Goal: Task Accomplishment & Management: Complete application form

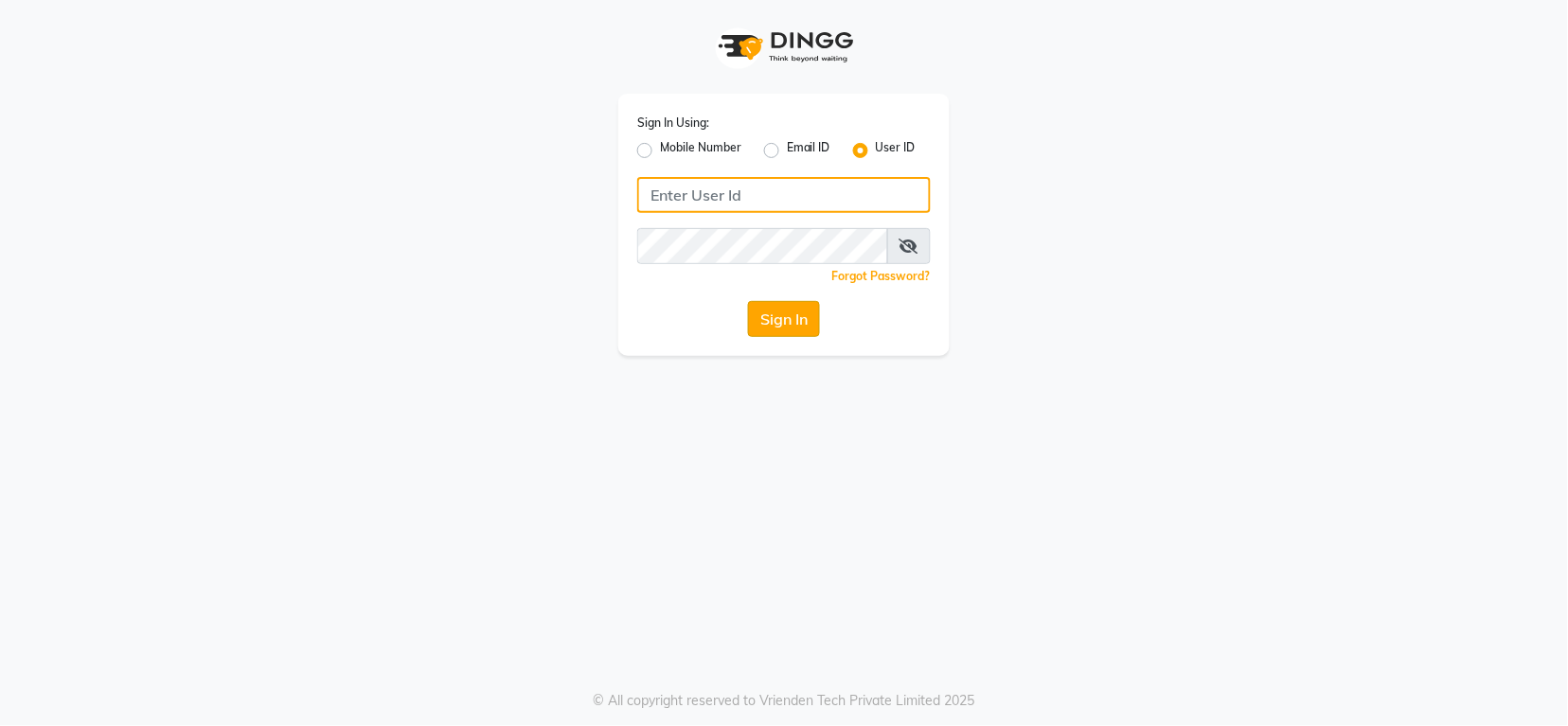
type input "groominggalore"
click at [786, 318] on button "Sign In" at bounding box center [784, 318] width 72 height 36
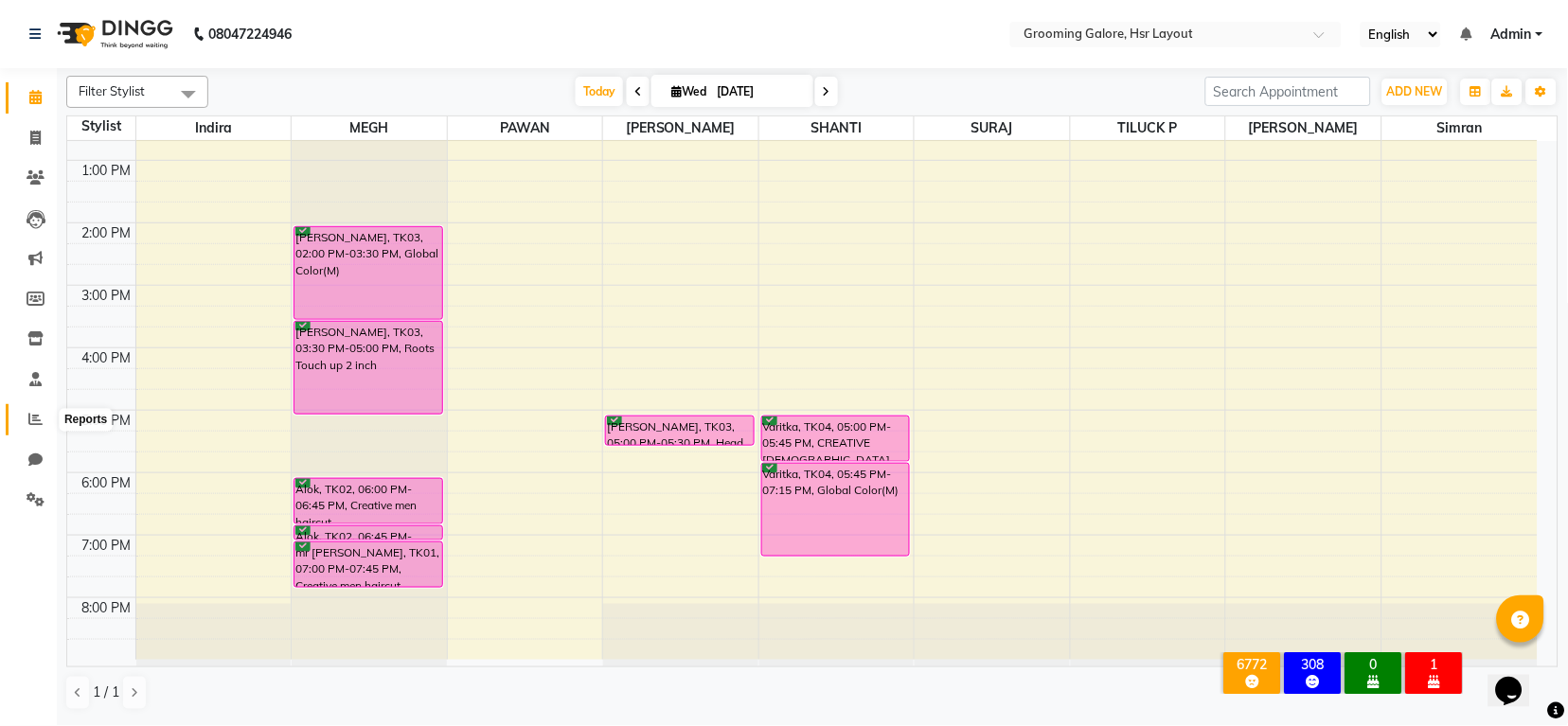
click at [30, 412] on icon at bounding box center [35, 418] width 15 height 15
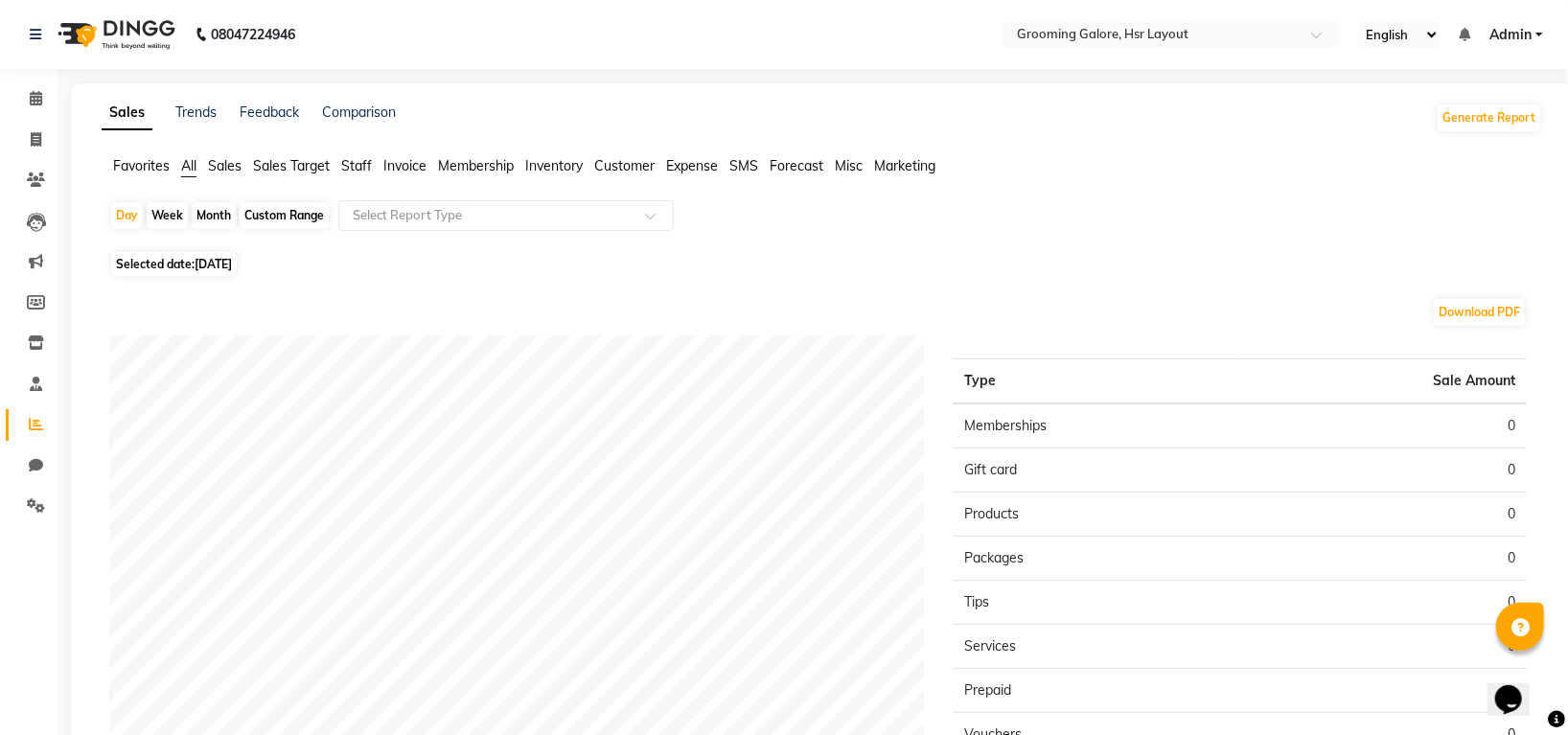
click at [231, 258] on span "[DATE]" at bounding box center [213, 264] width 37 height 15
select select "9"
select select "2025"
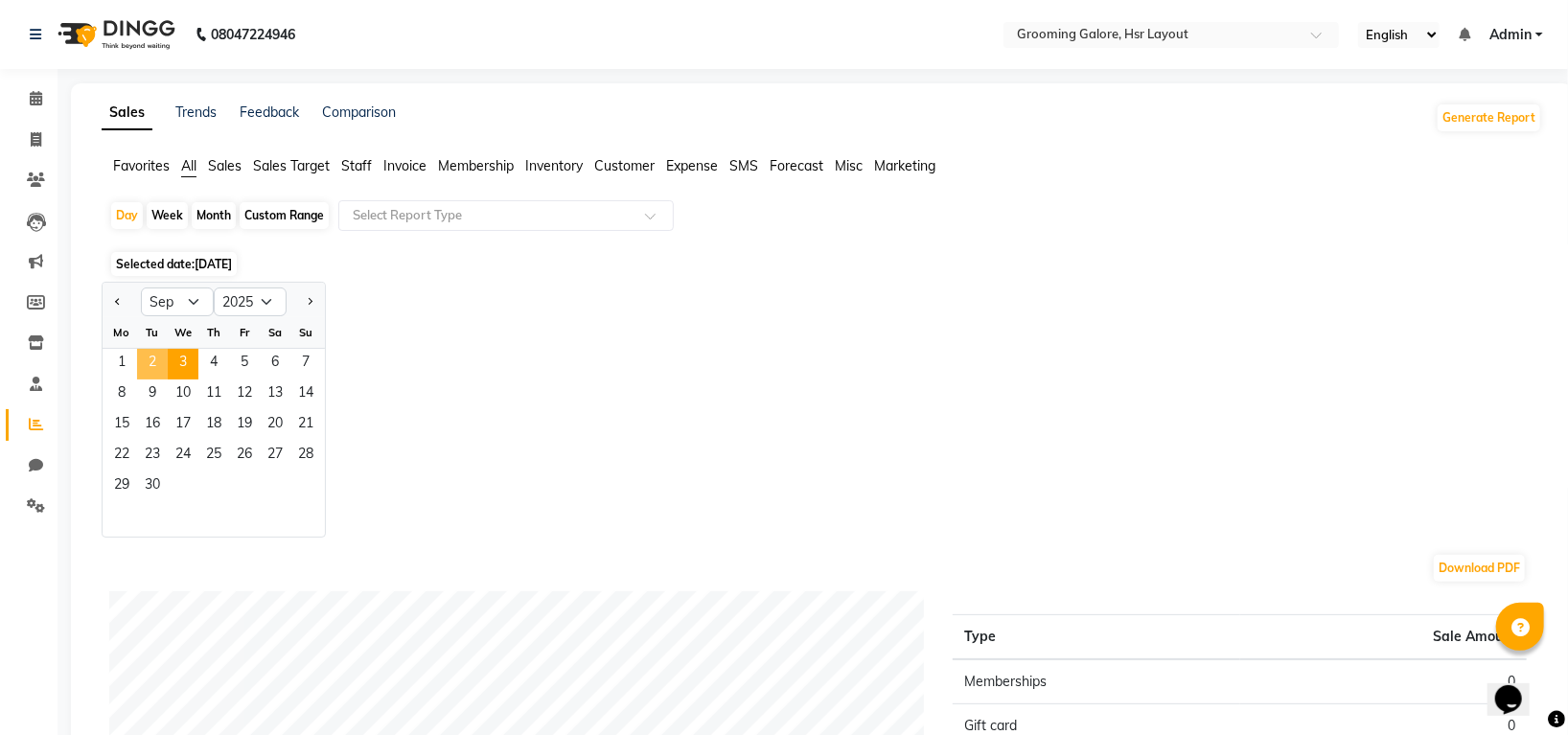
click at [150, 355] on span "2" at bounding box center [152, 364] width 31 height 31
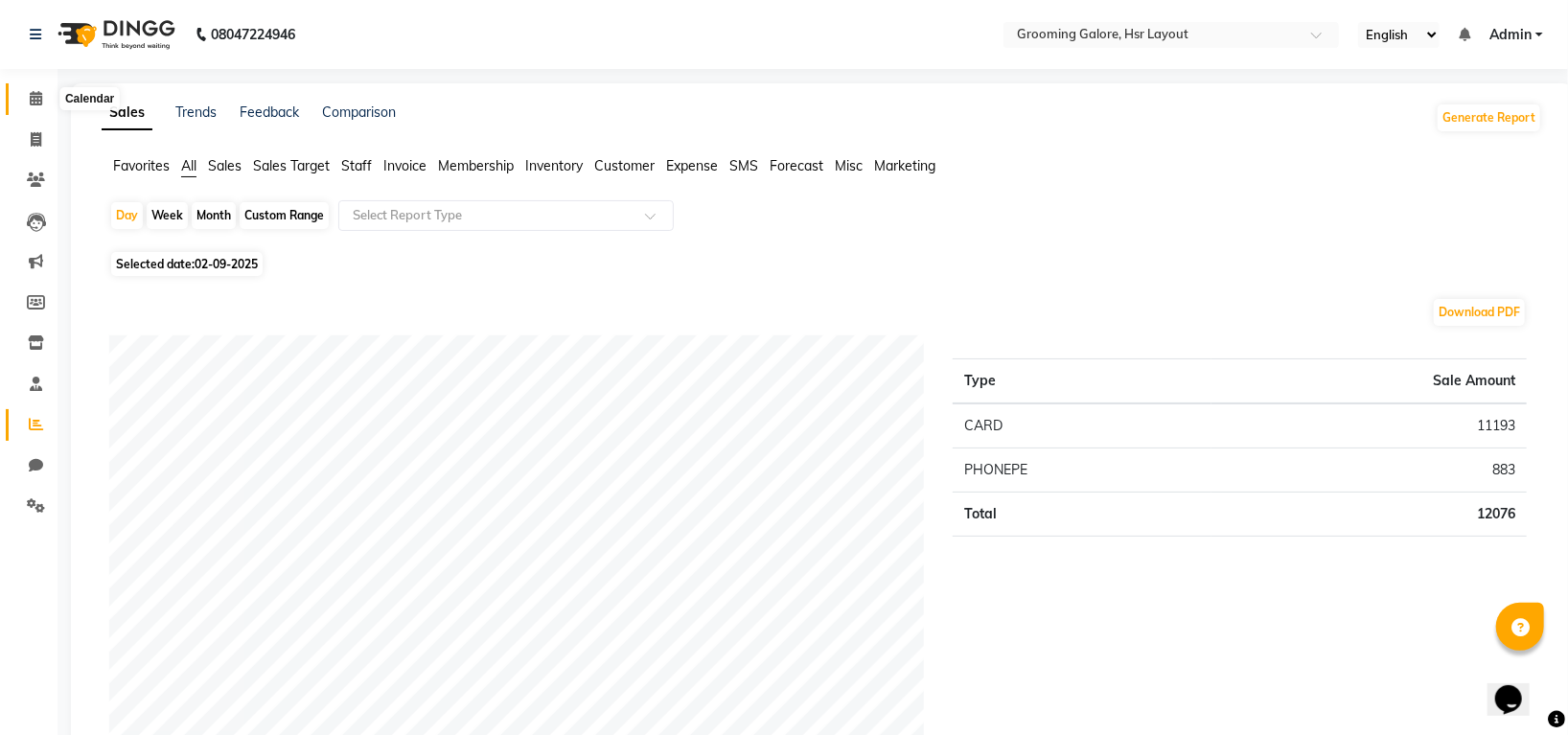
click at [36, 94] on icon at bounding box center [35, 98] width 13 height 15
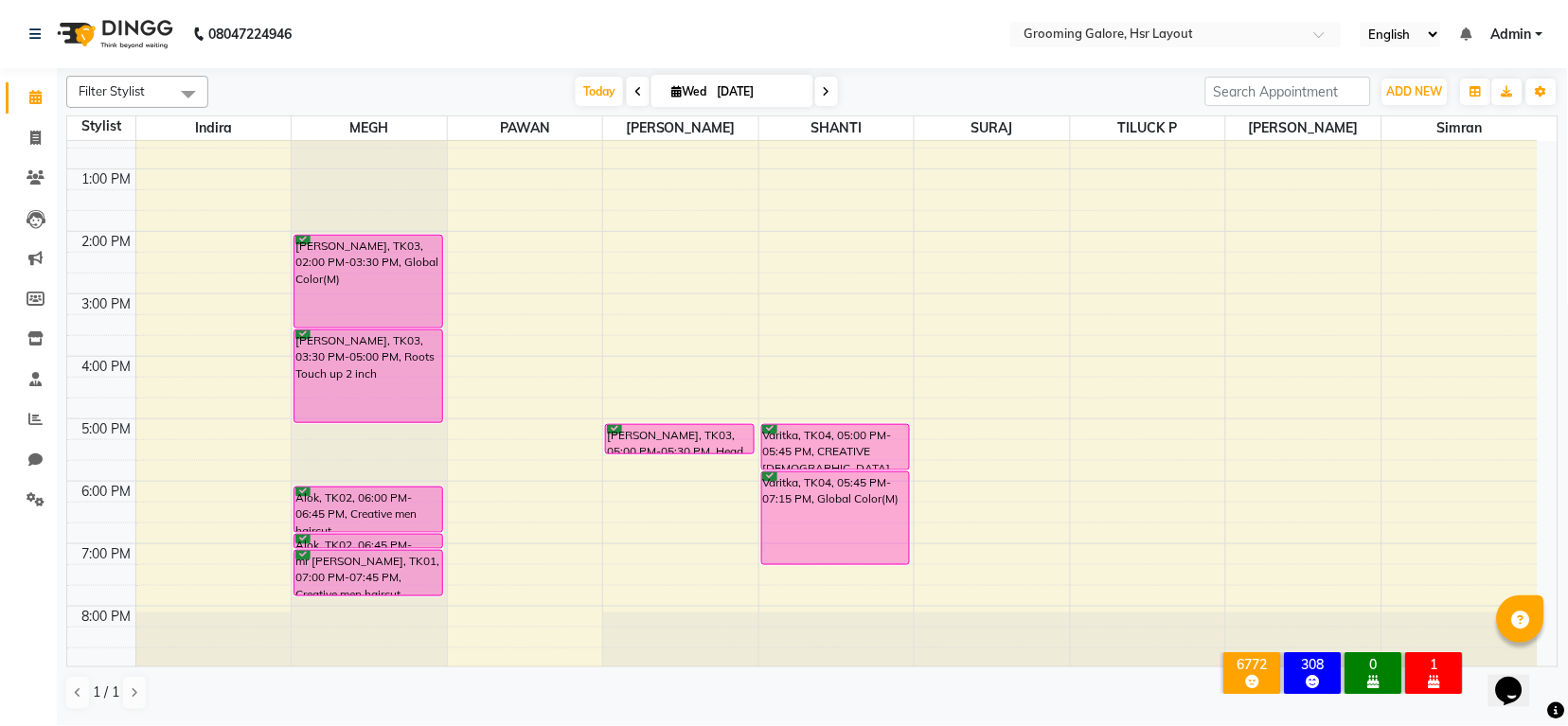
scroll to position [294, 0]
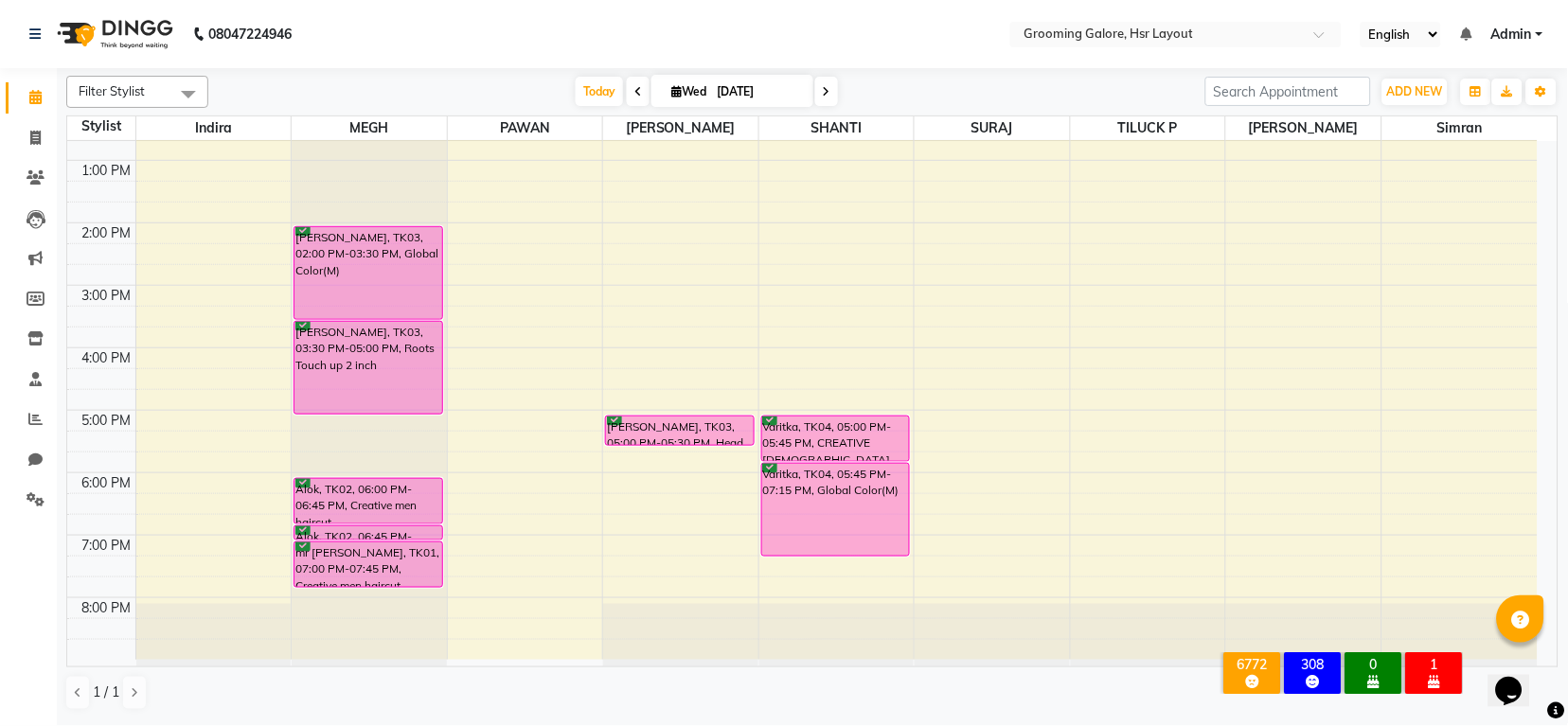
click at [627, 83] on span at bounding box center [638, 91] width 22 height 29
type input "02-09-2025"
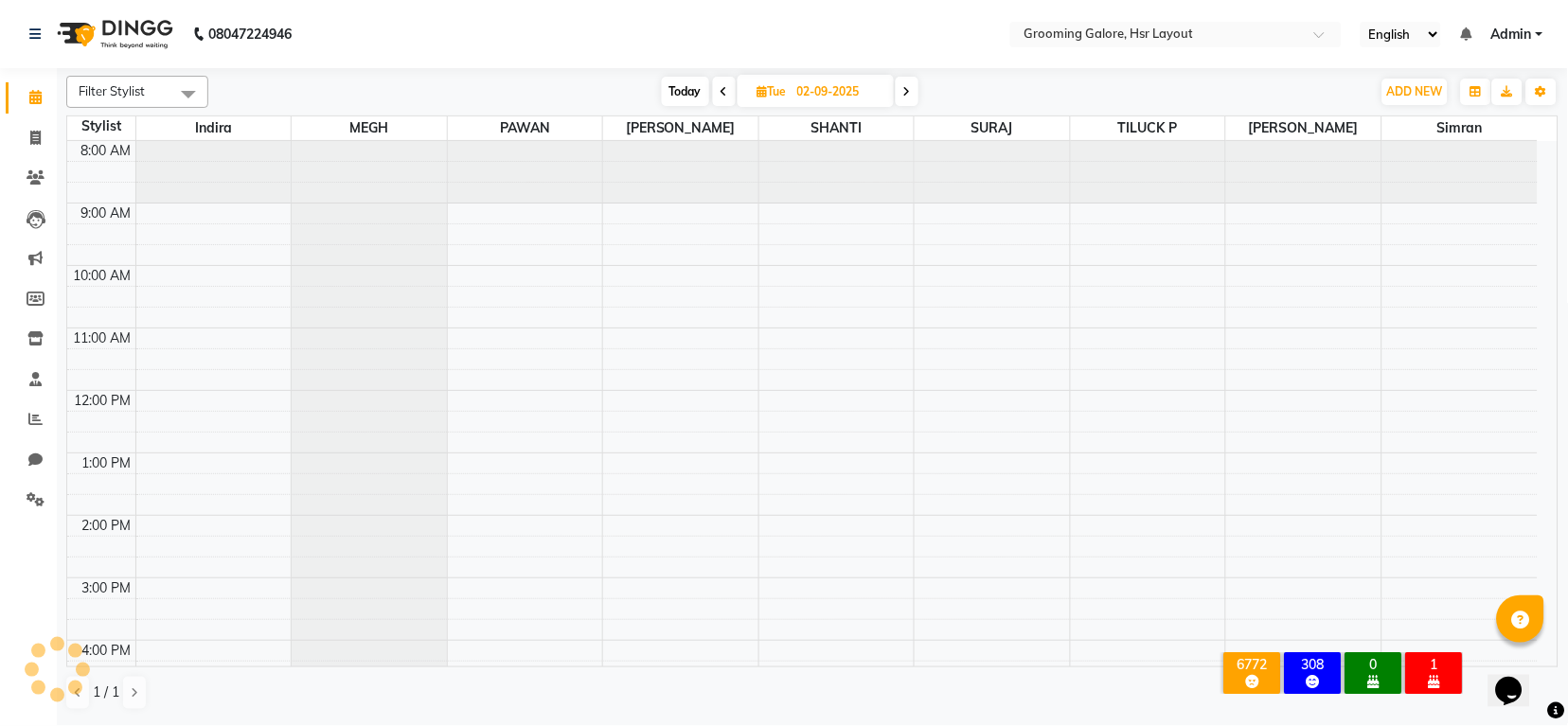
scroll to position [127, 0]
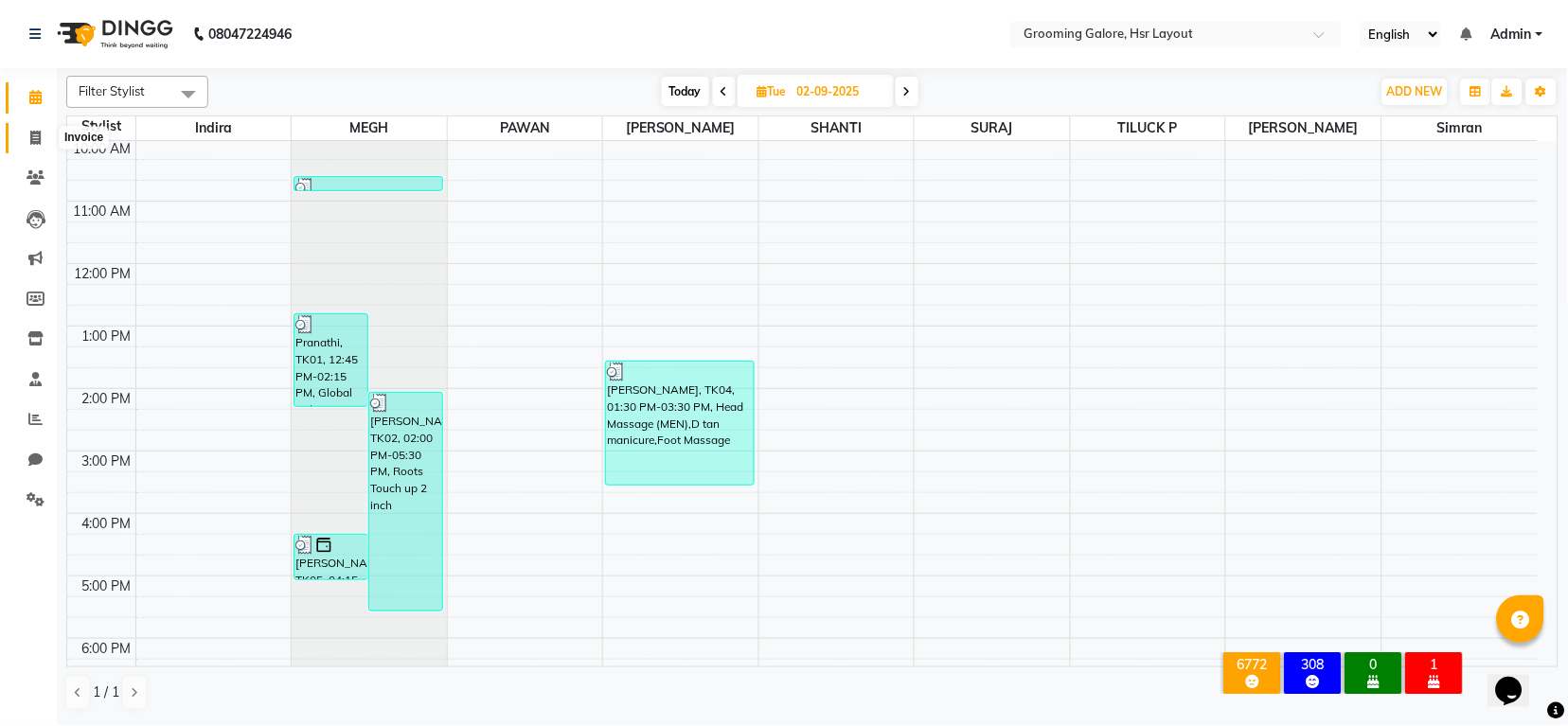
click at [34, 134] on icon at bounding box center [35, 137] width 11 height 15
select select "6168"
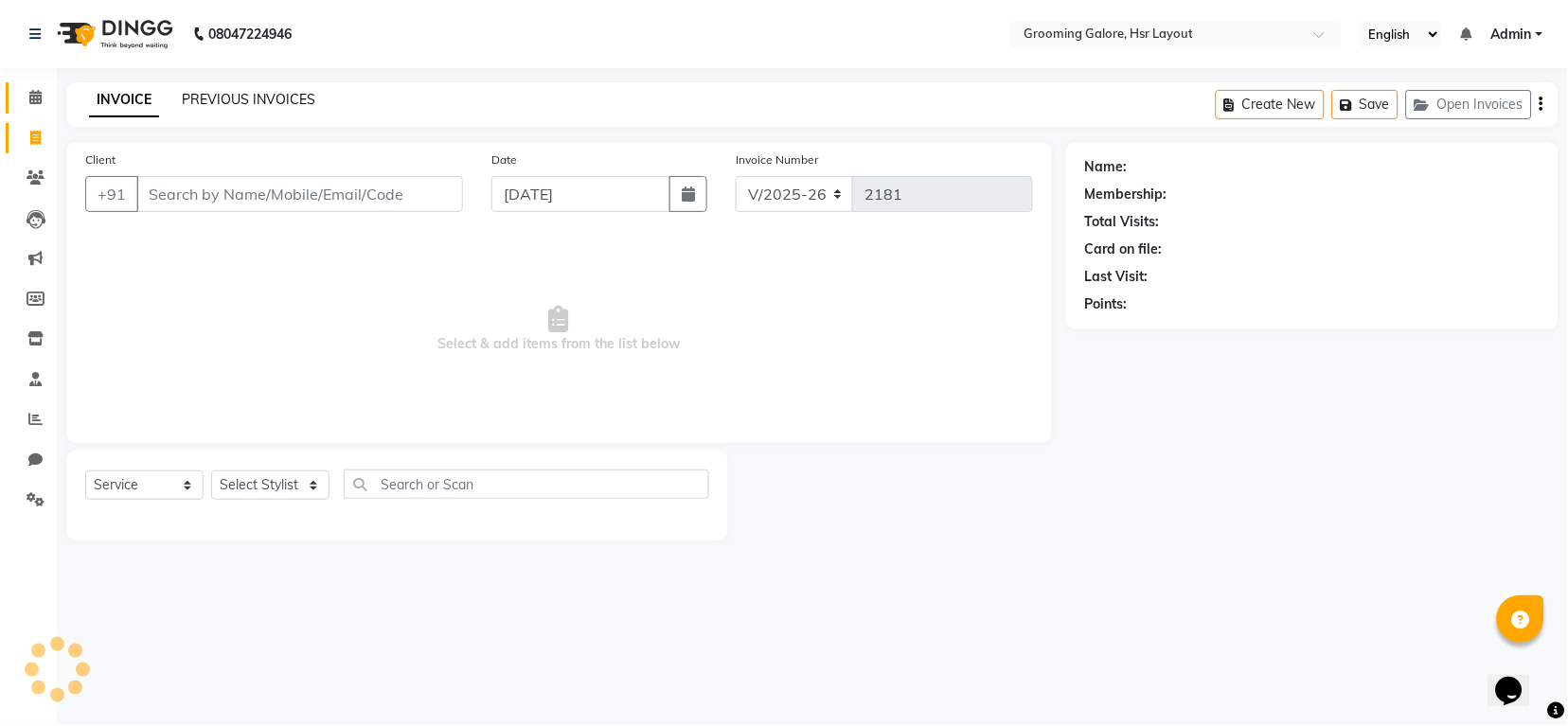
select select "P"
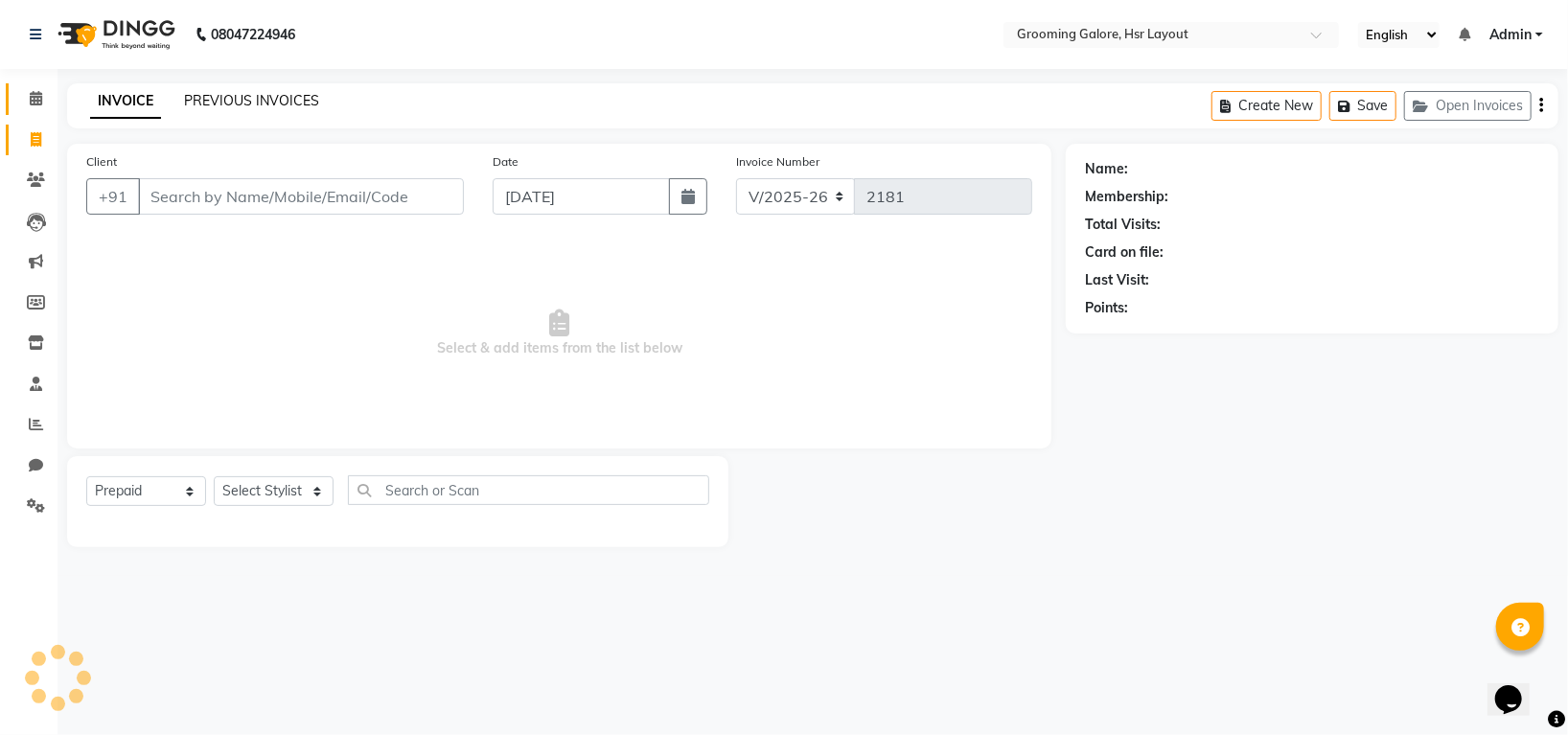
select select "45583"
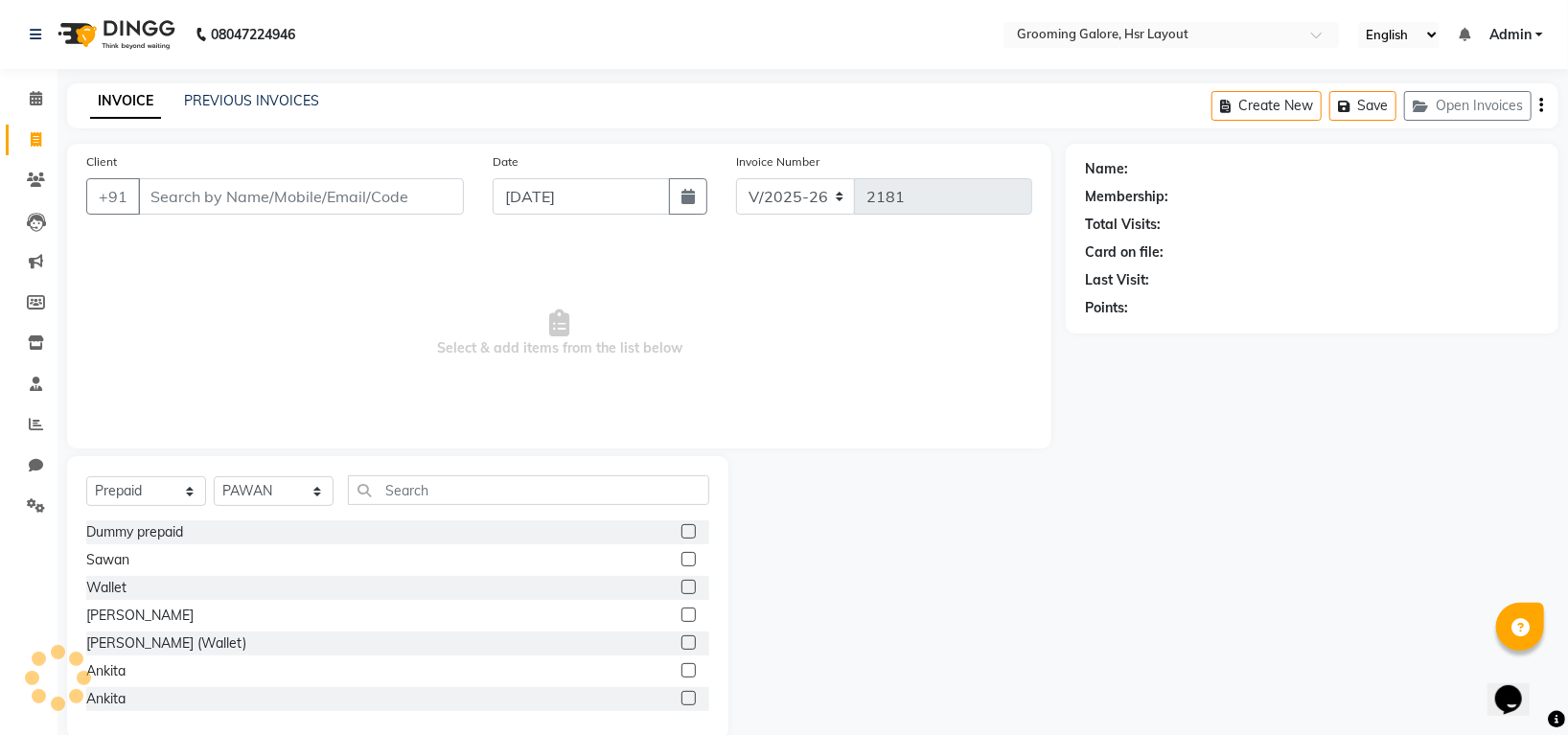
click at [298, 89] on div "INVOICE PREVIOUS INVOICES Create New Save Open Invoices" at bounding box center [813, 106] width 1491 height 45
click at [272, 105] on link "PREVIOUS INVOICES" at bounding box center [251, 100] width 135 height 18
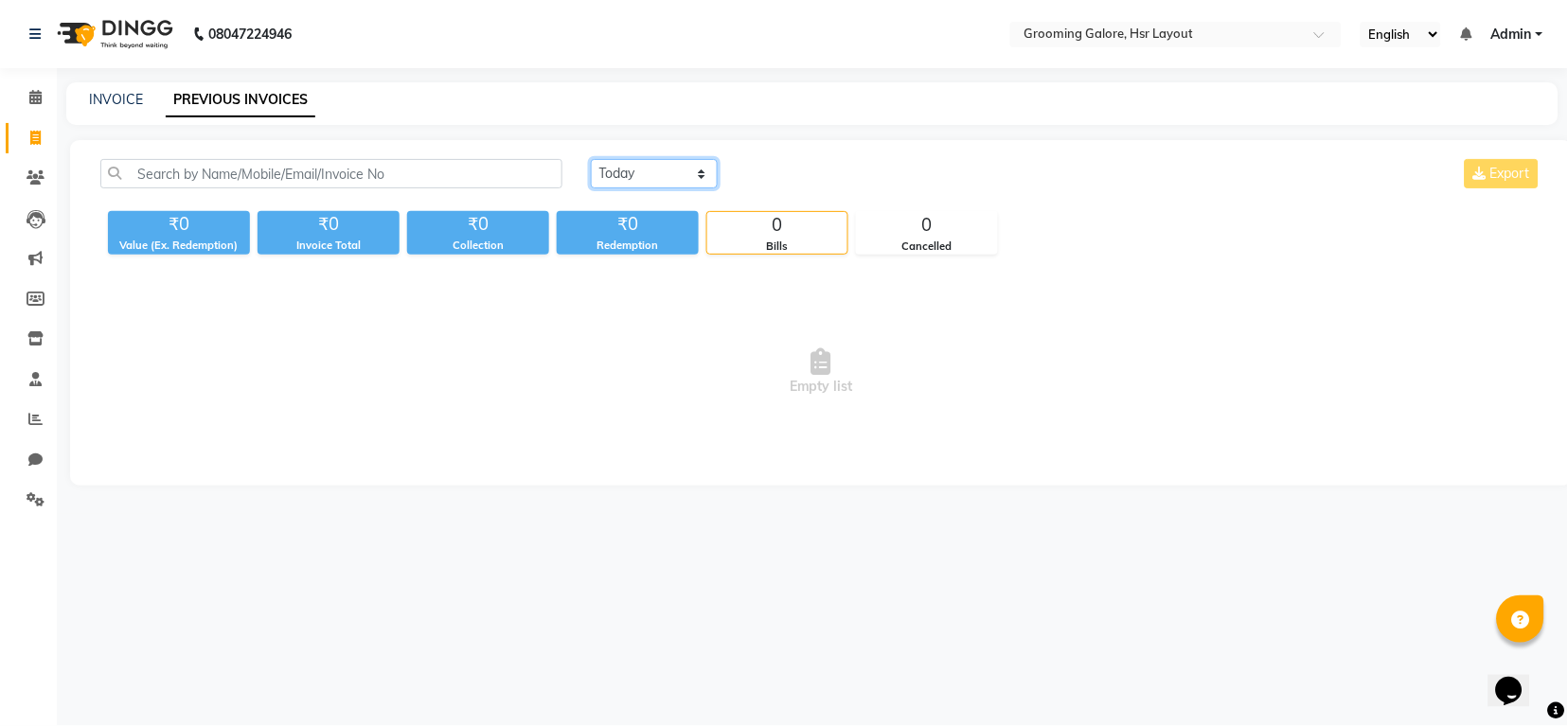
click at [640, 172] on select "[DATE] [DATE] Custom Range" at bounding box center [654, 173] width 127 height 29
select select "[DATE]"
click at [591, 159] on select "[DATE] [DATE] Custom Range" at bounding box center [654, 173] width 127 height 29
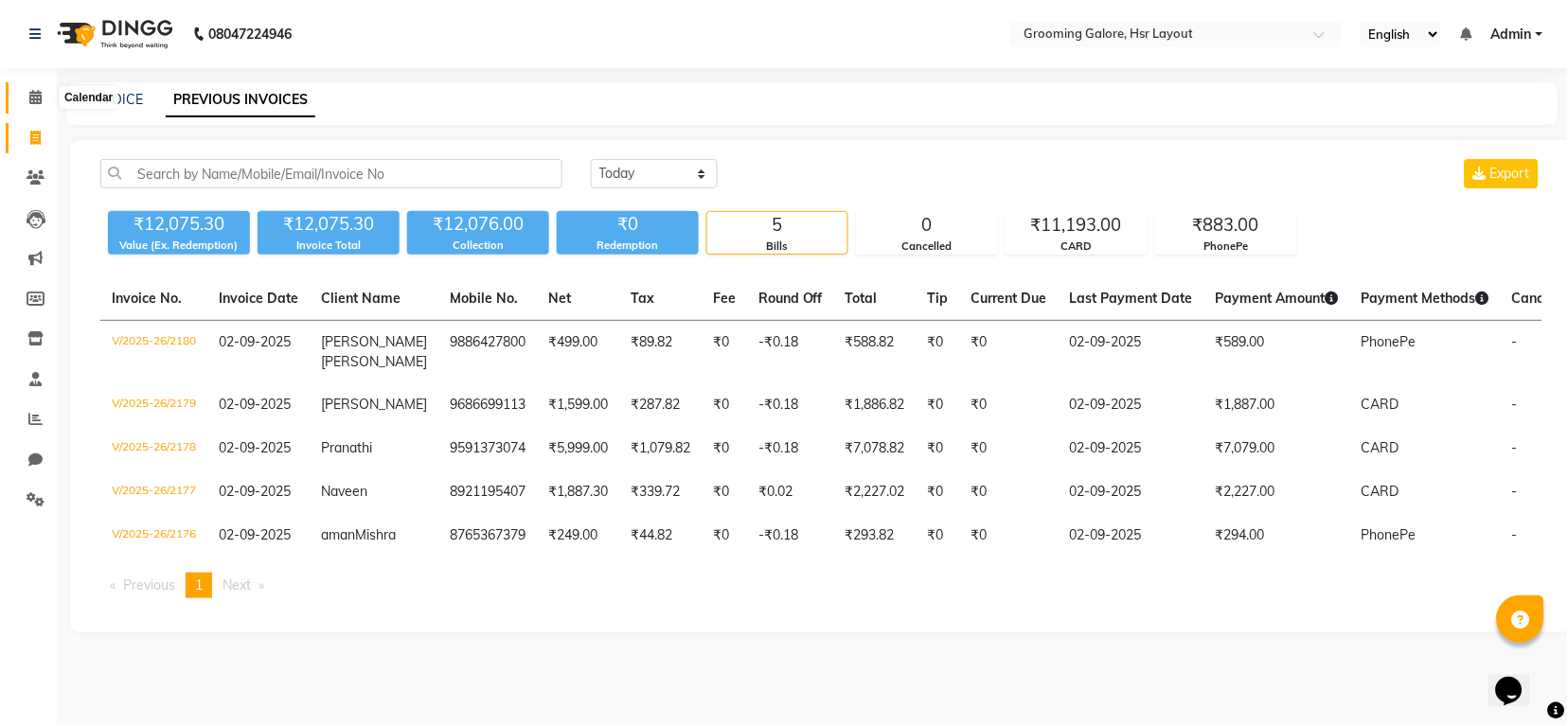
click at [42, 93] on span at bounding box center [35, 98] width 33 height 21
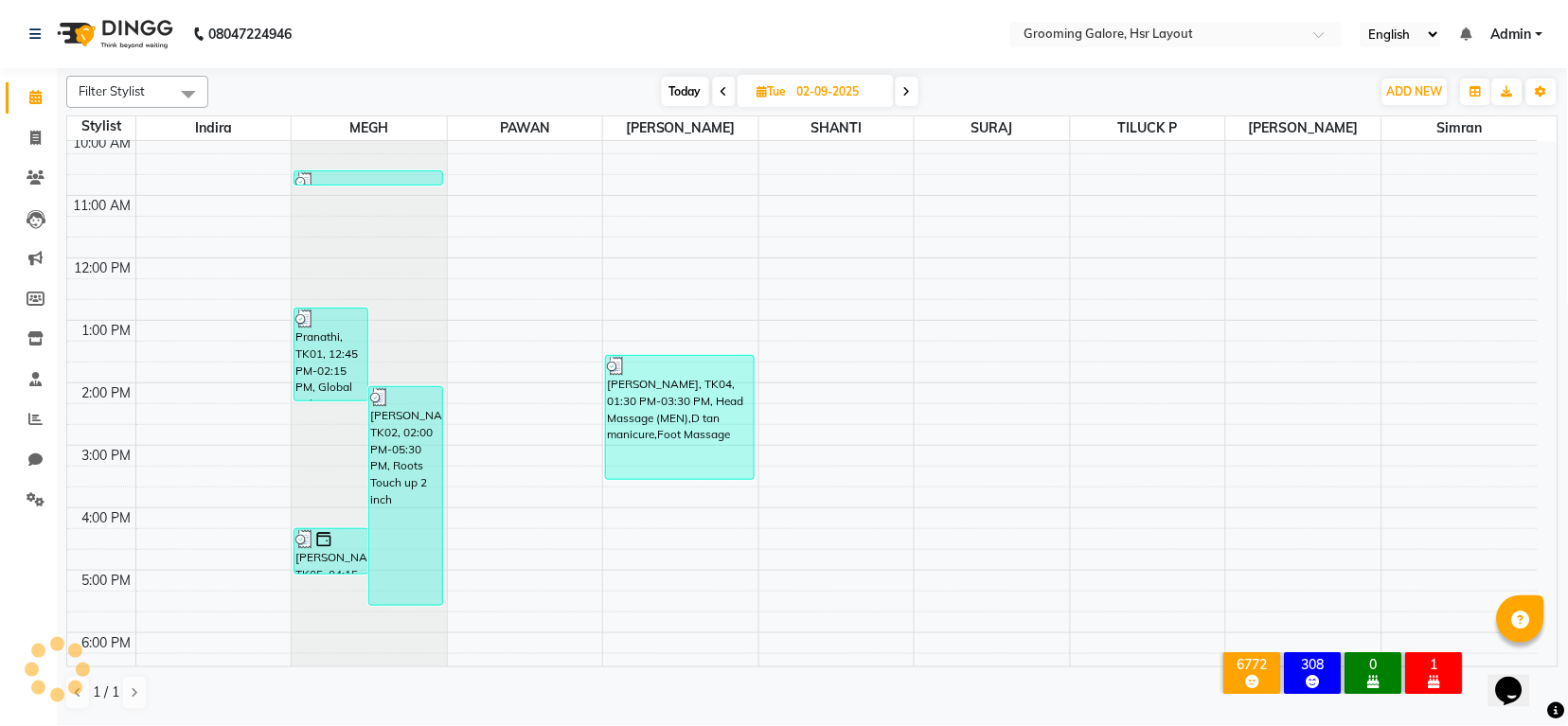
scroll to position [294, 0]
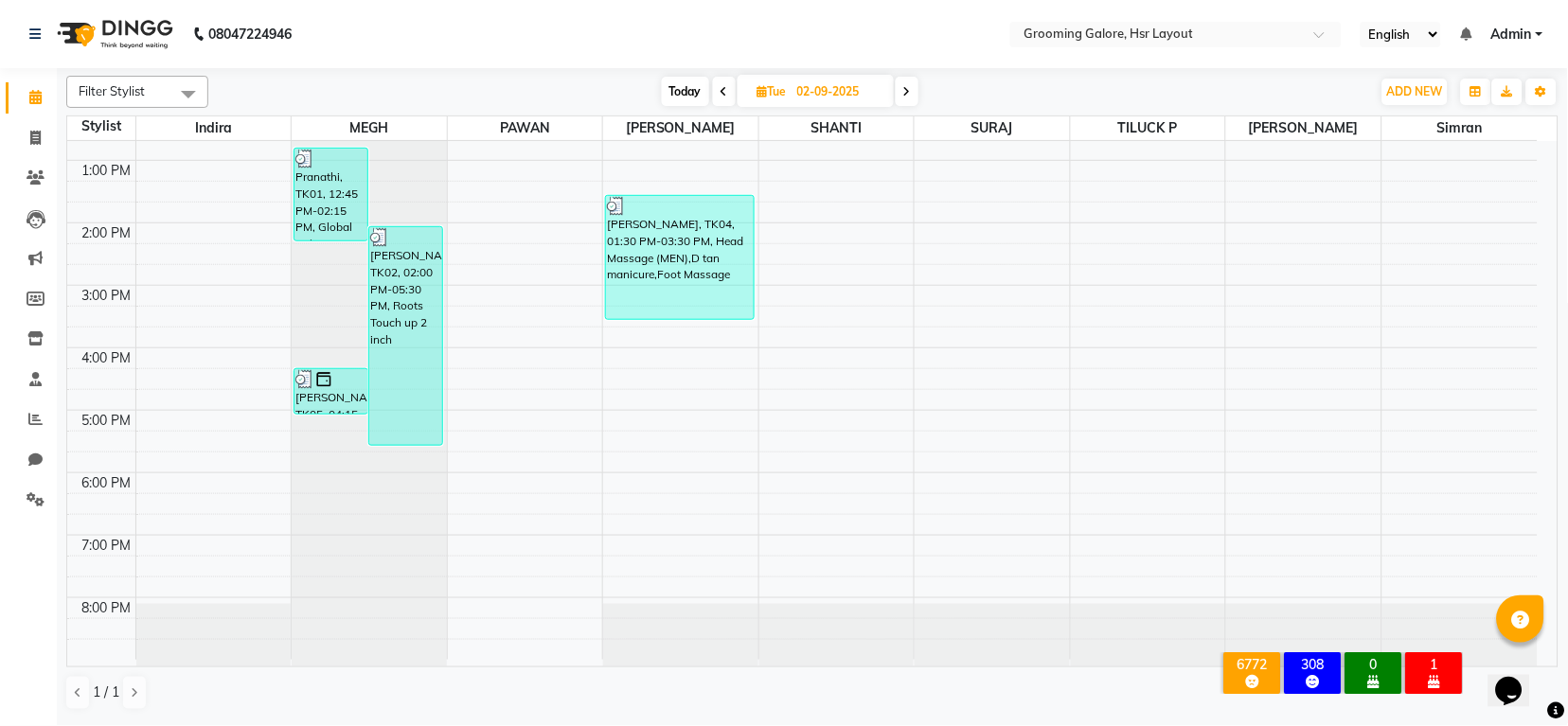
click at [907, 82] on span at bounding box center [906, 91] width 22 height 29
type input "[DATE]"
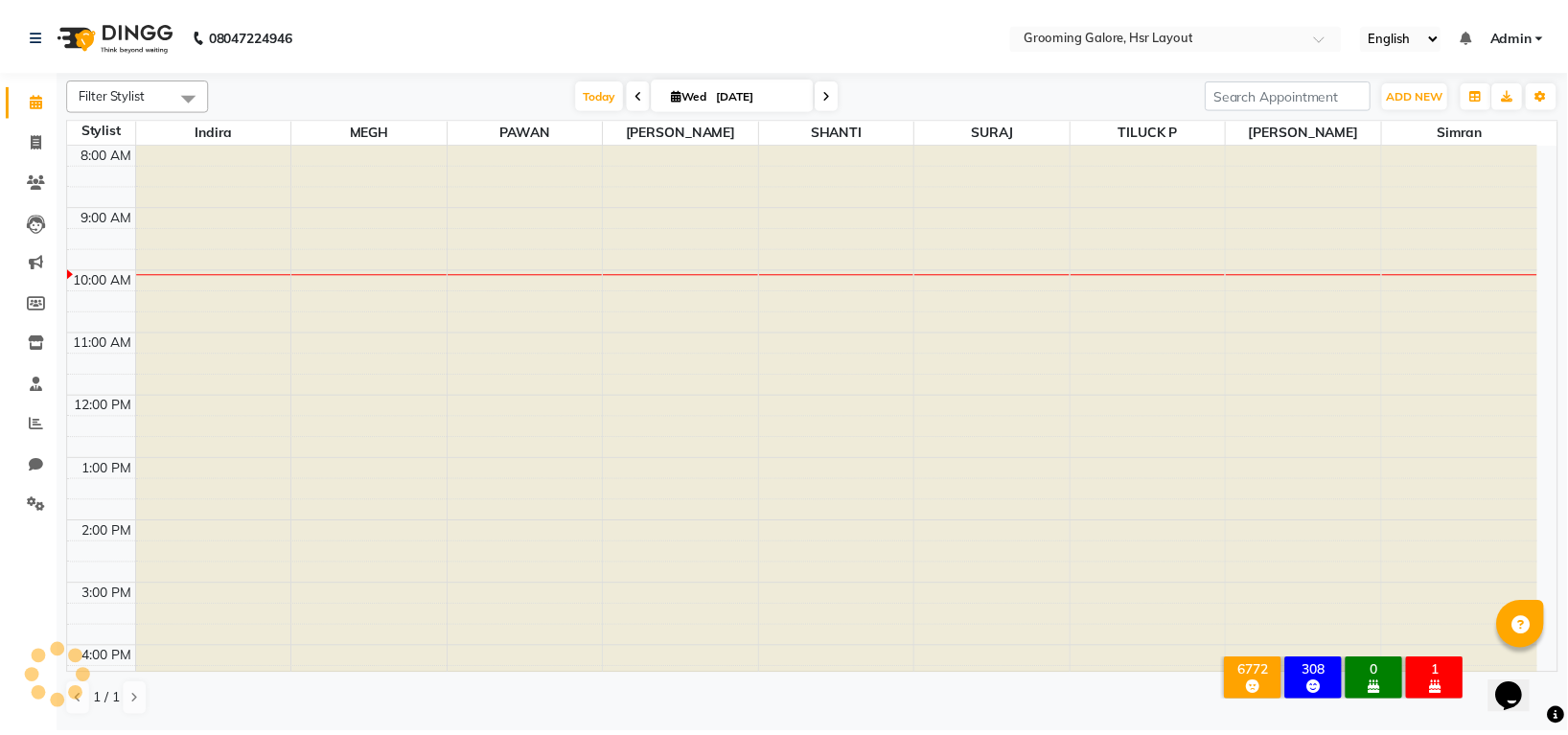
scroll to position [128, 0]
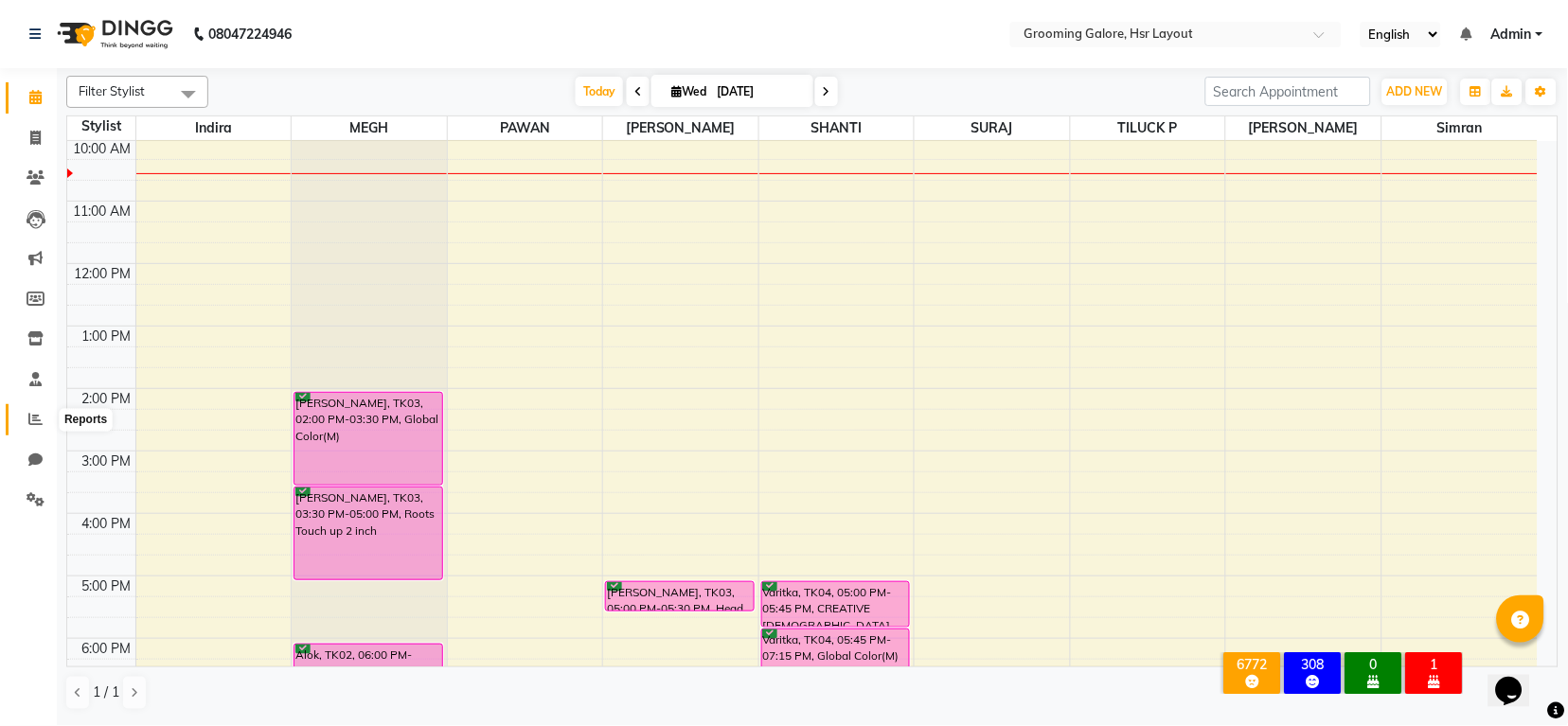
click at [34, 421] on icon at bounding box center [35, 418] width 15 height 15
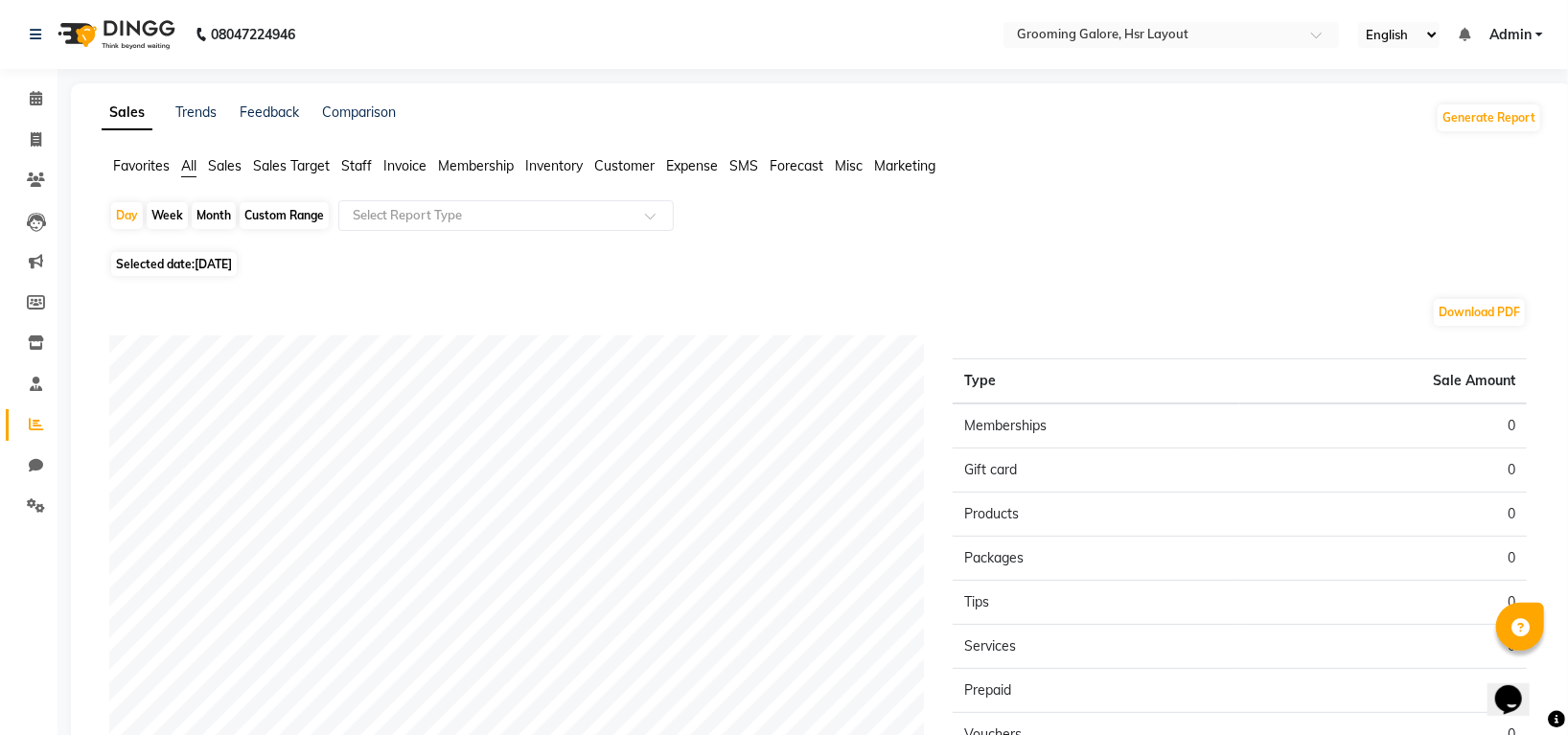
click at [231, 263] on span "[DATE]" at bounding box center [213, 264] width 37 height 15
select select "9"
select select "2025"
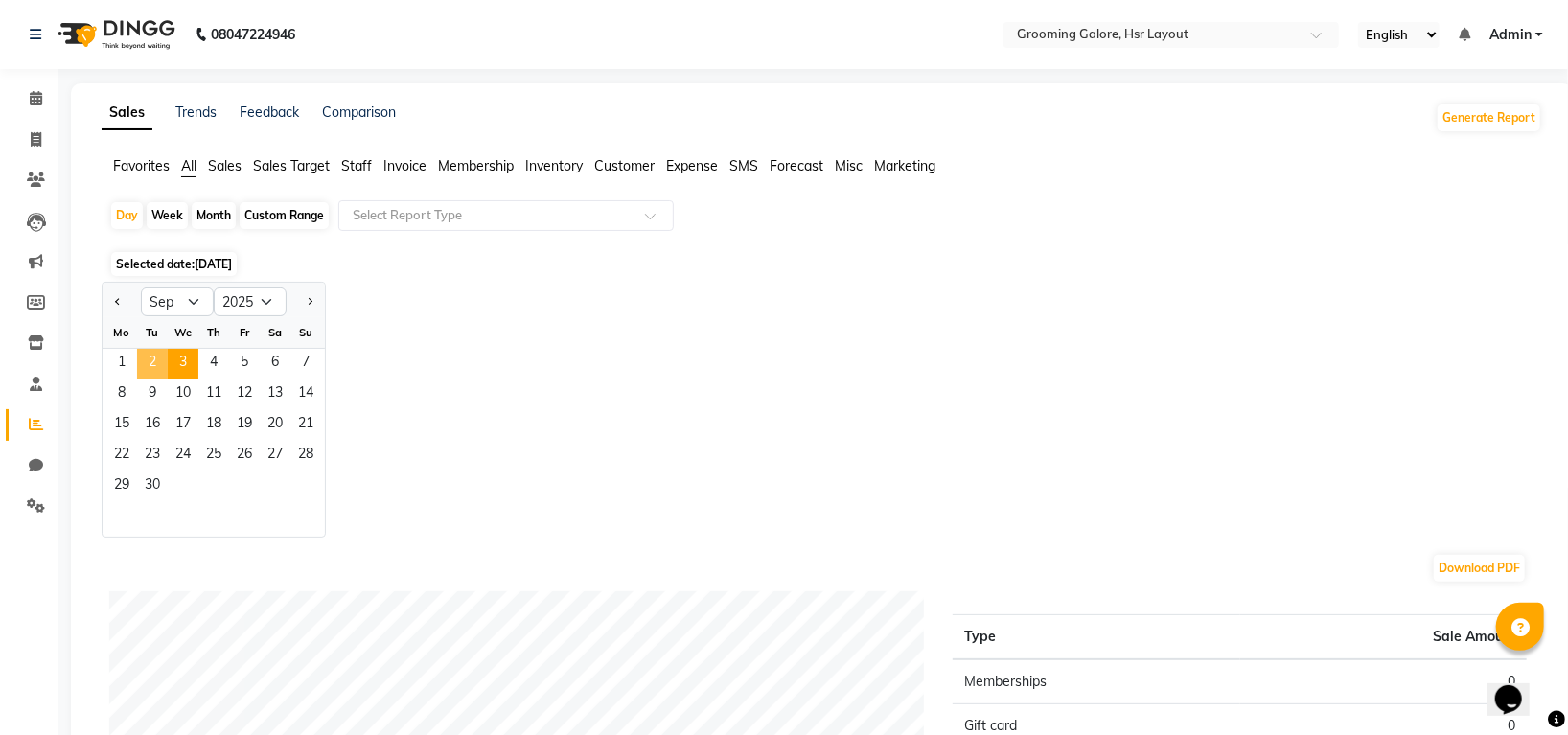
click at [146, 359] on span "2" at bounding box center [152, 364] width 31 height 31
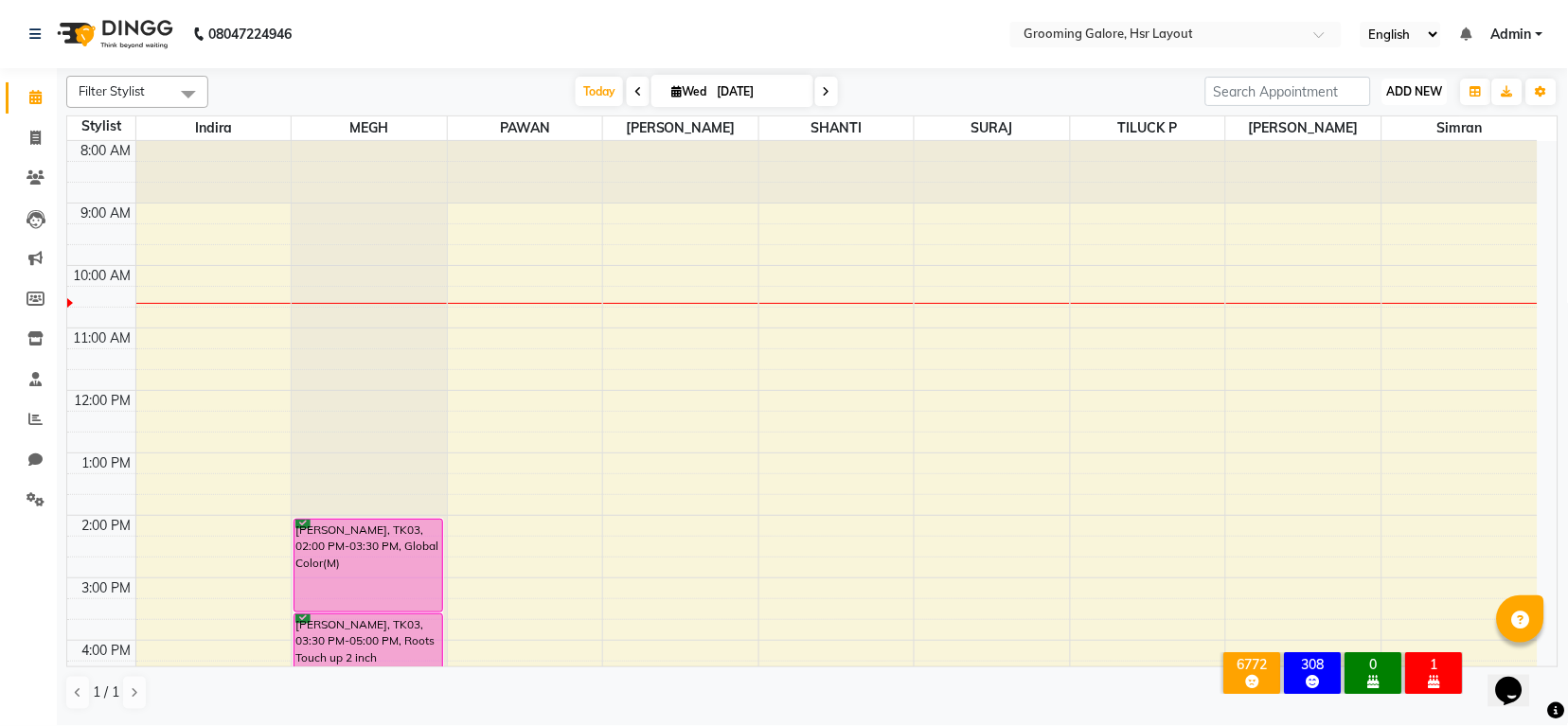
click at [1419, 94] on span "ADD NEW" at bounding box center [1414, 91] width 55 height 15
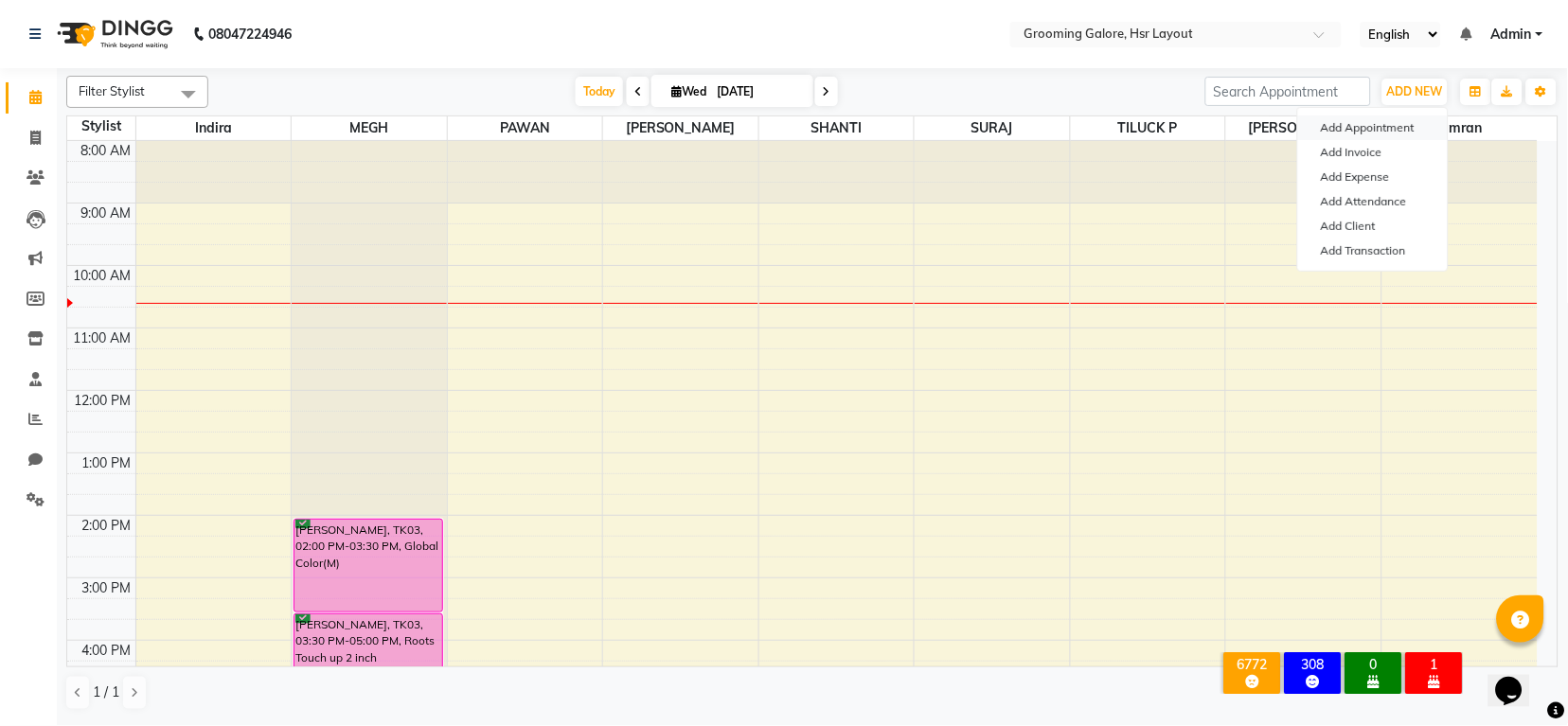
click at [1367, 131] on button "Add Appointment" at bounding box center [1373, 127] width 150 height 24
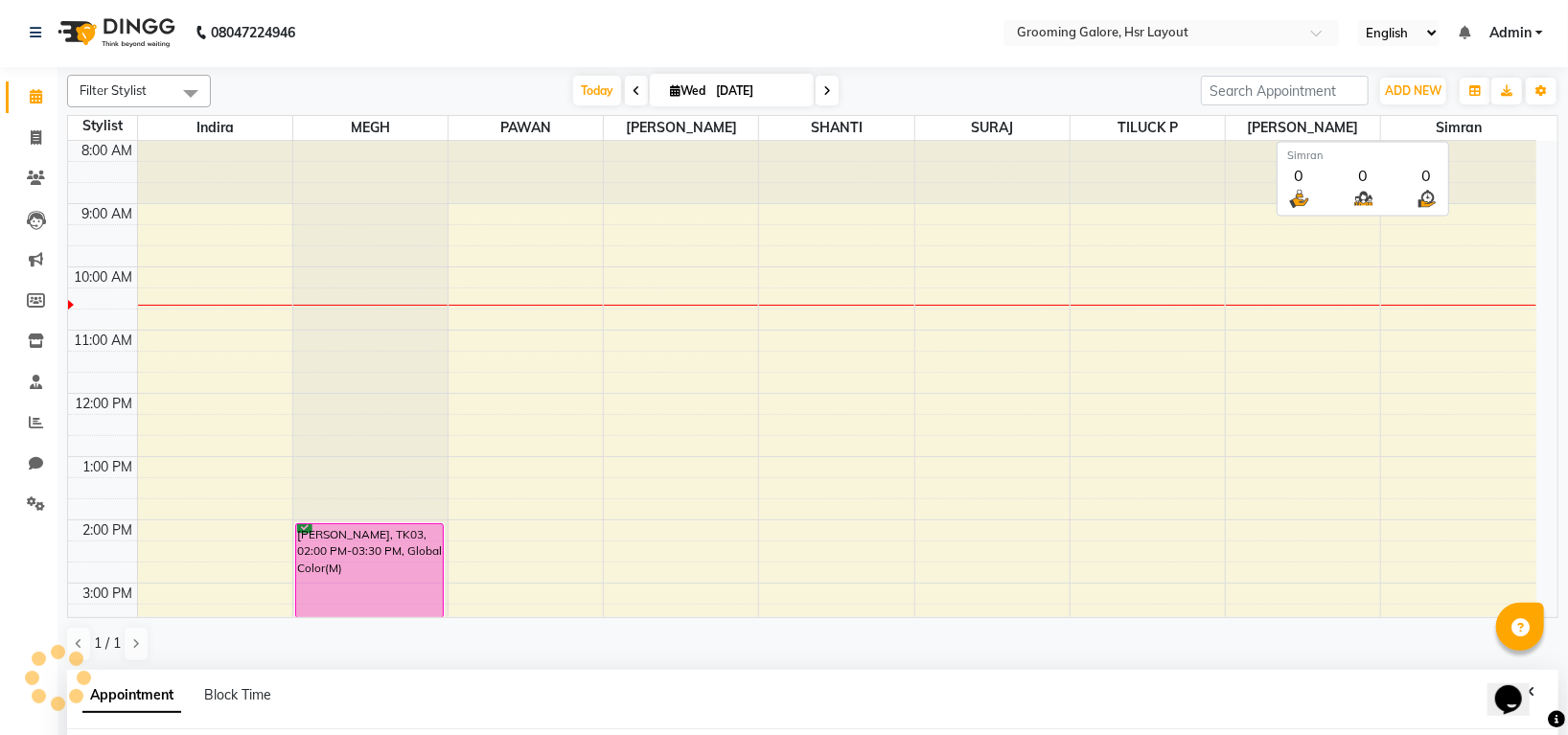
select select "540"
select select "tentative"
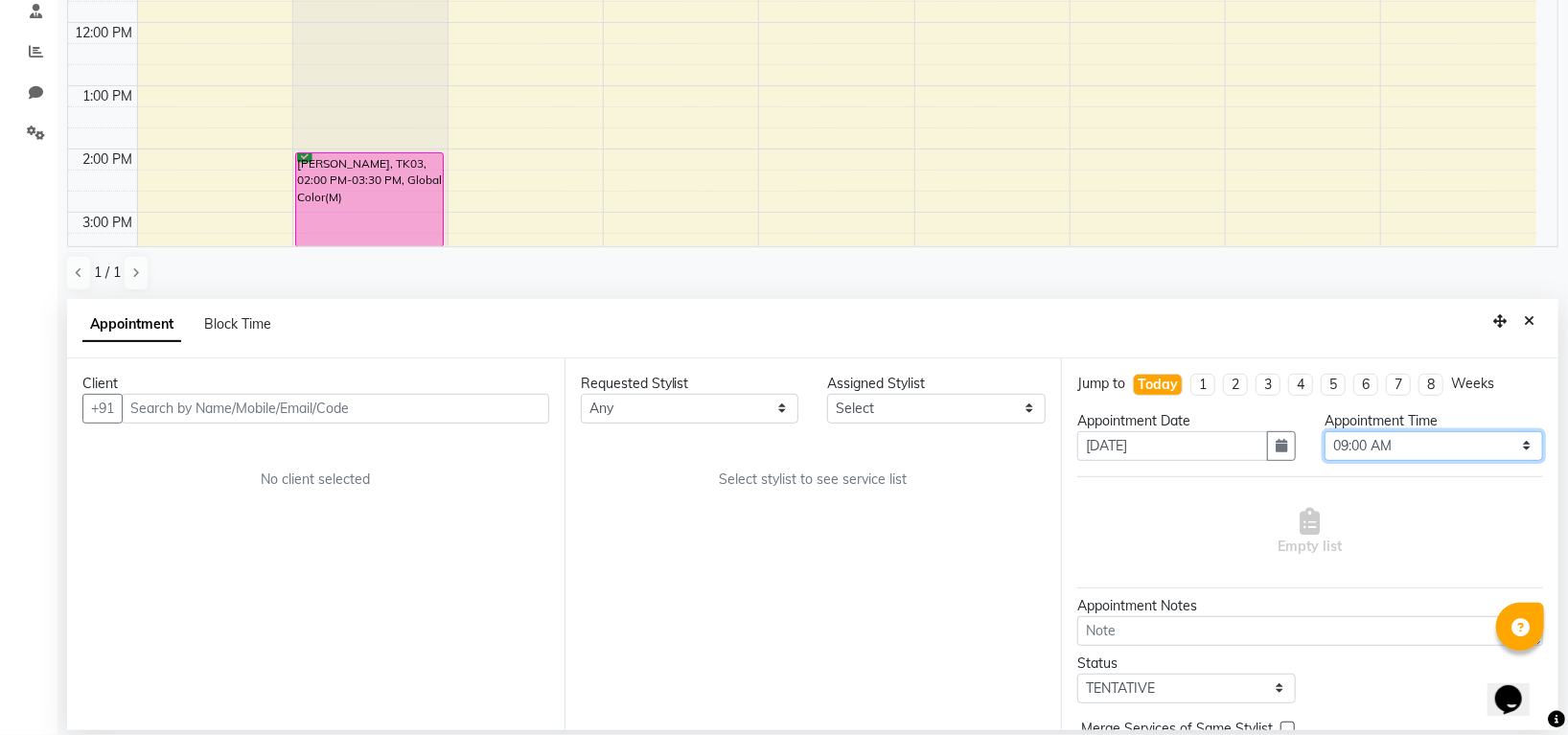
click at [1345, 440] on select "Select 09:00 AM 09:15 AM 09:30 AM 09:45 AM 10:00 AM 10:15 AM 10:30 AM 10:45 AM …" at bounding box center [1434, 446] width 219 height 30
select select "750"
click at [1325, 432] on select "Select 09:00 AM 09:15 AM 09:30 AM 09:45 AM 10:00 AM 10:15 AM 10:30 AM 10:45 AM …" at bounding box center [1434, 446] width 219 height 30
click at [722, 397] on select "Any [PERSON_NAME] [PERSON_NAME] PAWAN [PERSON_NAME] SHANTI [PERSON_NAME] SURAJ …" at bounding box center [690, 409] width 219 height 30
select select "45579"
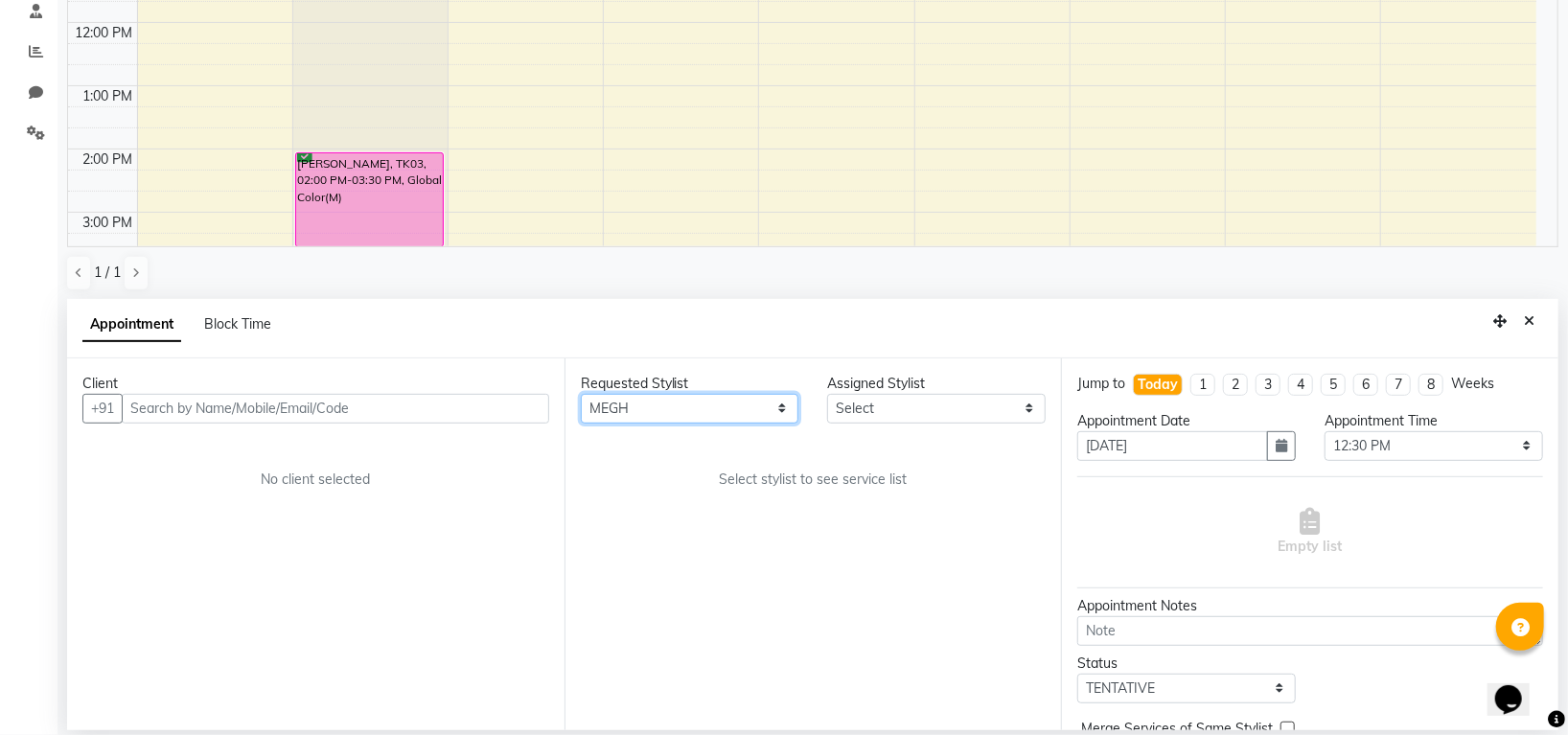
click at [581, 394] on select "Any [PERSON_NAME] [PERSON_NAME] PAWAN [PERSON_NAME] SHANTI [PERSON_NAME] SURAJ …" at bounding box center [690, 409] width 219 height 30
select select "45579"
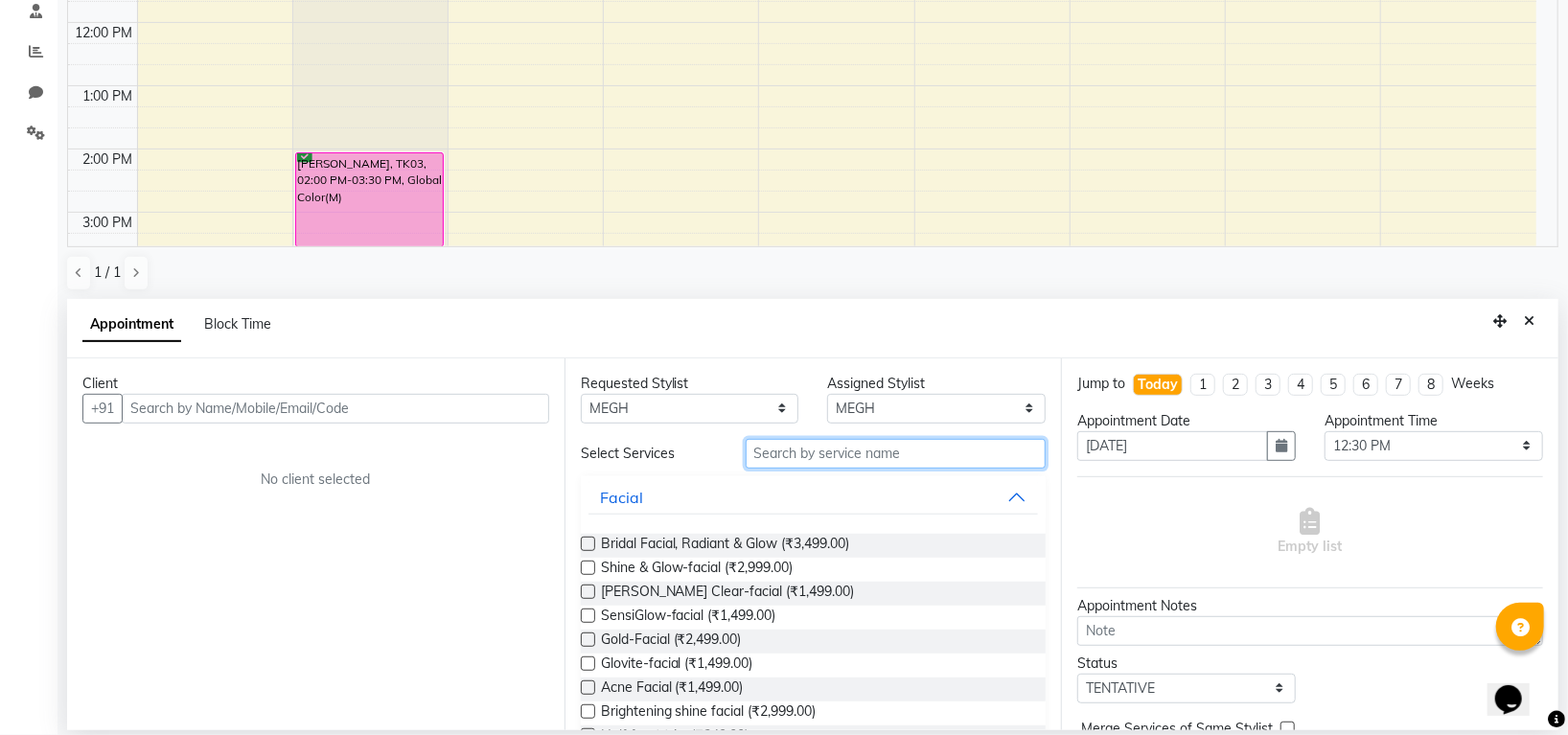
click at [813, 459] on input "text" at bounding box center [895, 454] width 300 height 30
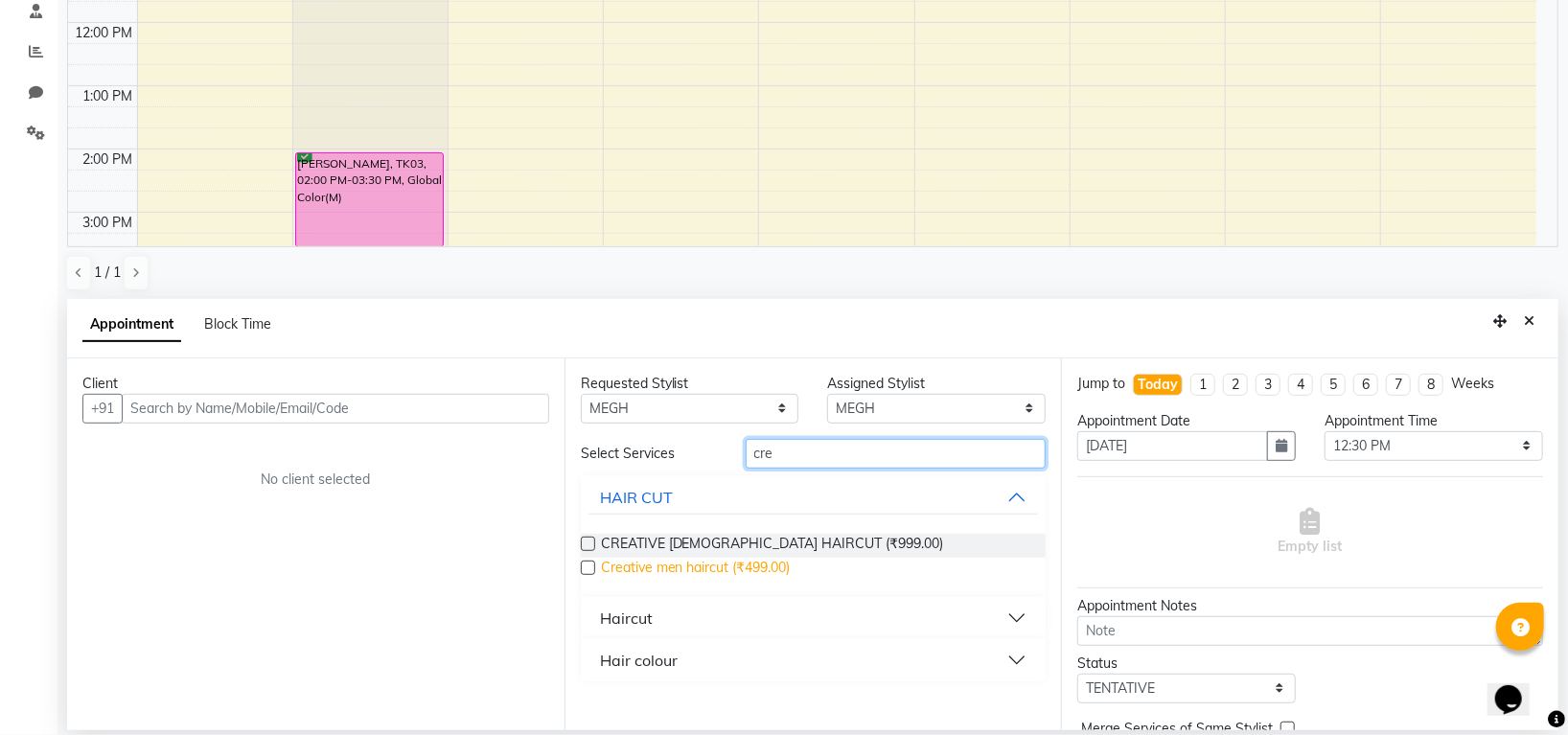
type input "cre"
click at [741, 563] on span "Creative men haircut (₹499.00)" at bounding box center [695, 569] width 190 height 24
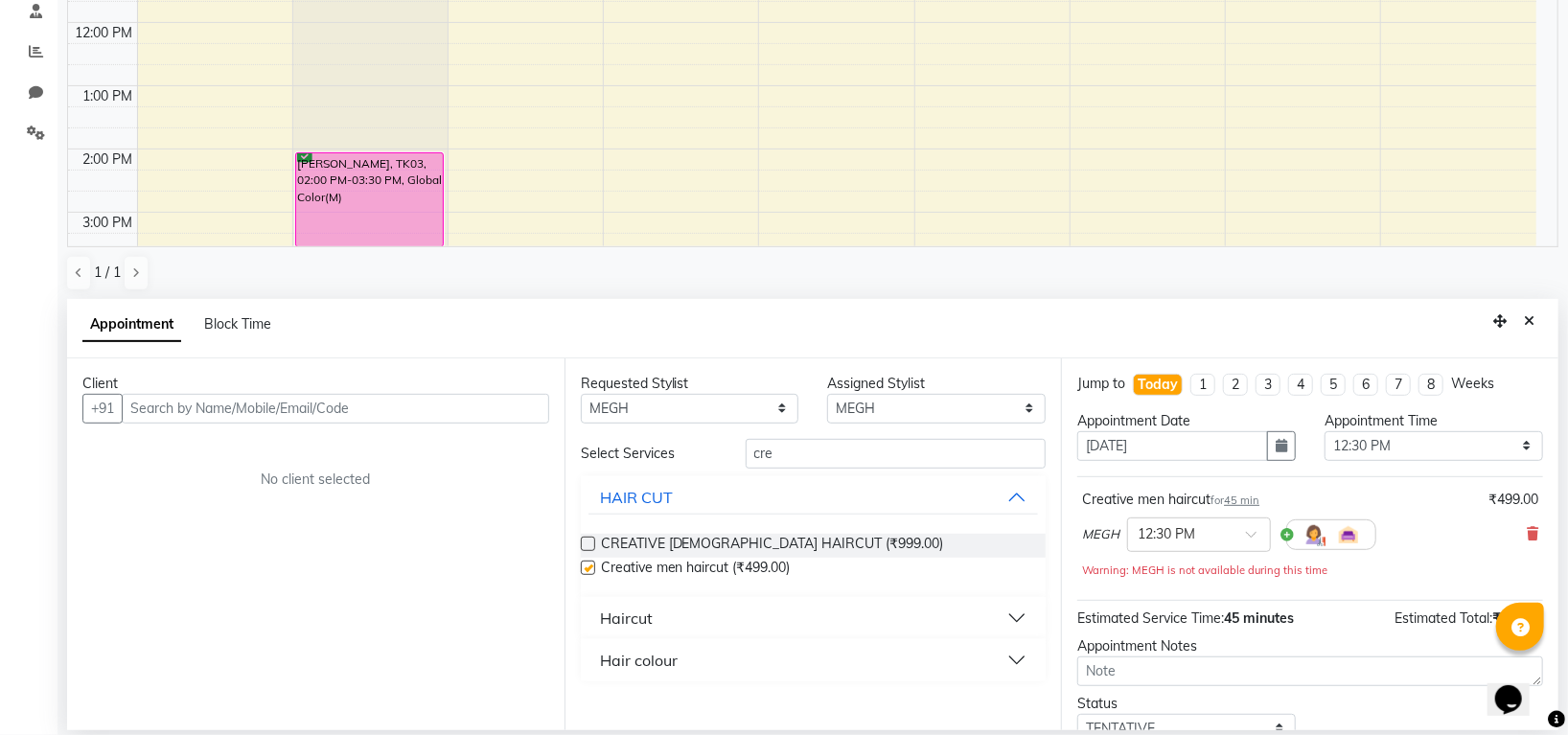
checkbox input "false"
click at [827, 449] on input "cre" at bounding box center [895, 454] width 300 height 30
type input "c"
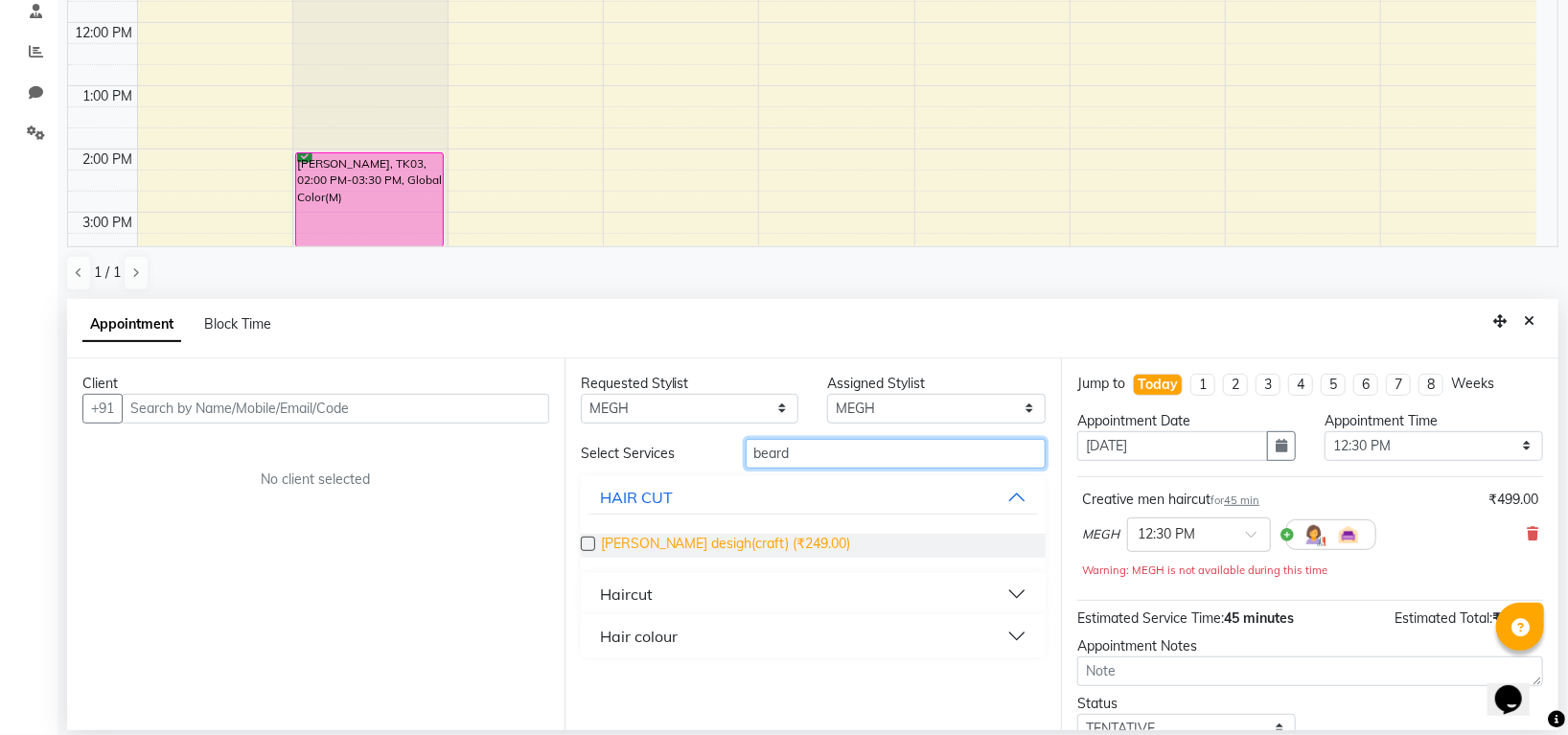
type input "beard"
click at [763, 536] on span "[PERSON_NAME] desigh(craft) (₹249.00)" at bounding box center [726, 546] width 250 height 24
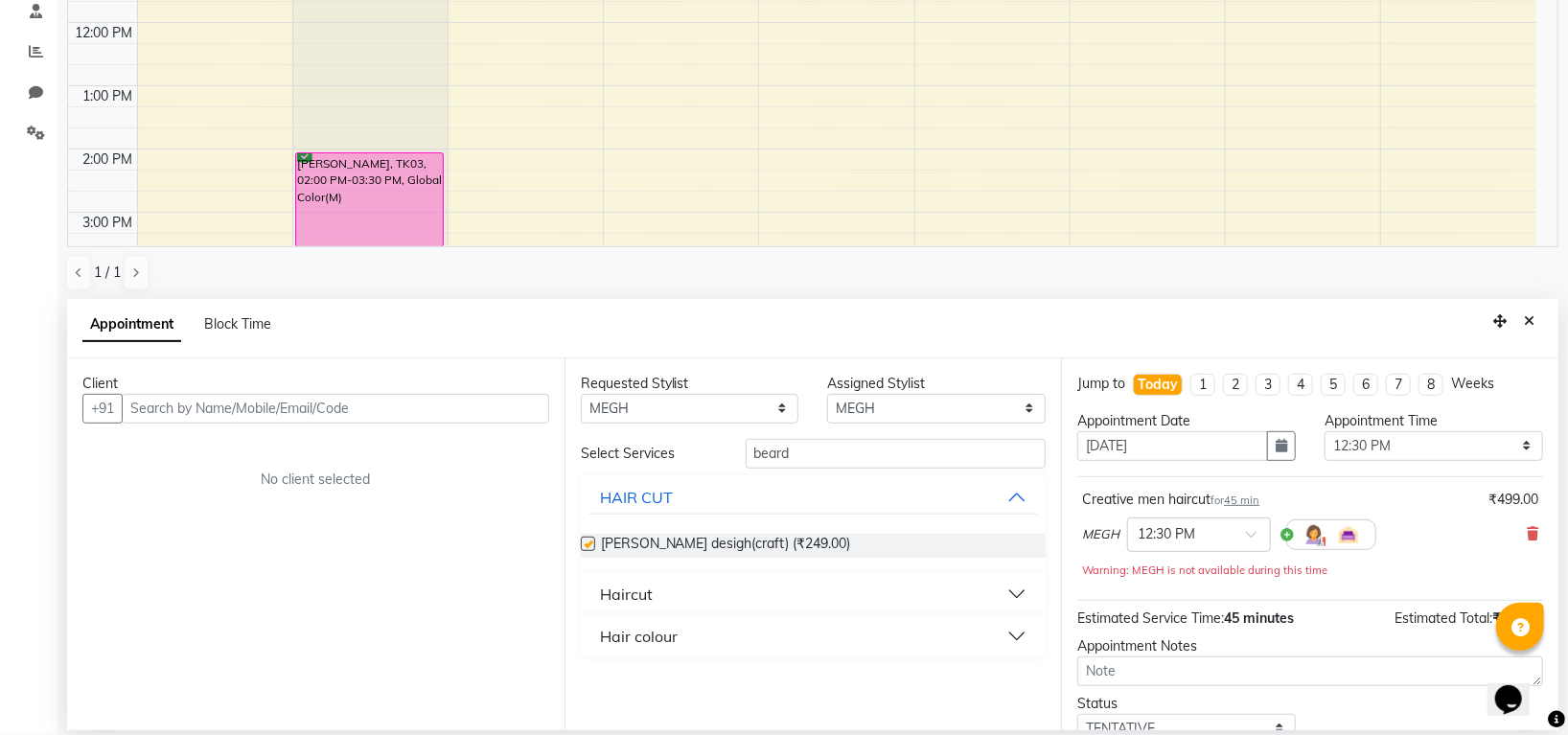
checkbox input "false"
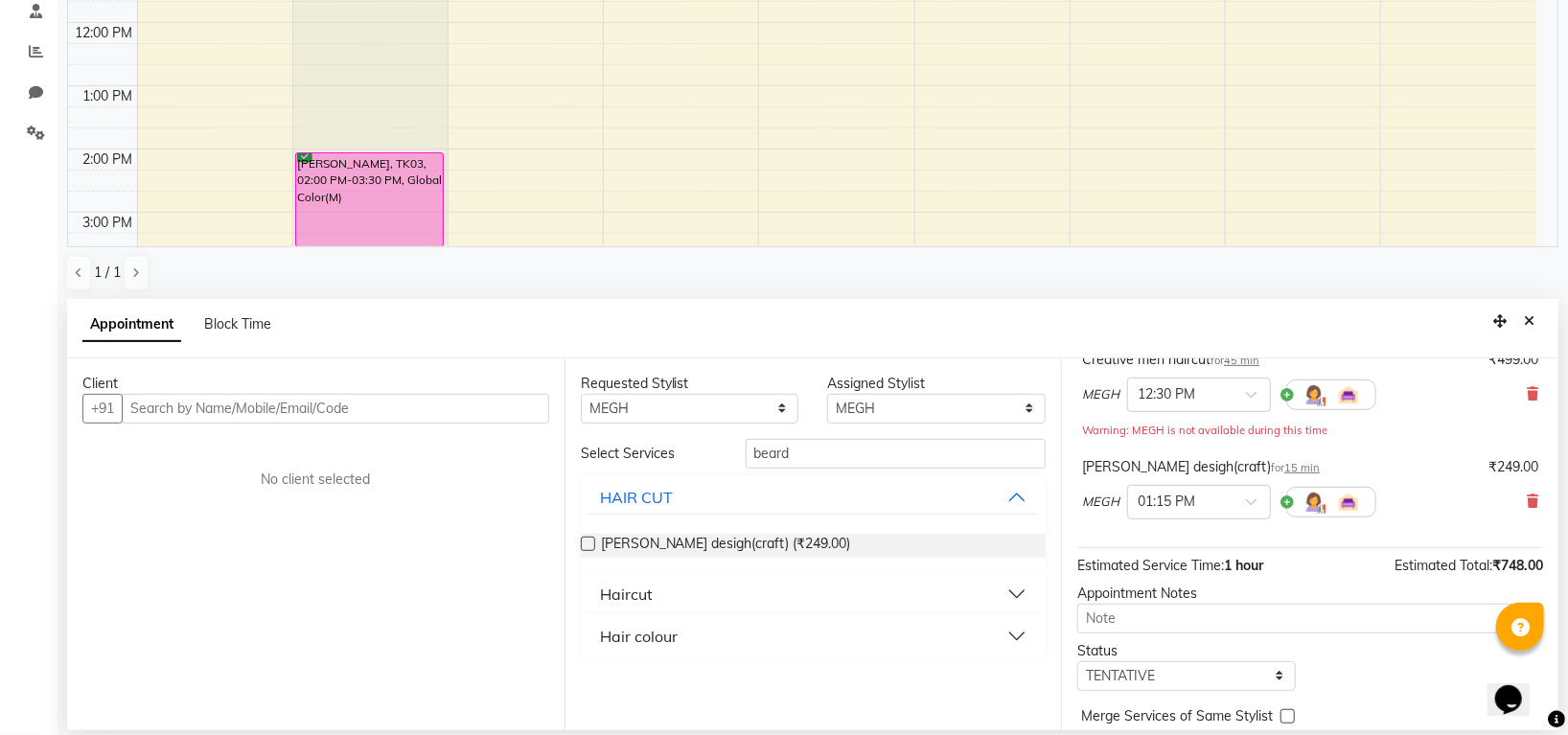
scroll to position [224, 0]
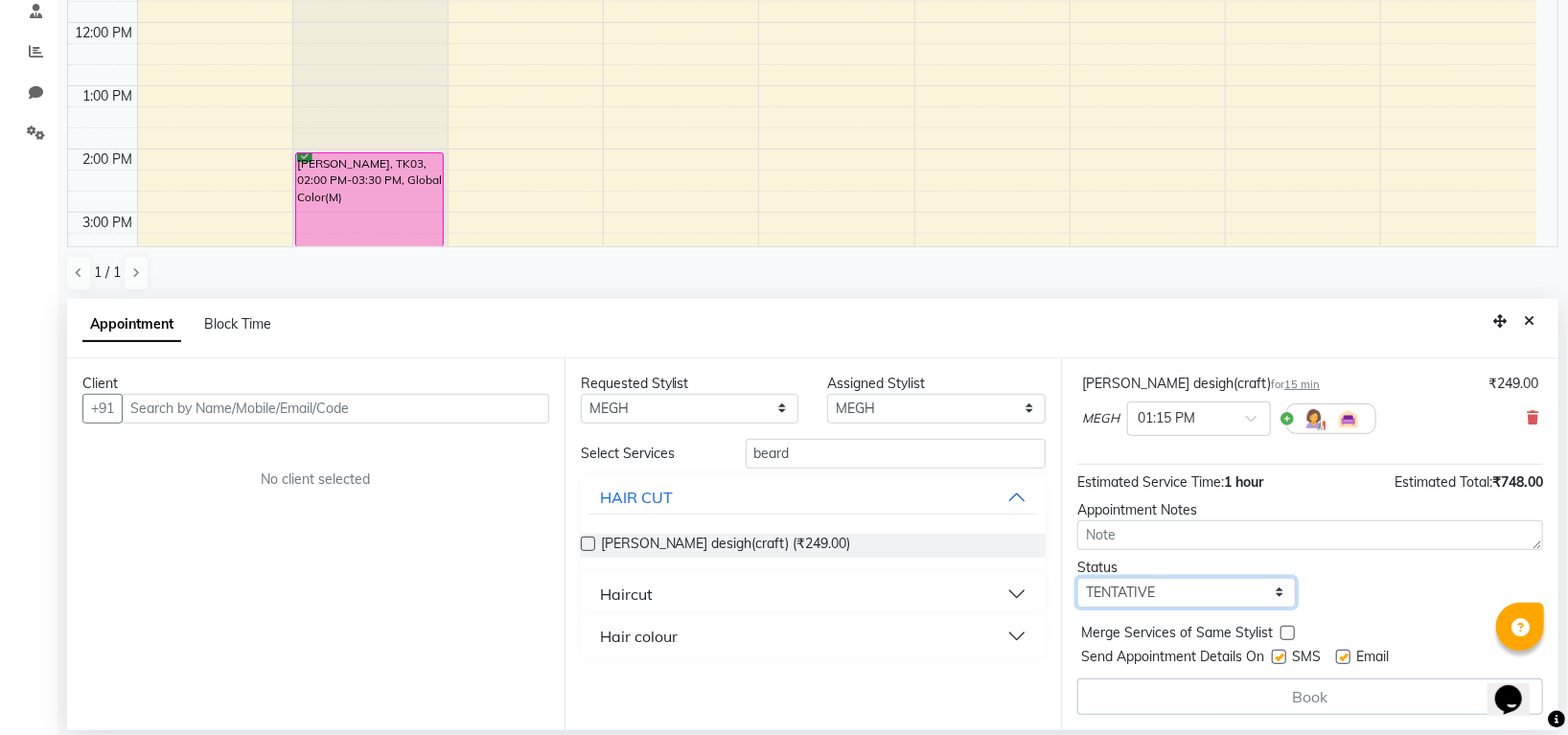
click at [1150, 602] on select "Select TENTATIVE CONFIRM CHECK-IN UPCOMING" at bounding box center [1187, 593] width 219 height 30
select select "confirm booking"
click at [1078, 578] on select "Select TENTATIVE CONFIRM CHECK-IN UPCOMING" at bounding box center [1187, 593] width 219 height 30
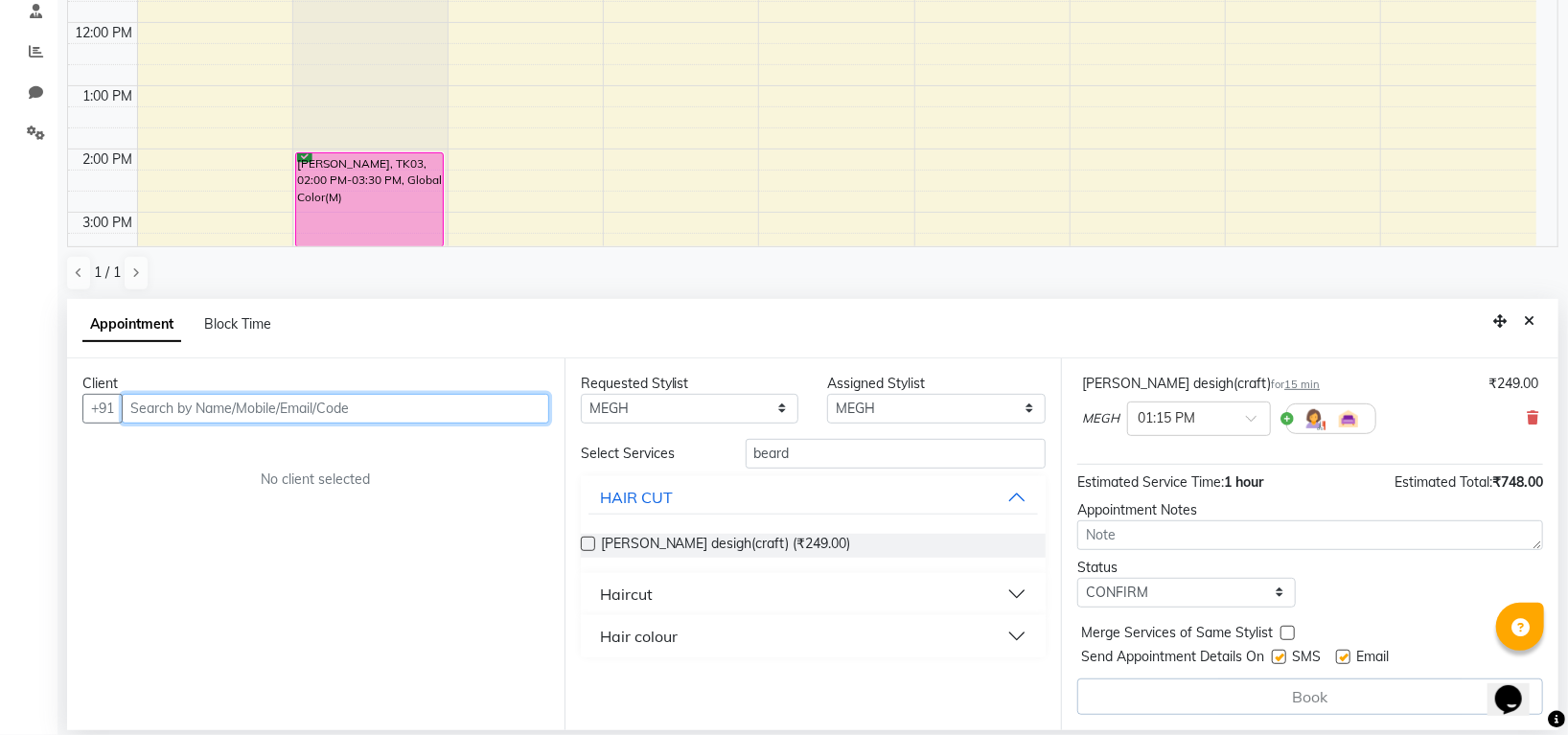
click at [526, 397] on input "text" at bounding box center [336, 409] width 427 height 30
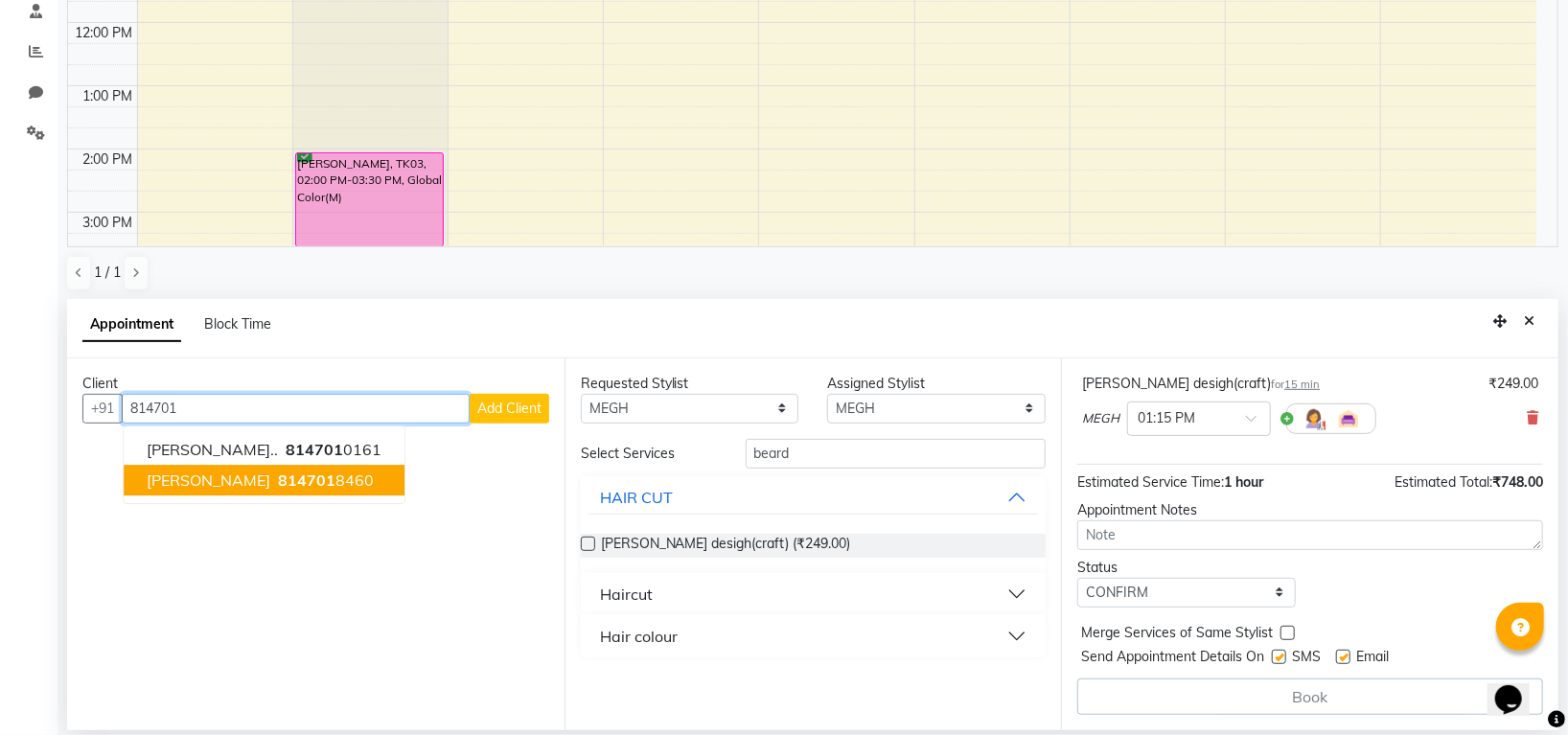
click at [294, 488] on button "Nihal 814701 8460" at bounding box center [264, 480] width 281 height 31
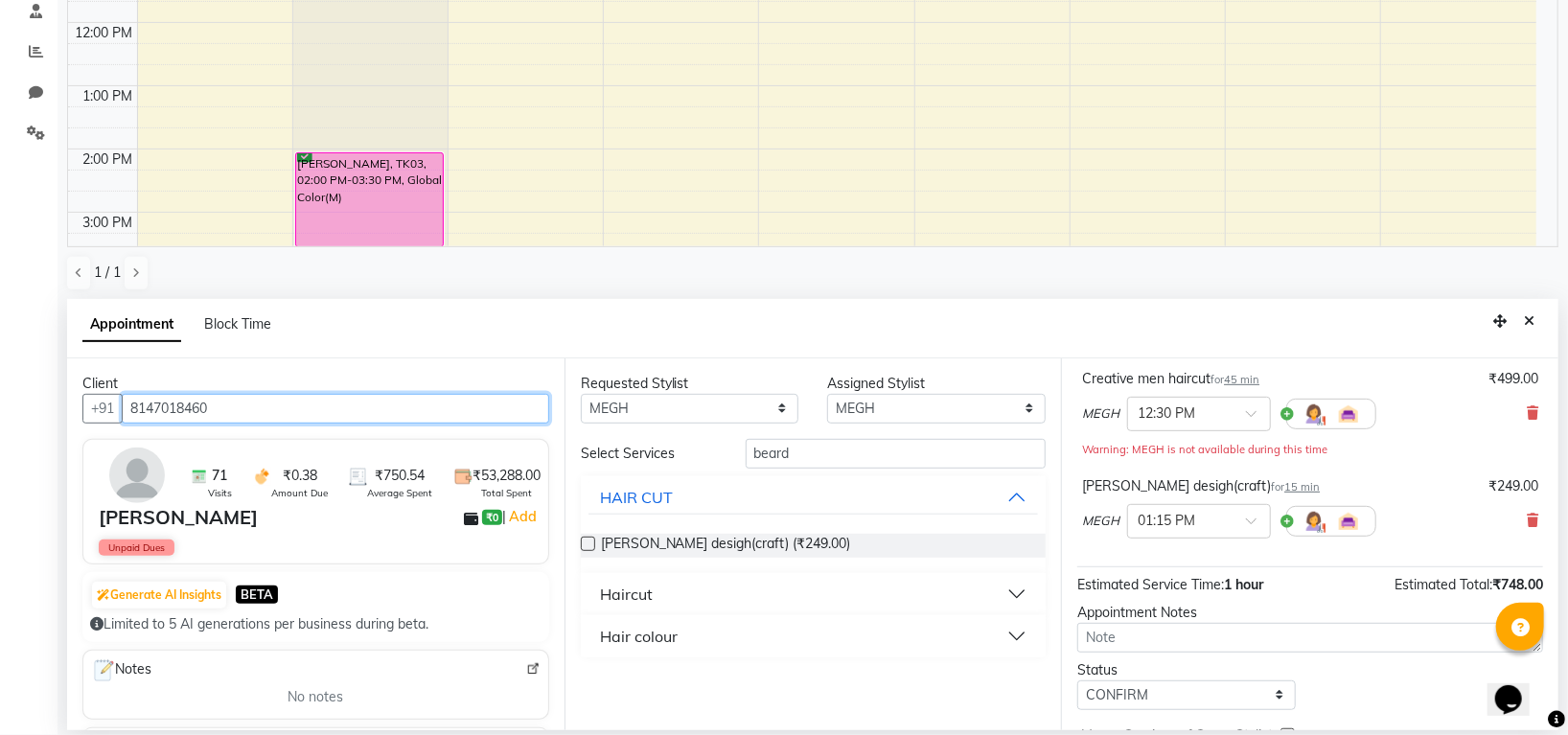
scroll to position [222, 0]
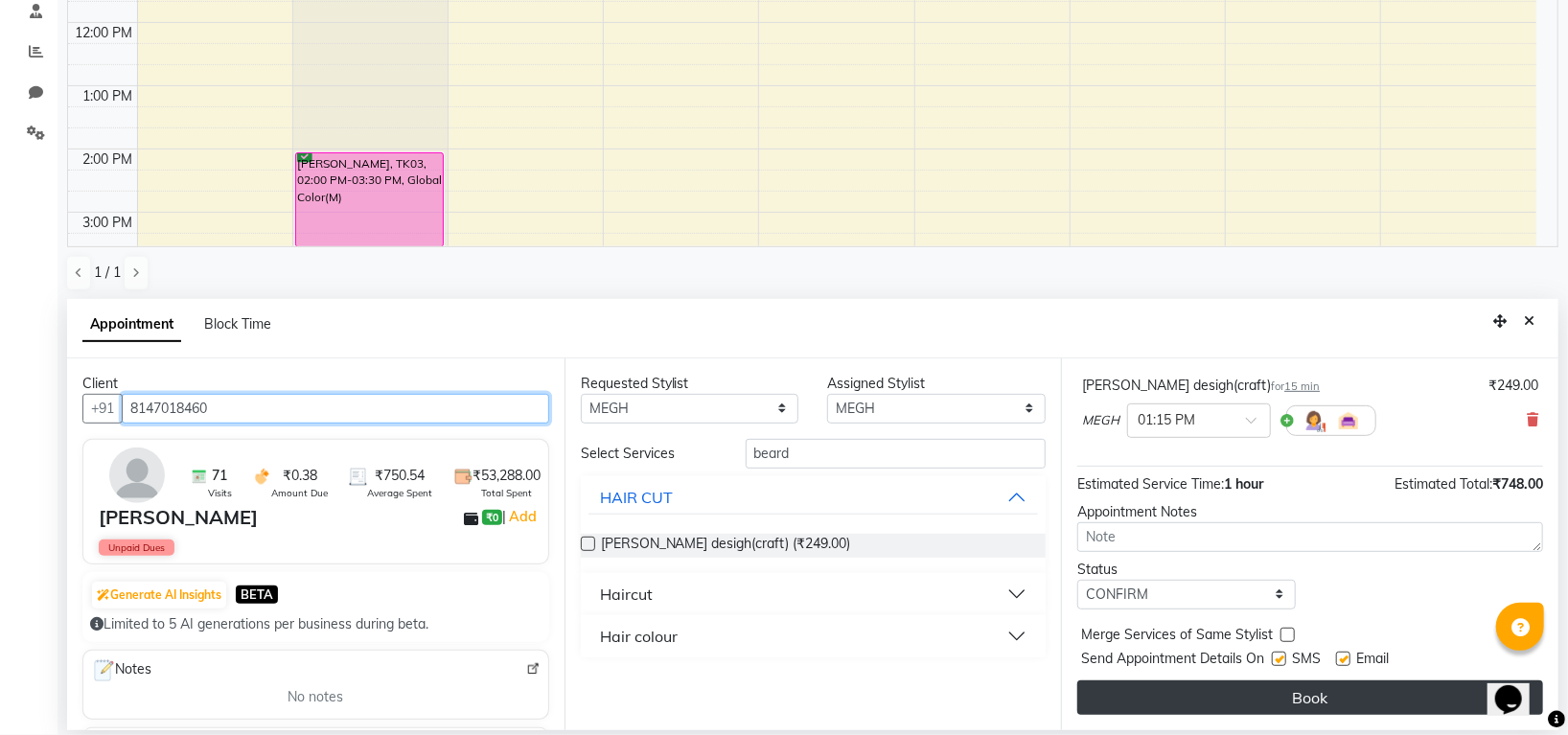
type input "8147018460"
click at [1304, 693] on button "Book" at bounding box center [1310, 698] width 466 height 34
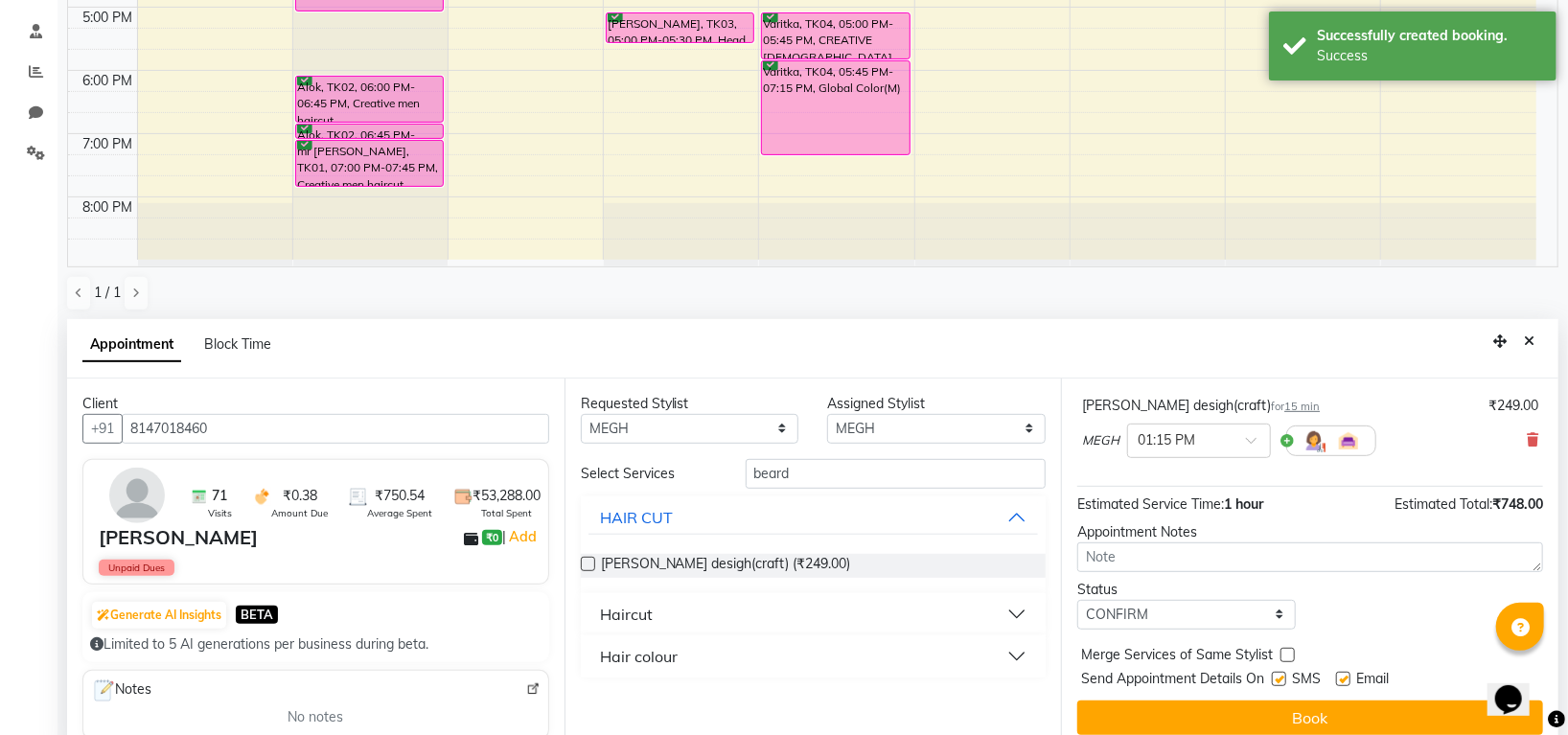
scroll to position [372, 0]
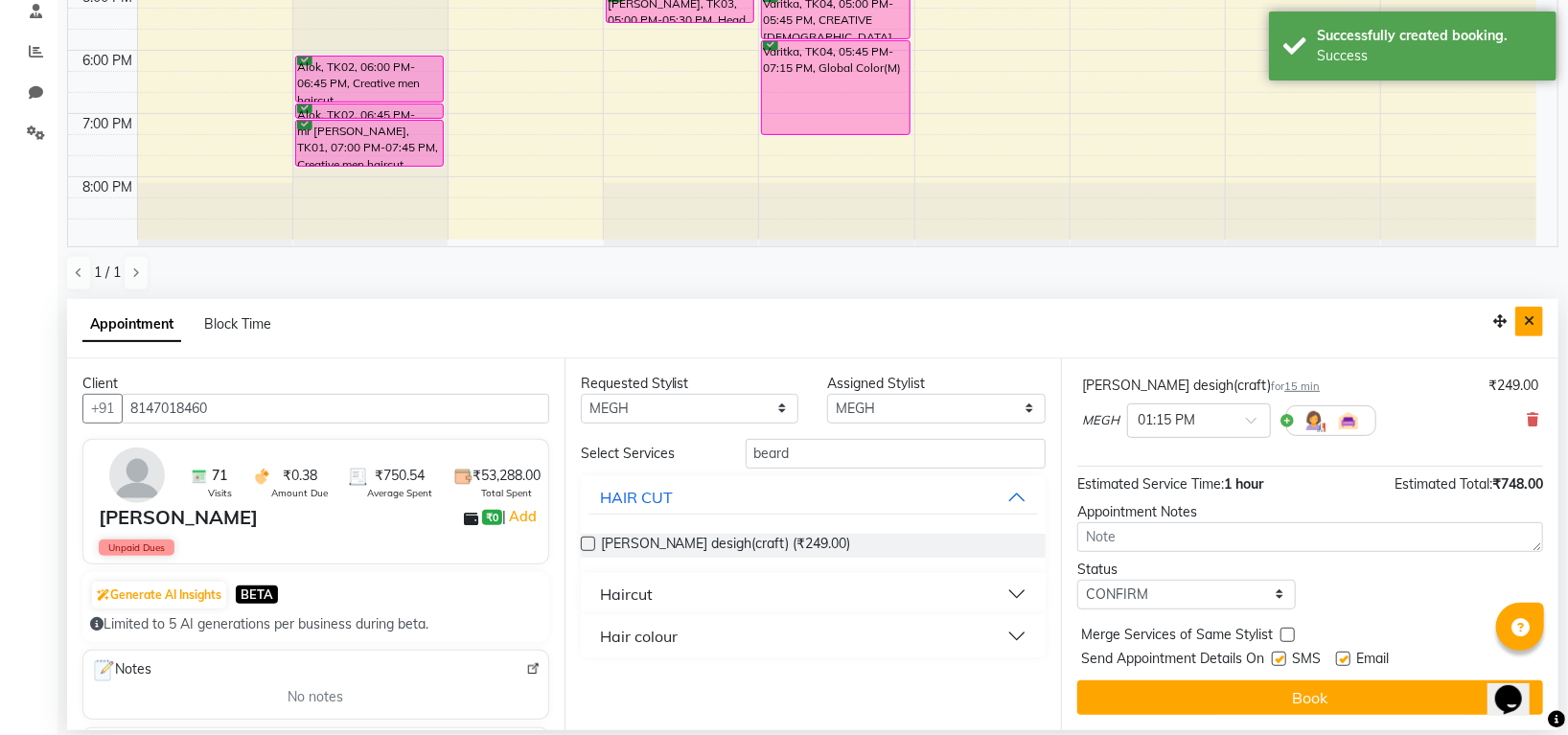
click at [1535, 320] on button "Close" at bounding box center [1529, 321] width 28 height 30
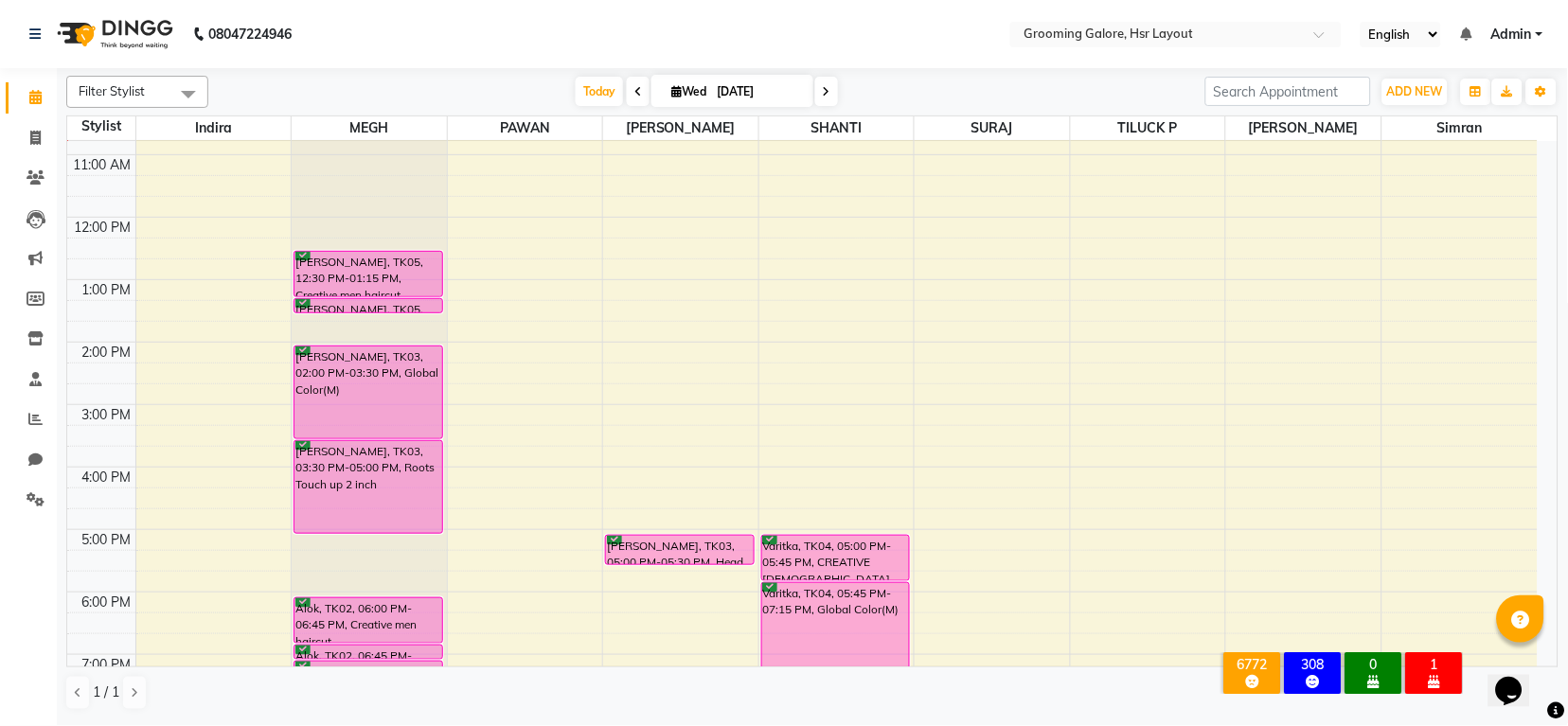
scroll to position [41, 0]
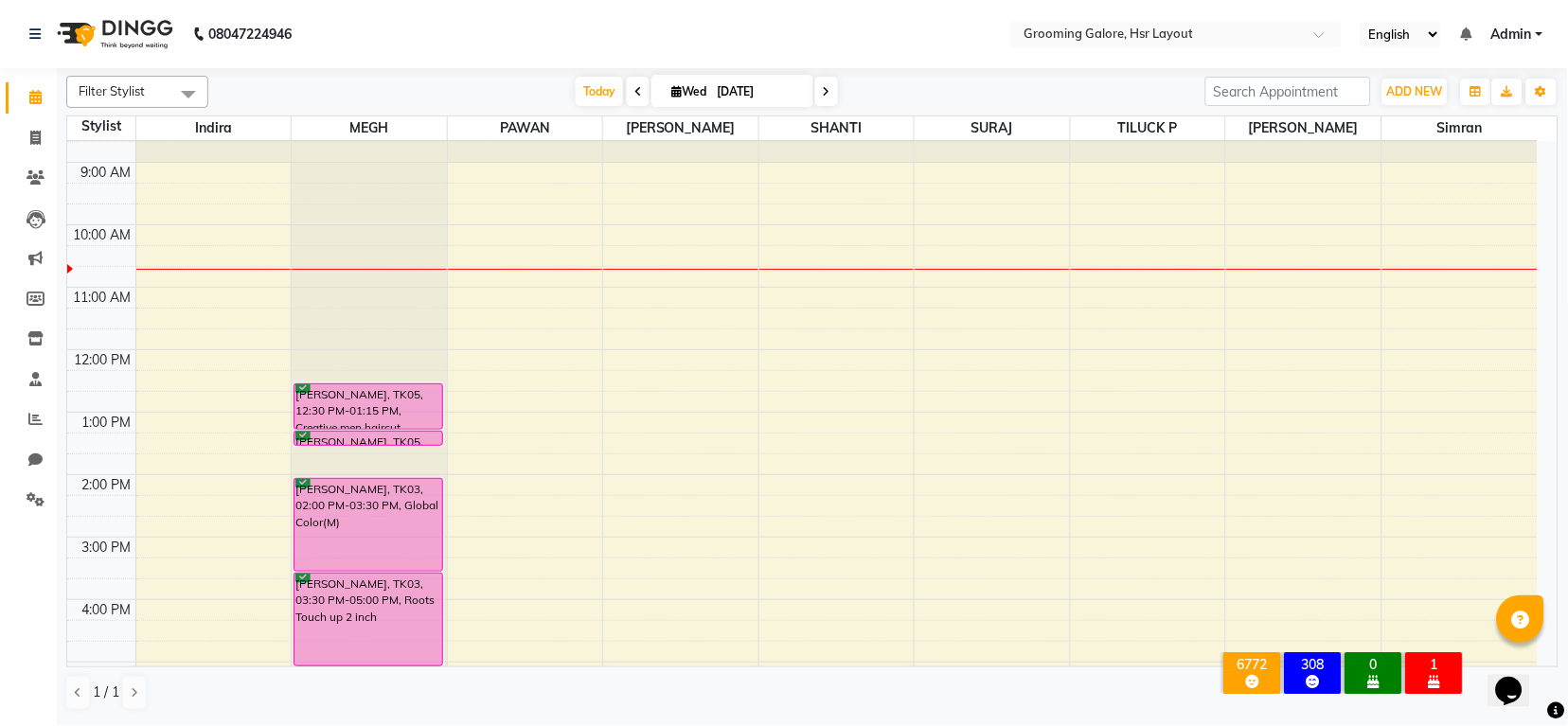
click at [673, 86] on icon at bounding box center [676, 91] width 11 height 13
select select "9"
select select "2025"
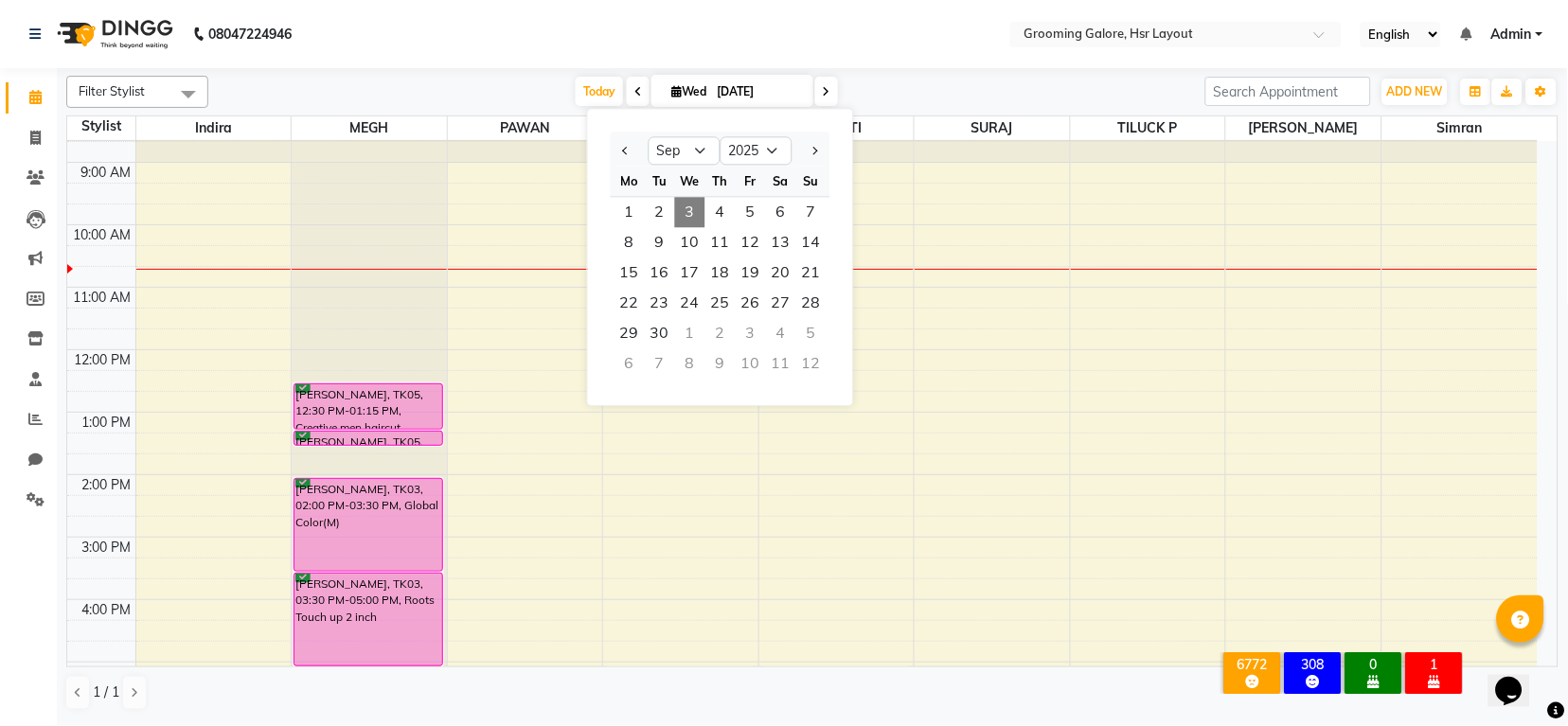
drag, startPoint x: 911, startPoint y: 35, endPoint x: 900, endPoint y: 44, distance: 14.2
click at [911, 35] on nav "08047224946 Select Location × Grooming Galore, Hsr Layout English ENGLISH Españ…" at bounding box center [784, 34] width 1568 height 68
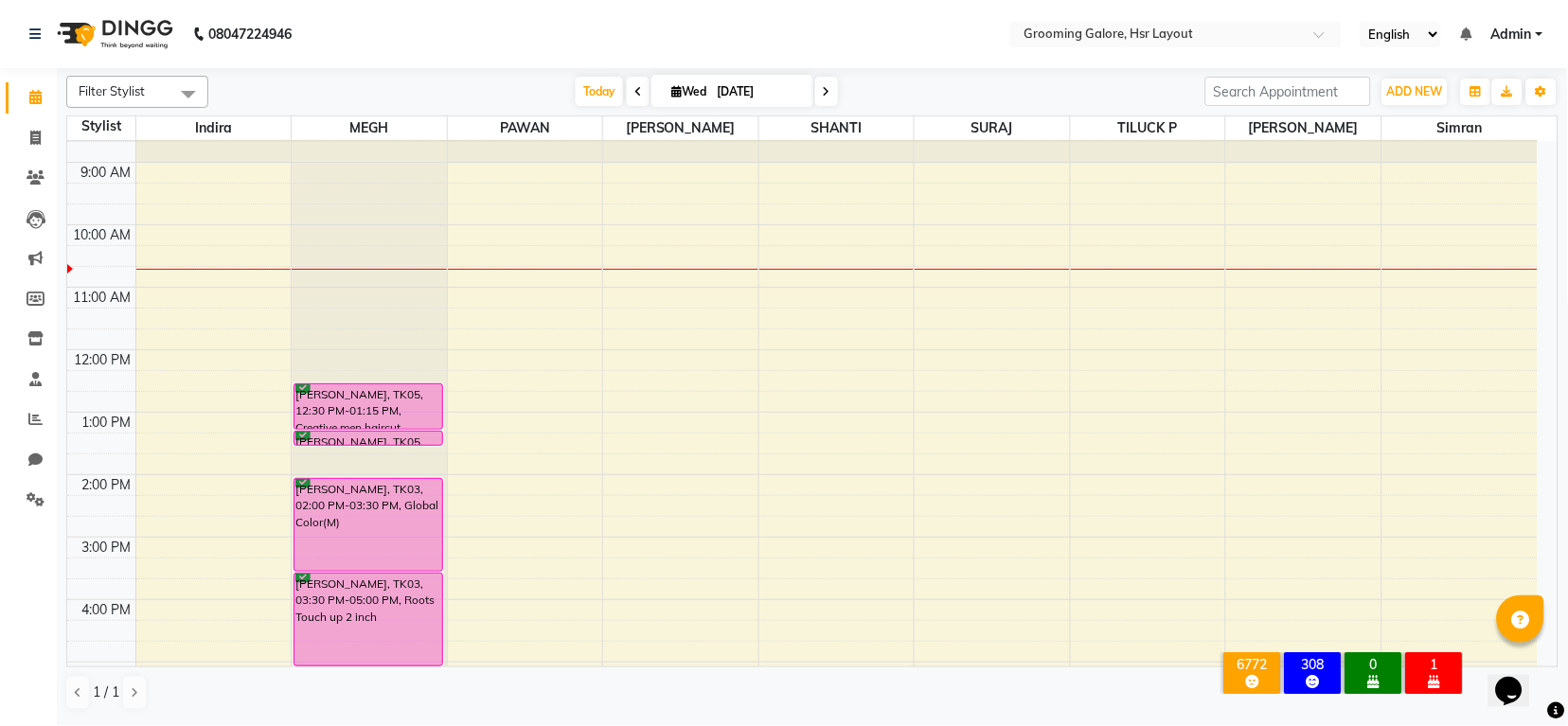
click at [836, 92] on div "Today Wed 03-09-2025" at bounding box center [707, 91] width 266 height 28
click at [825, 87] on icon at bounding box center [826, 92] width 8 height 12
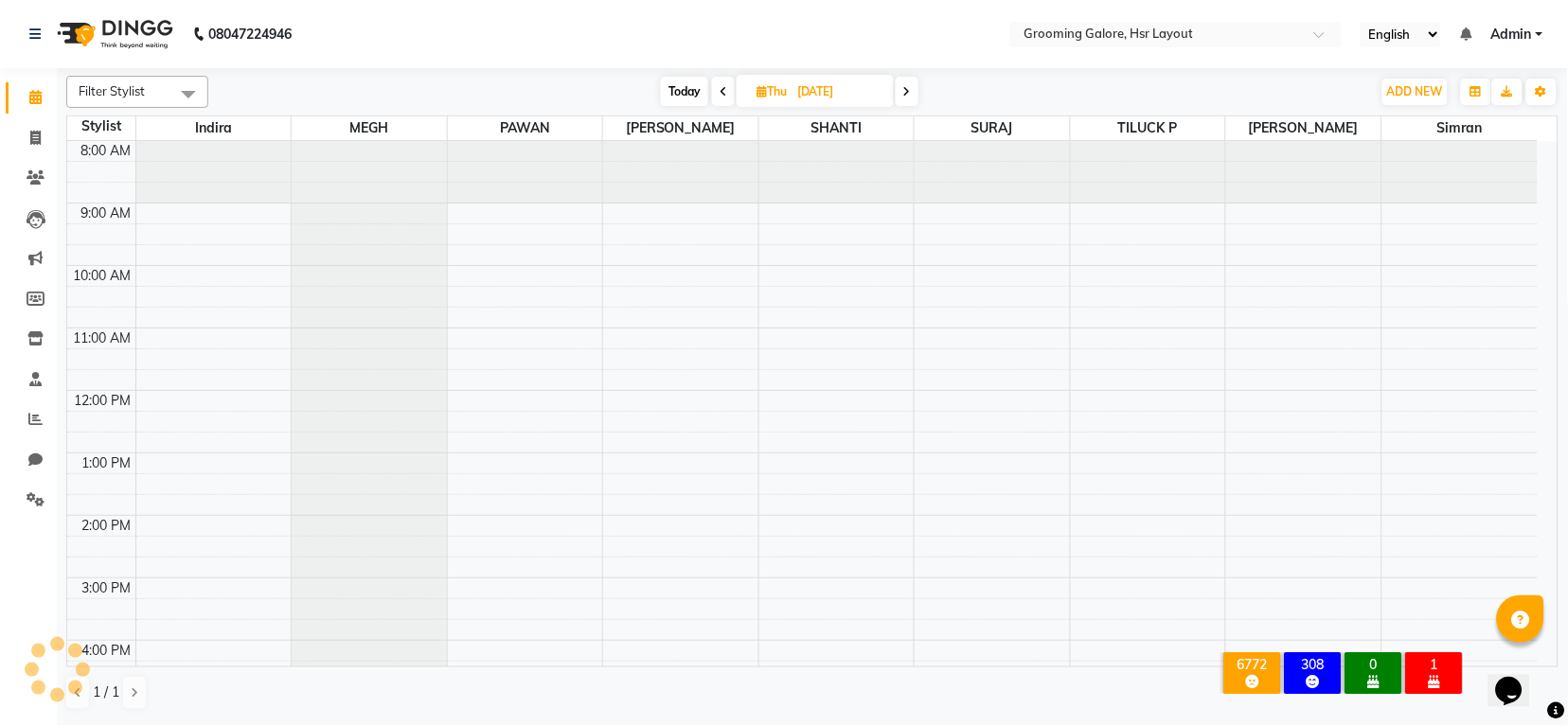
scroll to position [127, 0]
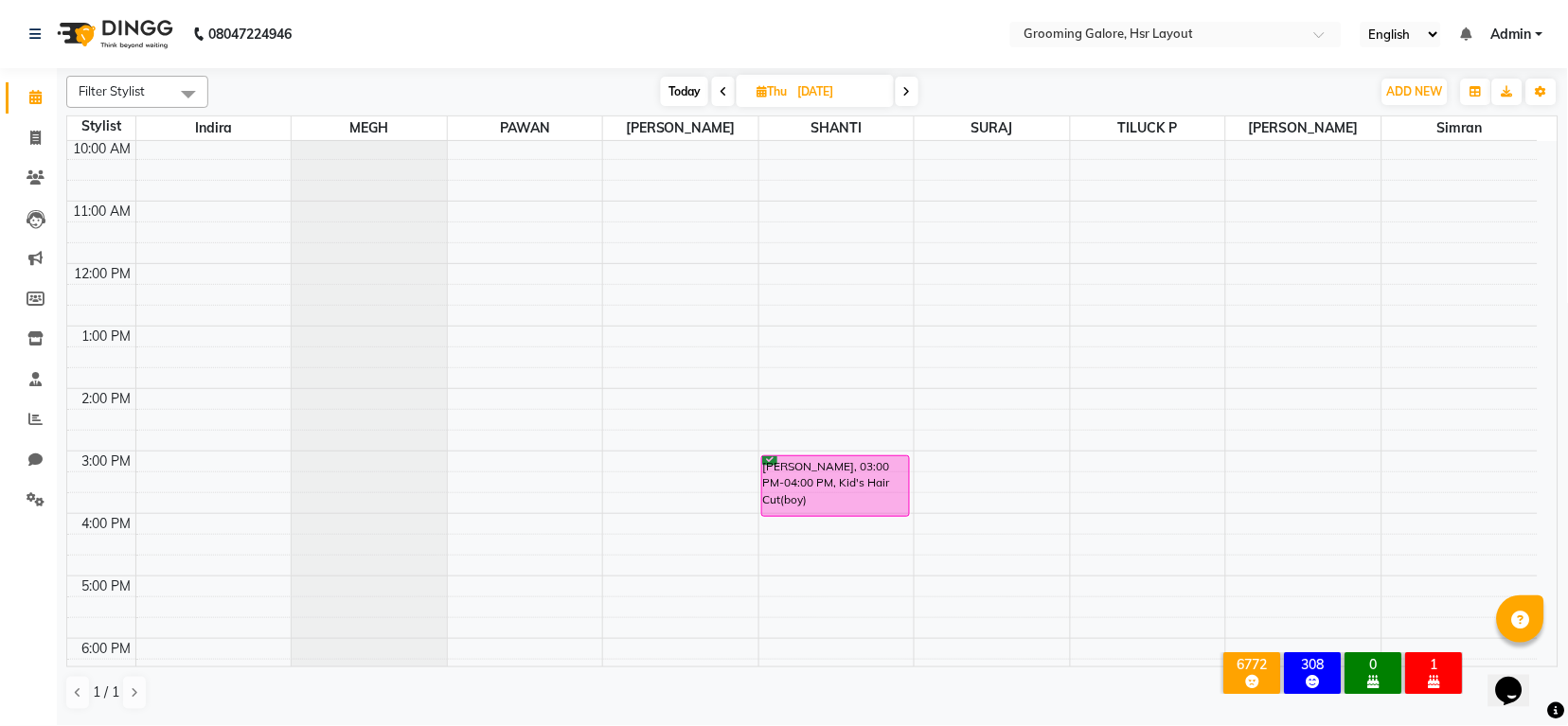
click at [907, 91] on icon at bounding box center [907, 92] width 8 height 12
type input "05-09-2025"
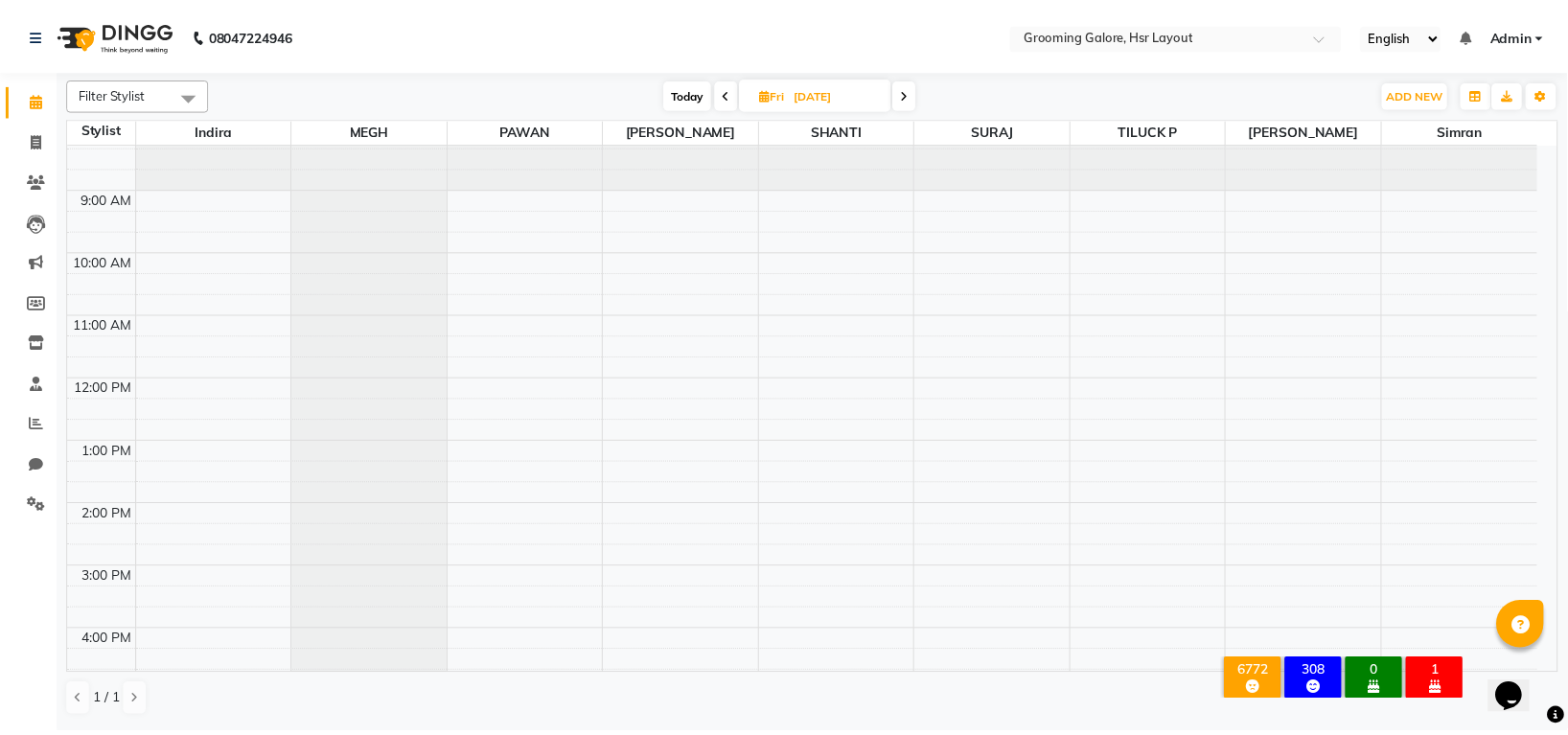
scroll to position [0, 0]
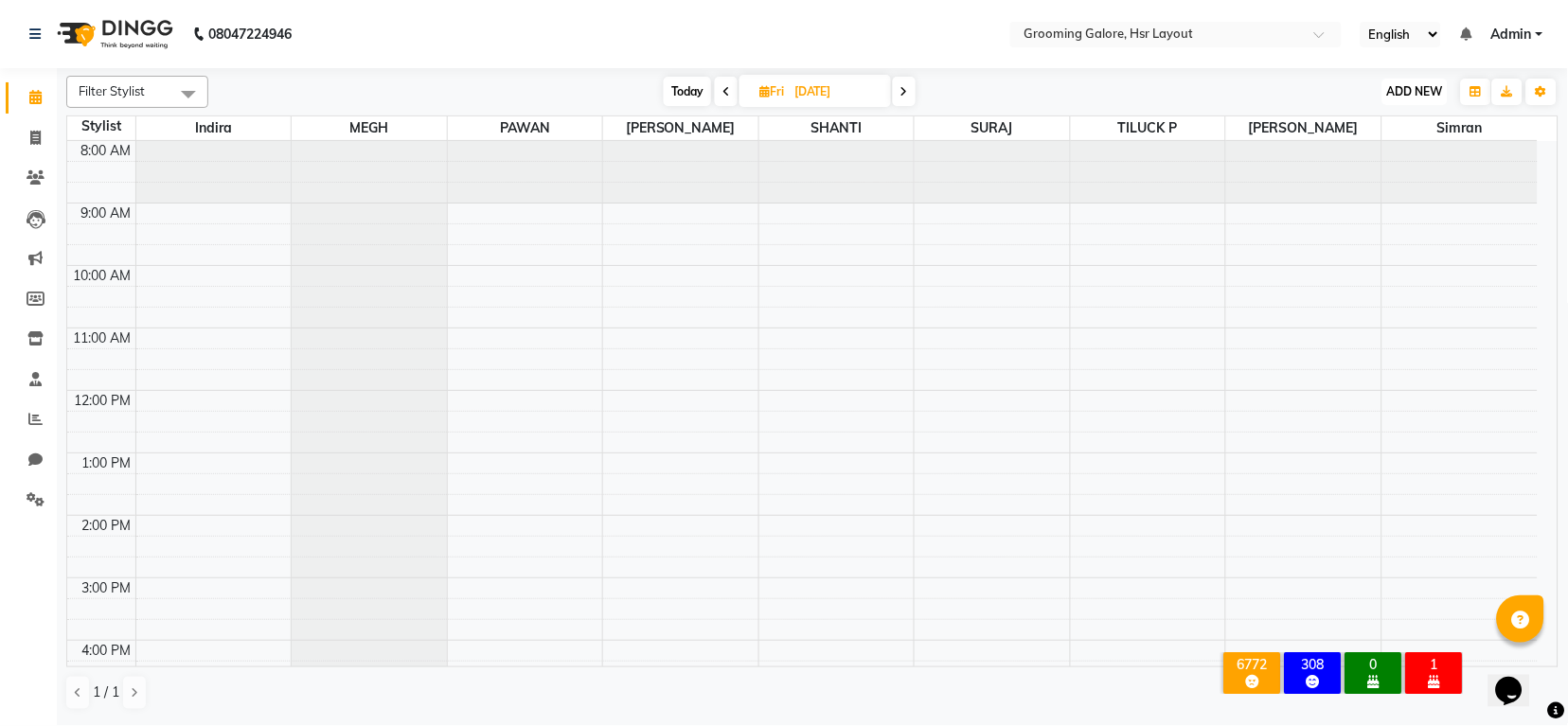
click at [1413, 91] on span "ADD NEW" at bounding box center [1414, 91] width 55 height 15
click at [1377, 127] on button "Add Appointment" at bounding box center [1373, 127] width 150 height 24
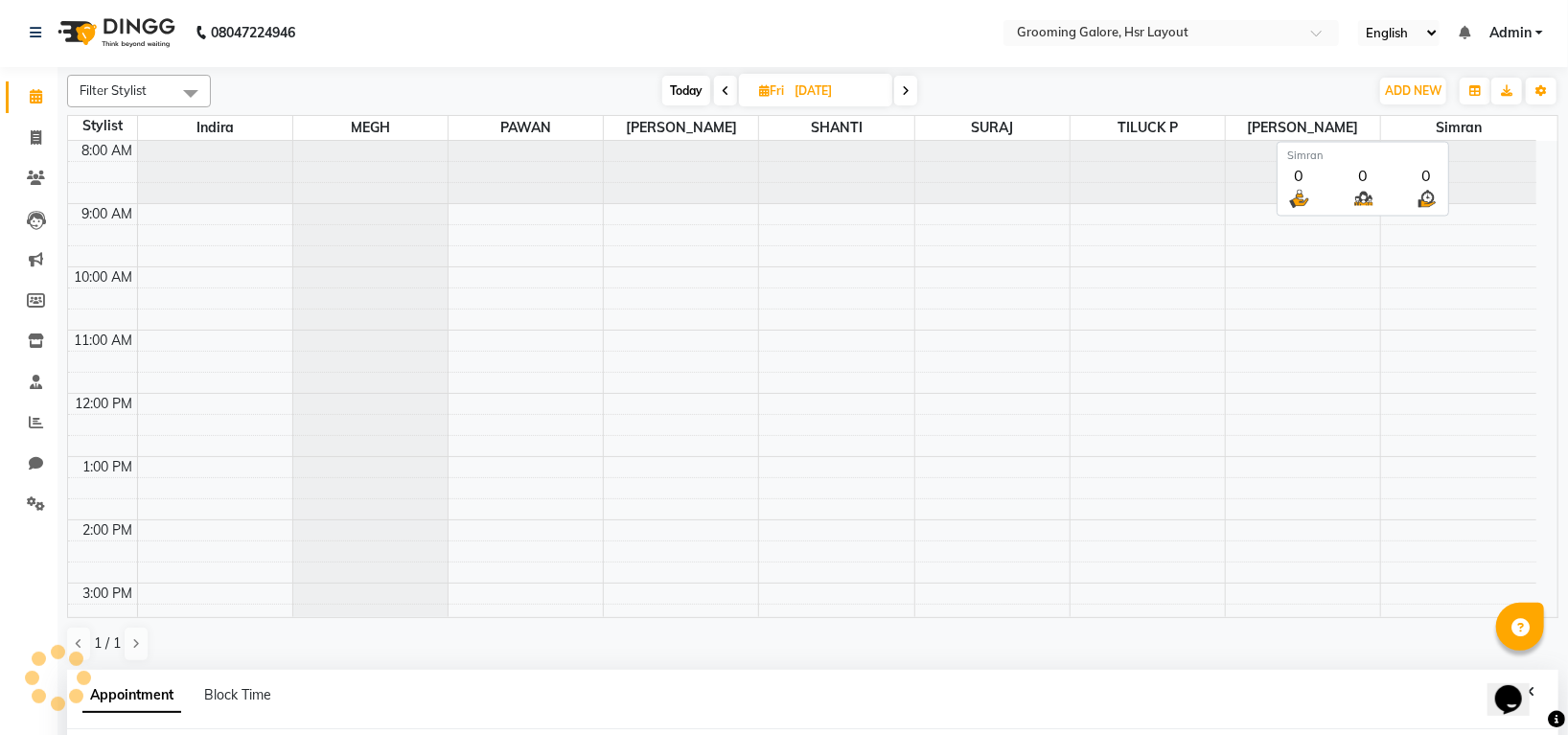
select select "540"
select select "tentative"
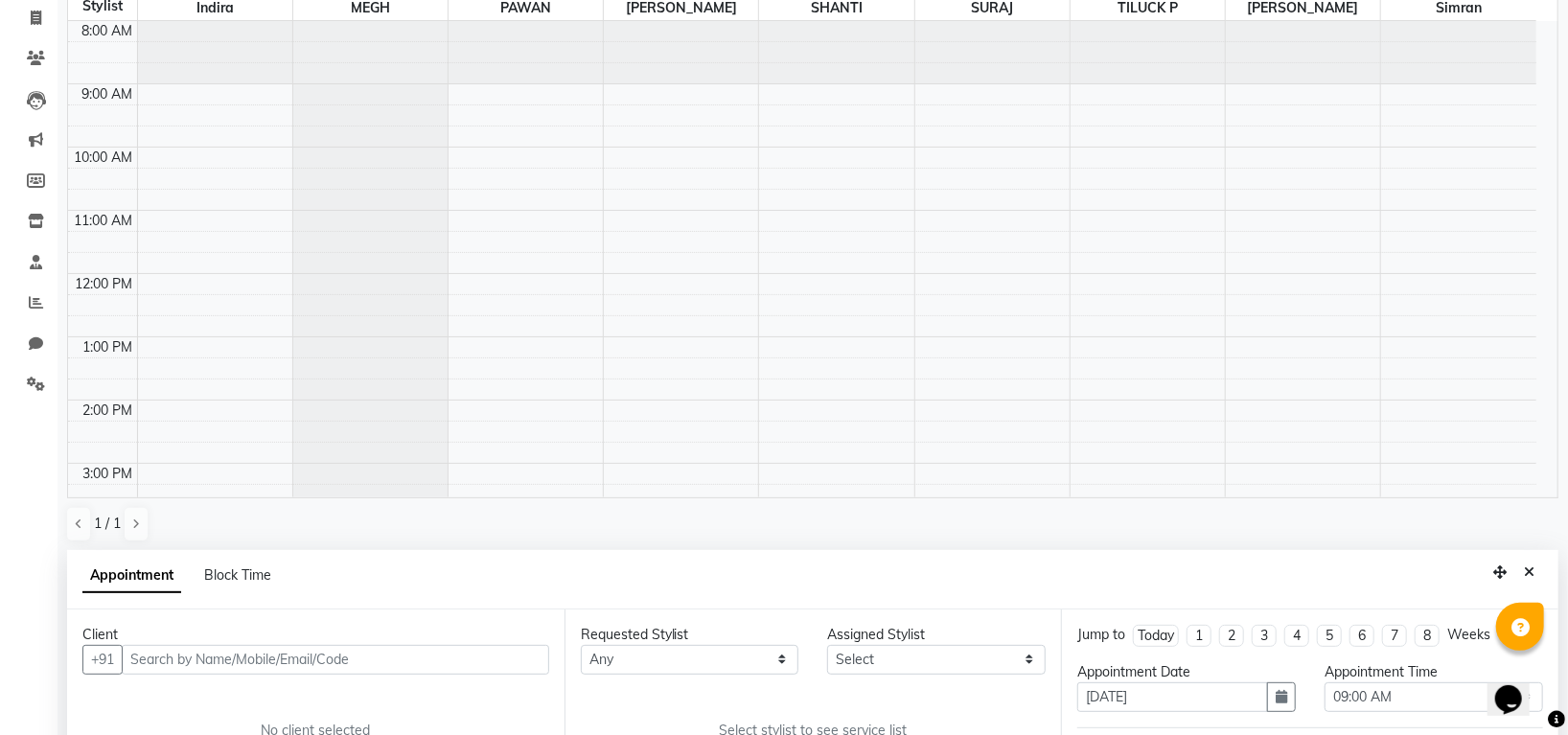
scroll to position [372, 0]
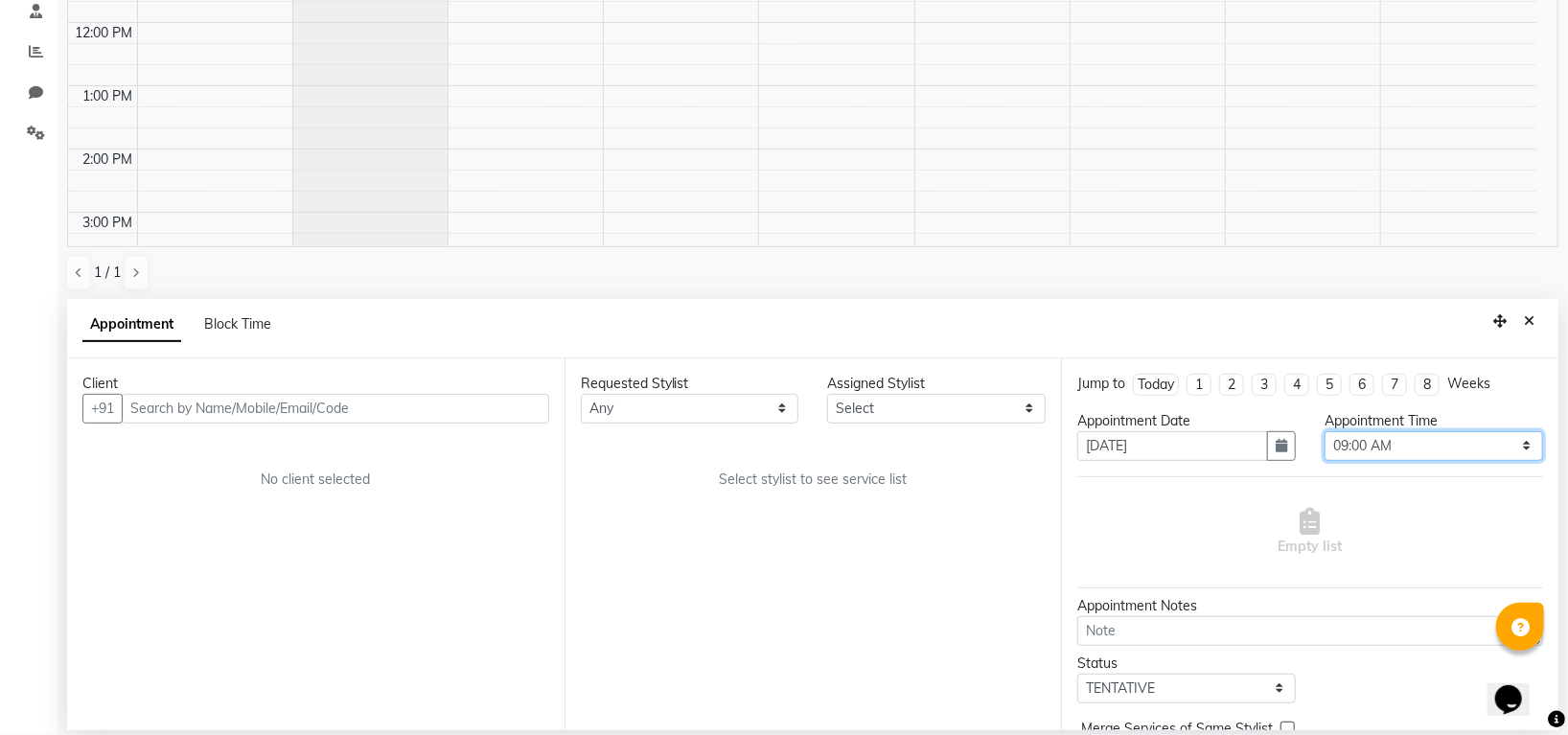
click at [1379, 455] on select "Select 09:00 AM 09:15 AM 09:30 AM 09:45 AM 10:00 AM 10:15 AM 10:30 AM 10:45 AM …" at bounding box center [1434, 446] width 219 height 30
select select "630"
click at [1325, 432] on select "Select 09:00 AM 09:15 AM 09:30 AM 09:45 AM 10:00 AM 10:15 AM 10:30 AM 10:45 AM …" at bounding box center [1434, 446] width 219 height 30
click at [727, 411] on select "Any Indira MEGH PAWAN RESHMI SABITRI SHANTI Simran SURAJ TILUCK P" at bounding box center [690, 409] width 219 height 30
select select "45579"
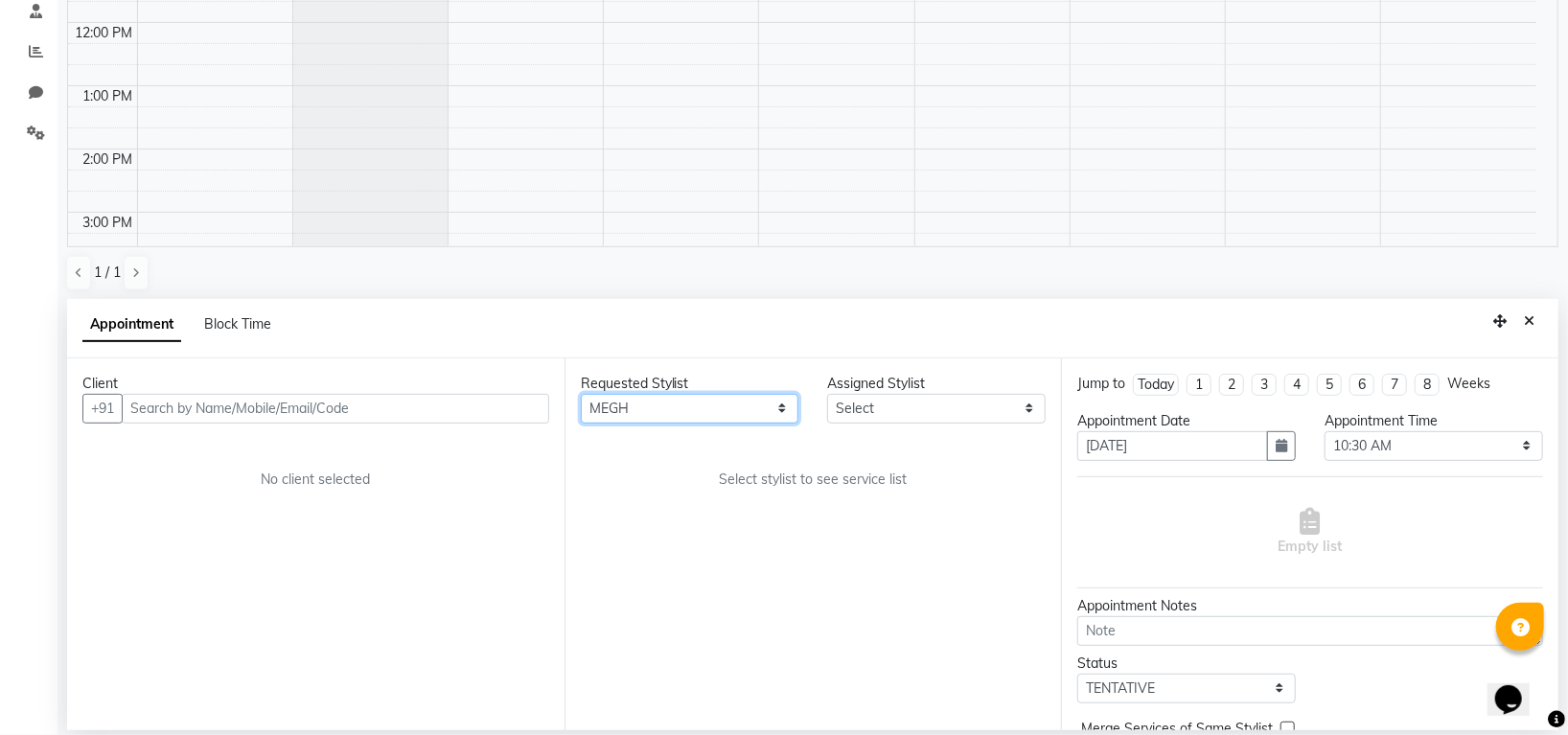
click at [581, 394] on select "Any Indira MEGH PAWAN RESHMI SABITRI SHANTI Simran SURAJ TILUCK P" at bounding box center [690, 409] width 219 height 30
select select "45579"
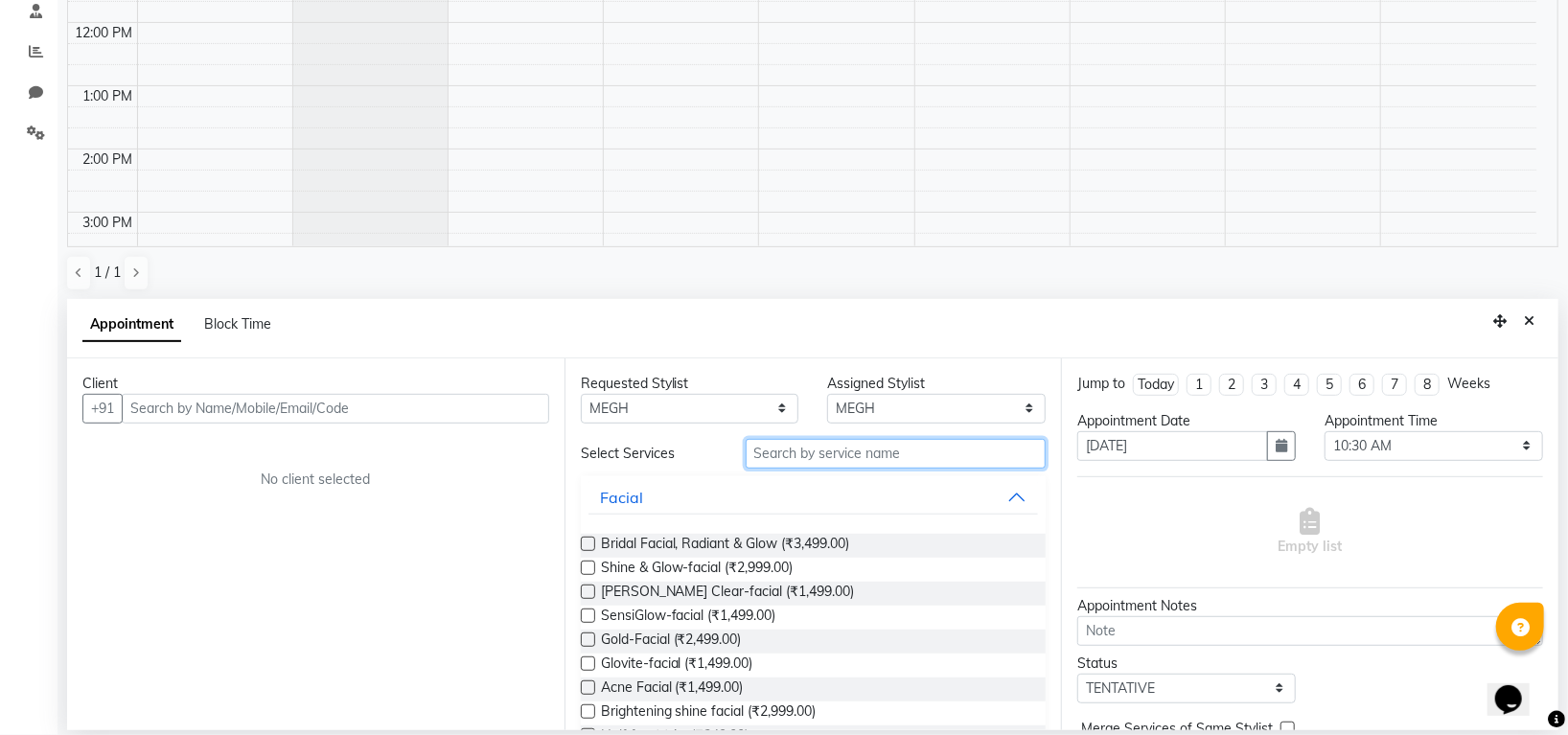
click at [817, 453] on input "text" at bounding box center [895, 454] width 300 height 30
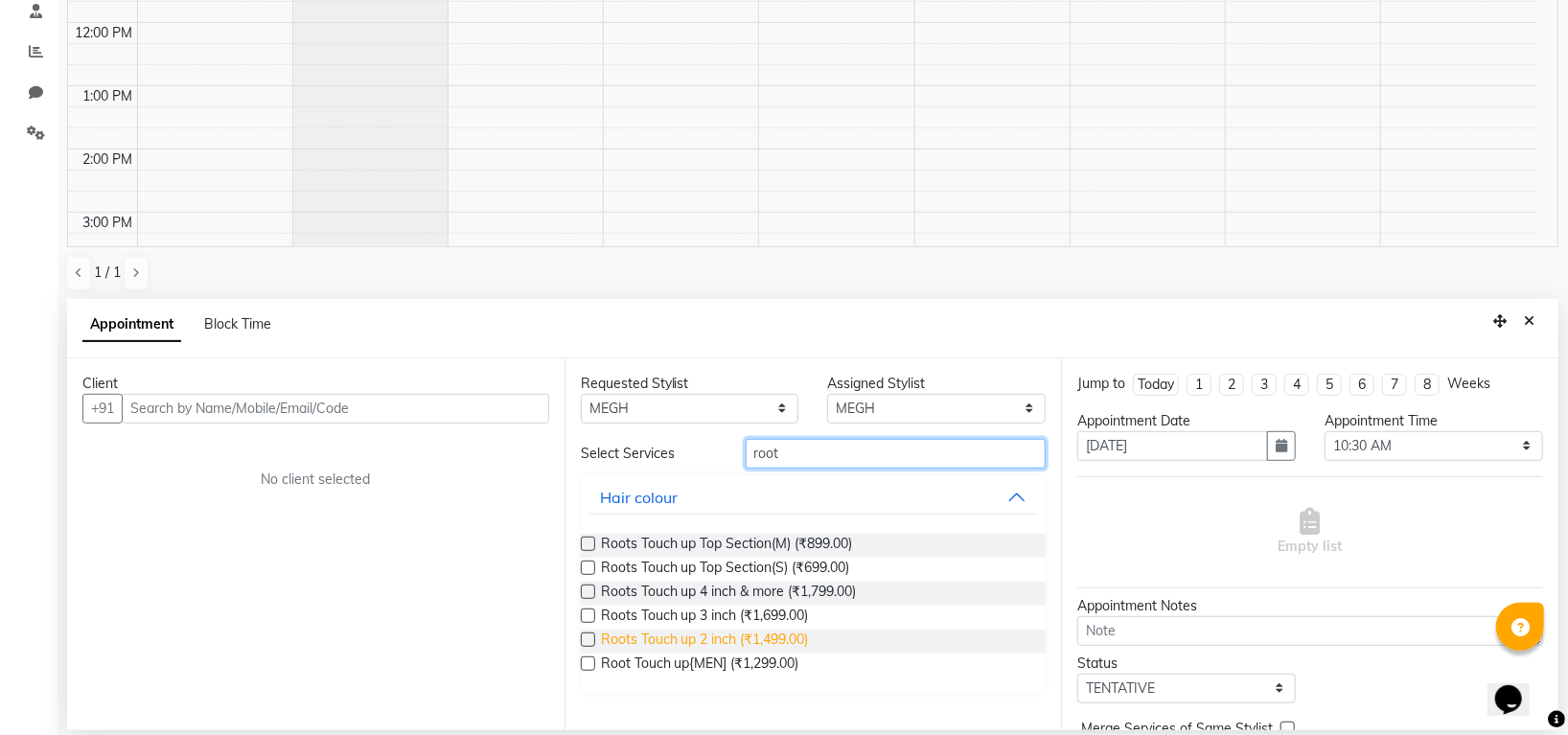
type input "root"
click at [751, 635] on span "Roots Touch up 2 inch (₹1,499.00)" at bounding box center [704, 641] width 208 height 24
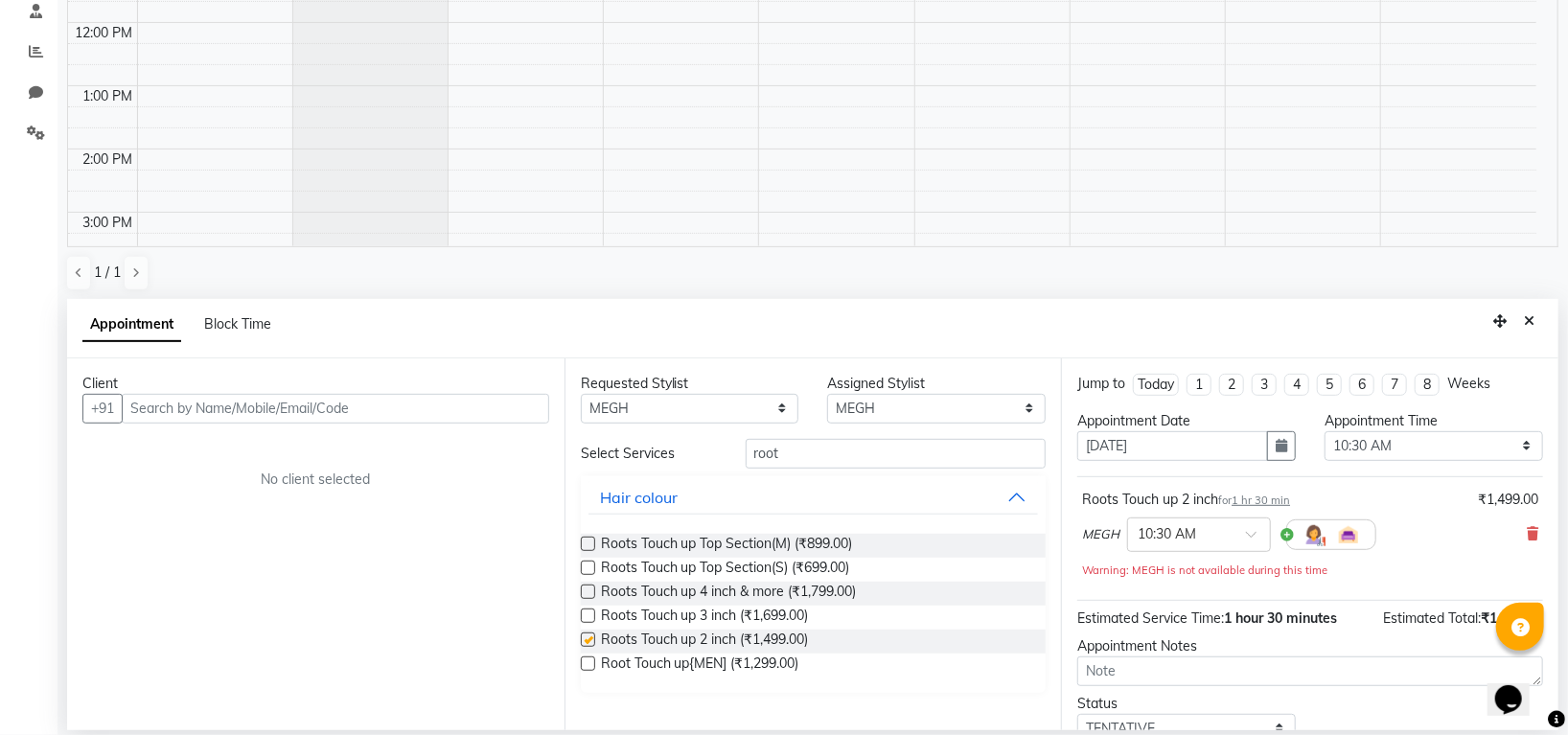
checkbox input "false"
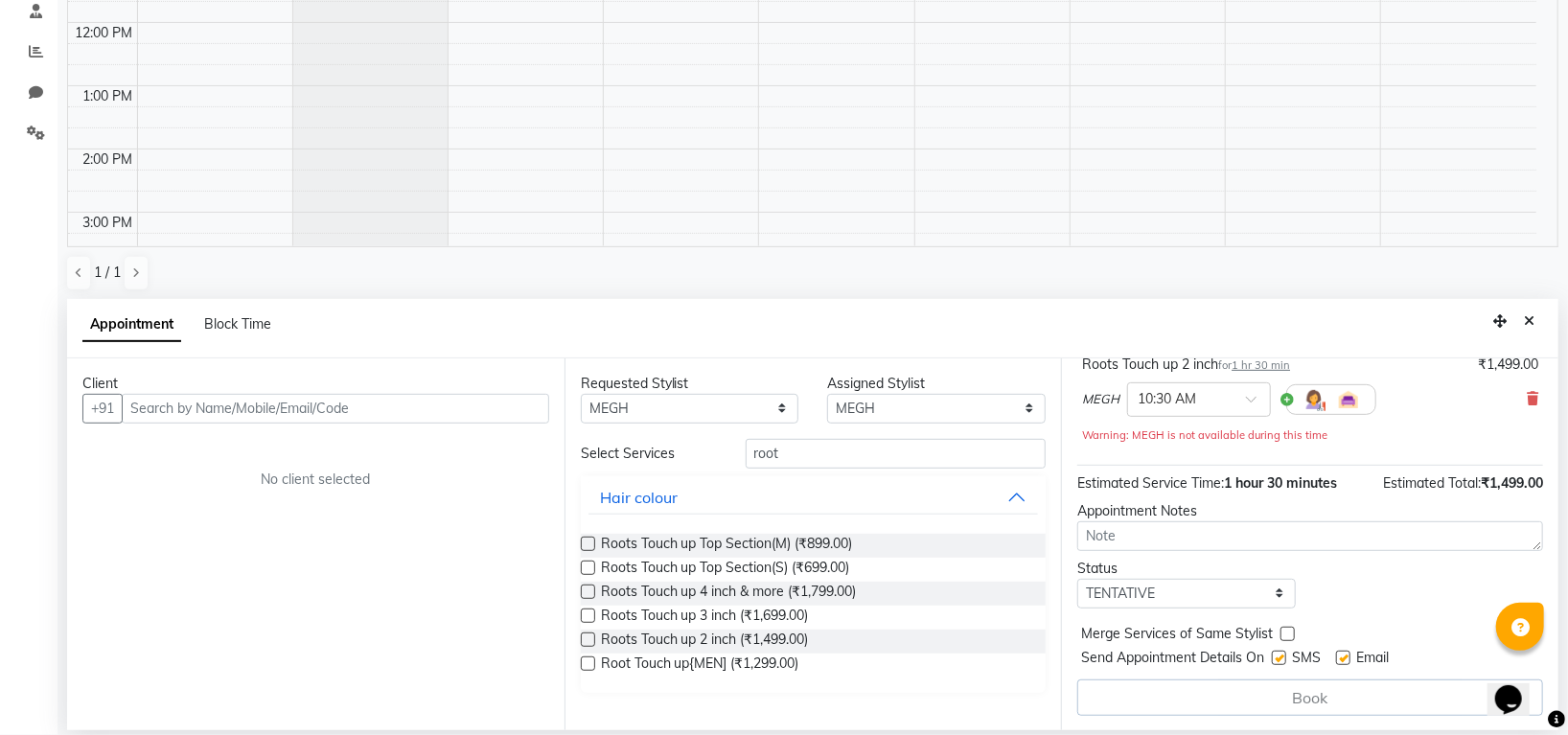
scroll to position [137, 0]
click at [1185, 597] on select "Select TENTATIVE CONFIRM UPCOMING" at bounding box center [1187, 593] width 219 height 30
select select "confirm booking"
click at [1078, 578] on select "Select TENTATIVE CONFIRM UPCOMING" at bounding box center [1187, 593] width 219 height 30
click at [204, 397] on input "text" at bounding box center [336, 409] width 427 height 30
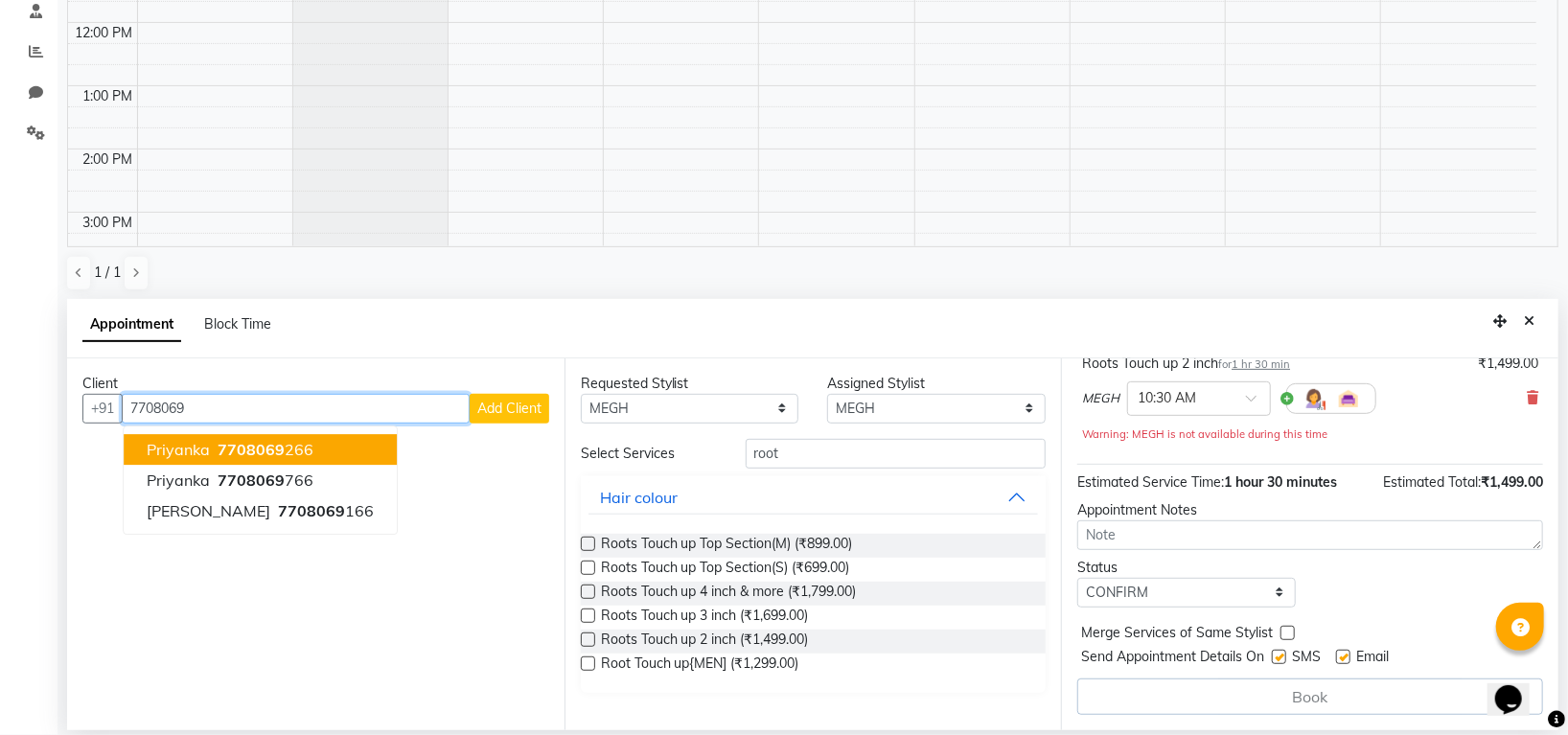
click at [307, 455] on ngb-highlight "7708069 266" at bounding box center [263, 449] width 99 height 19
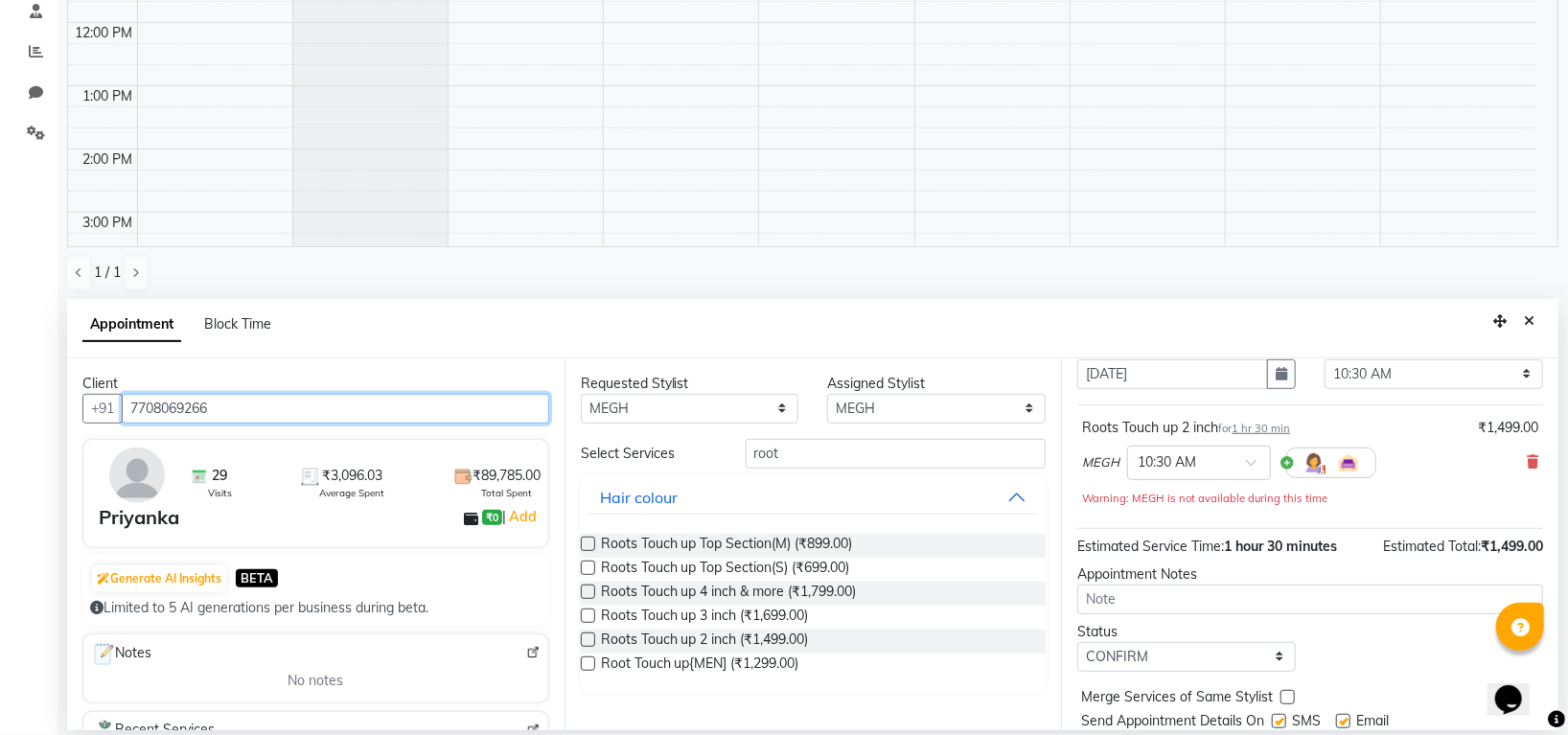
scroll to position [134, 0]
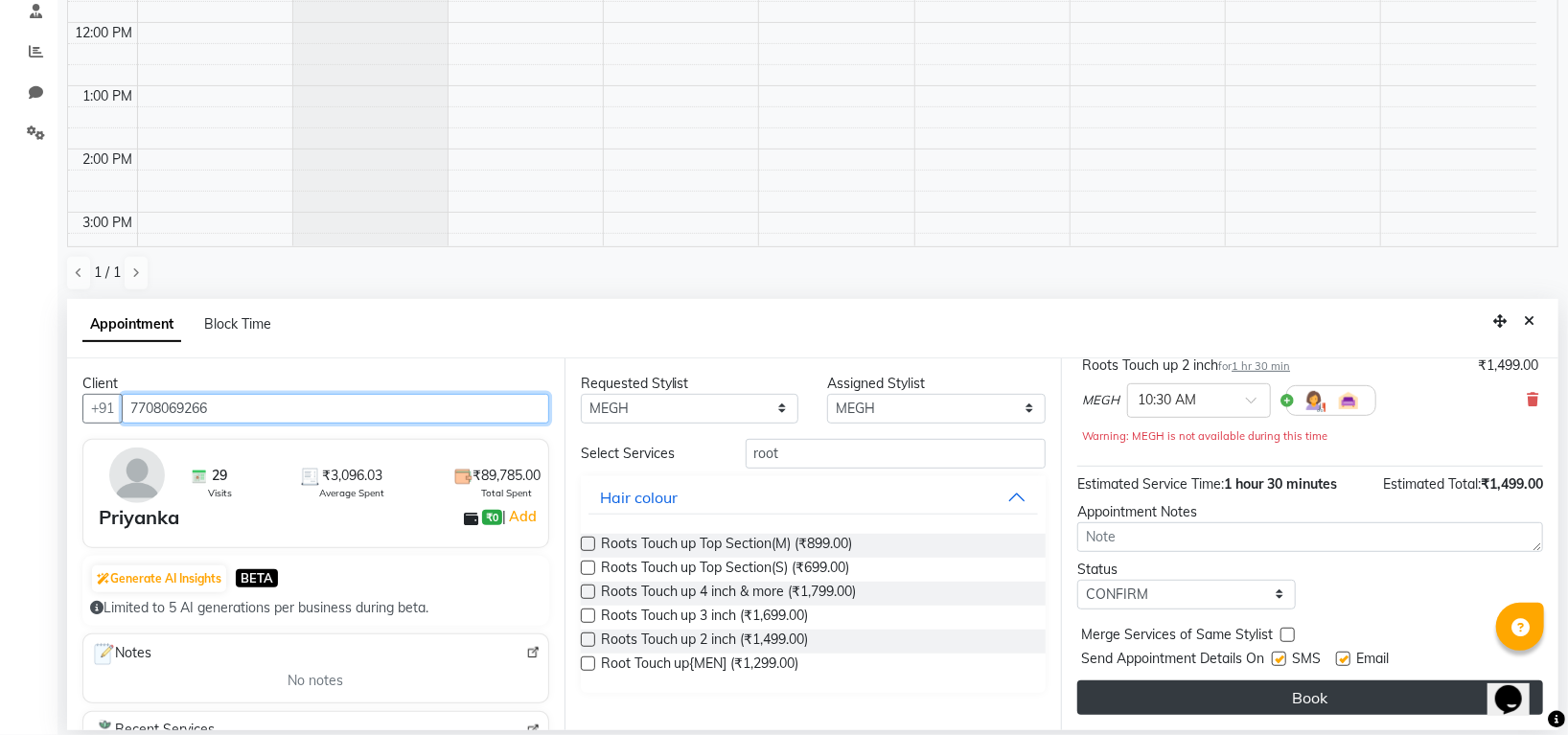
type input "7708069266"
click at [1293, 692] on button "Book" at bounding box center [1310, 698] width 466 height 34
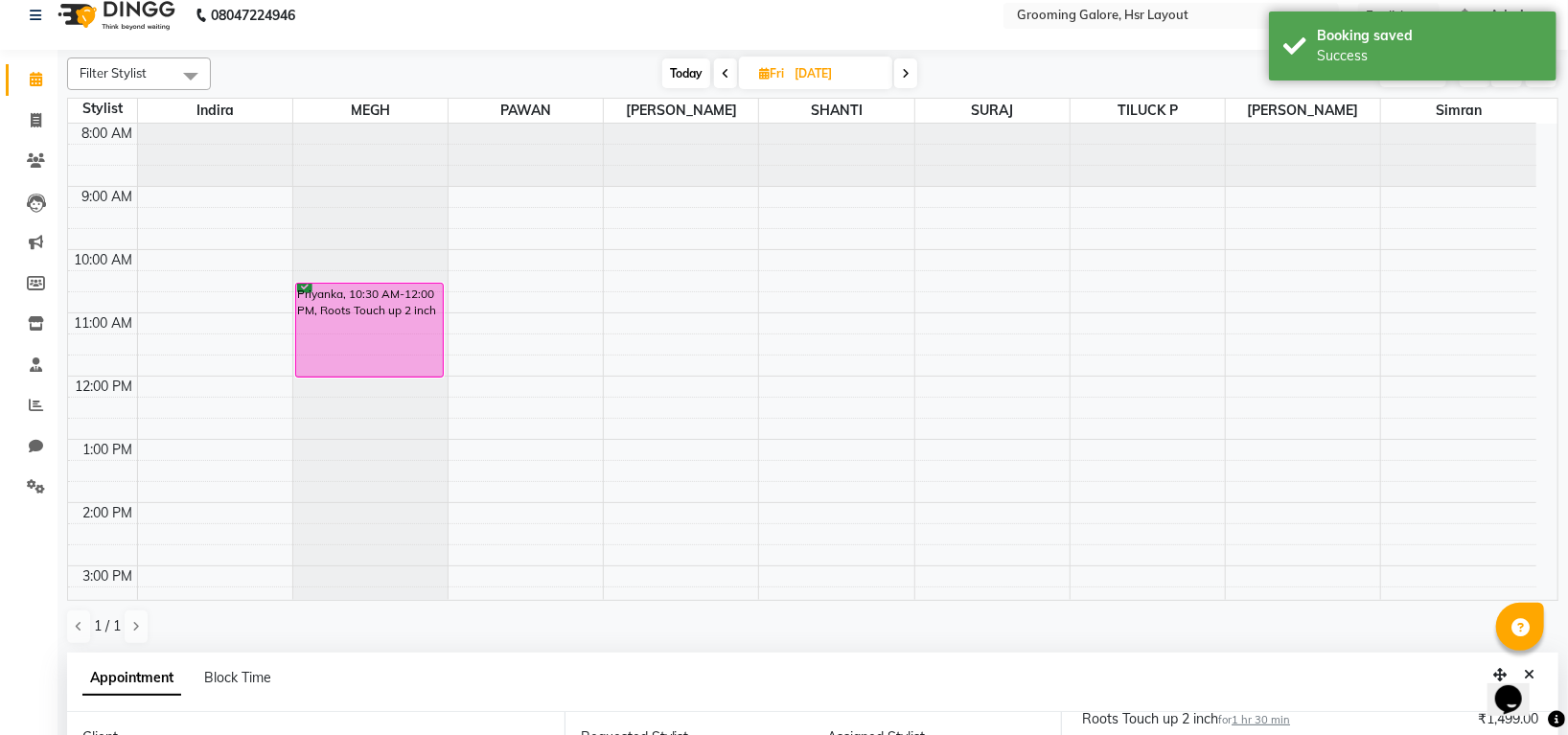
scroll to position [0, 0]
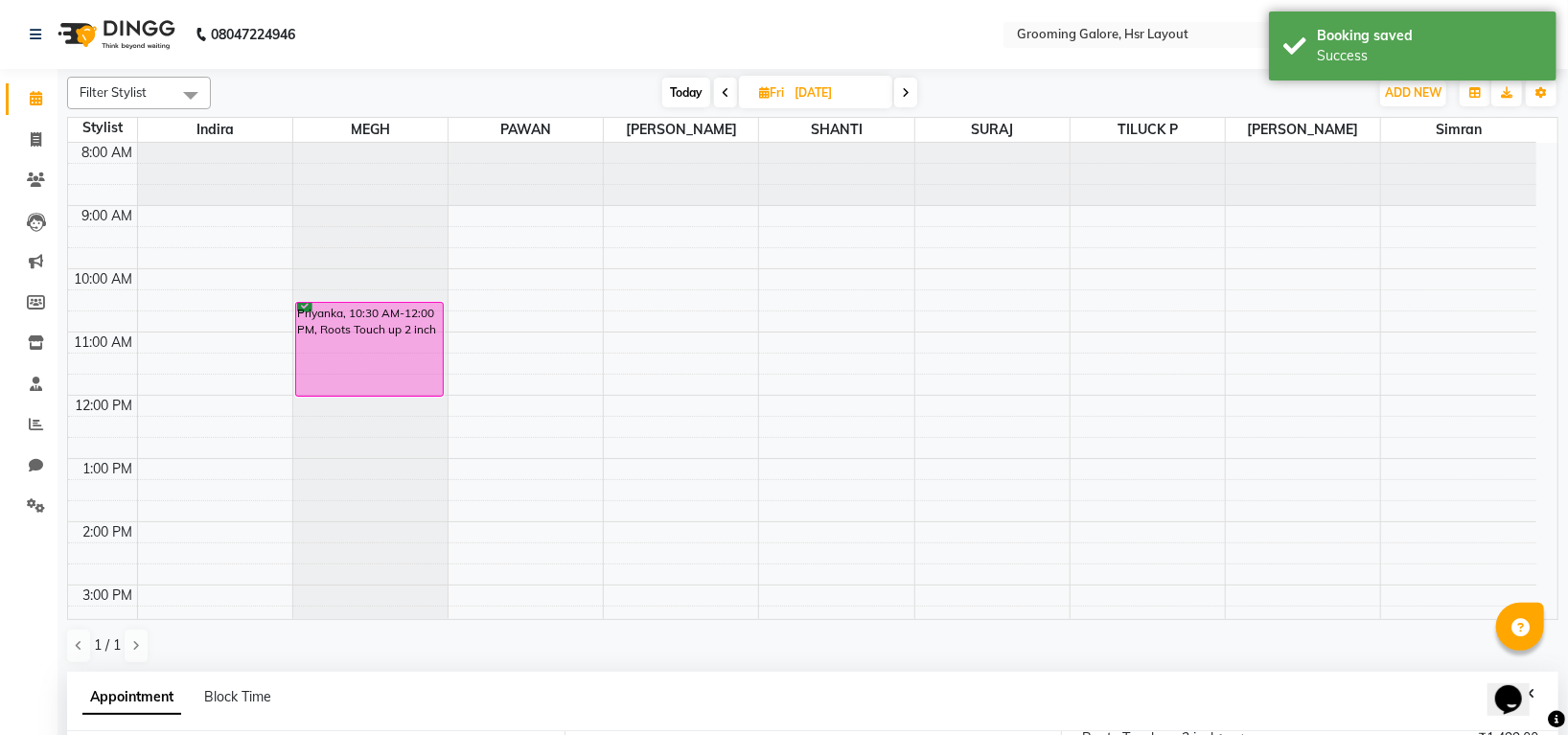
click at [759, 89] on icon at bounding box center [764, 93] width 11 height 13
select select "9"
select select "2025"
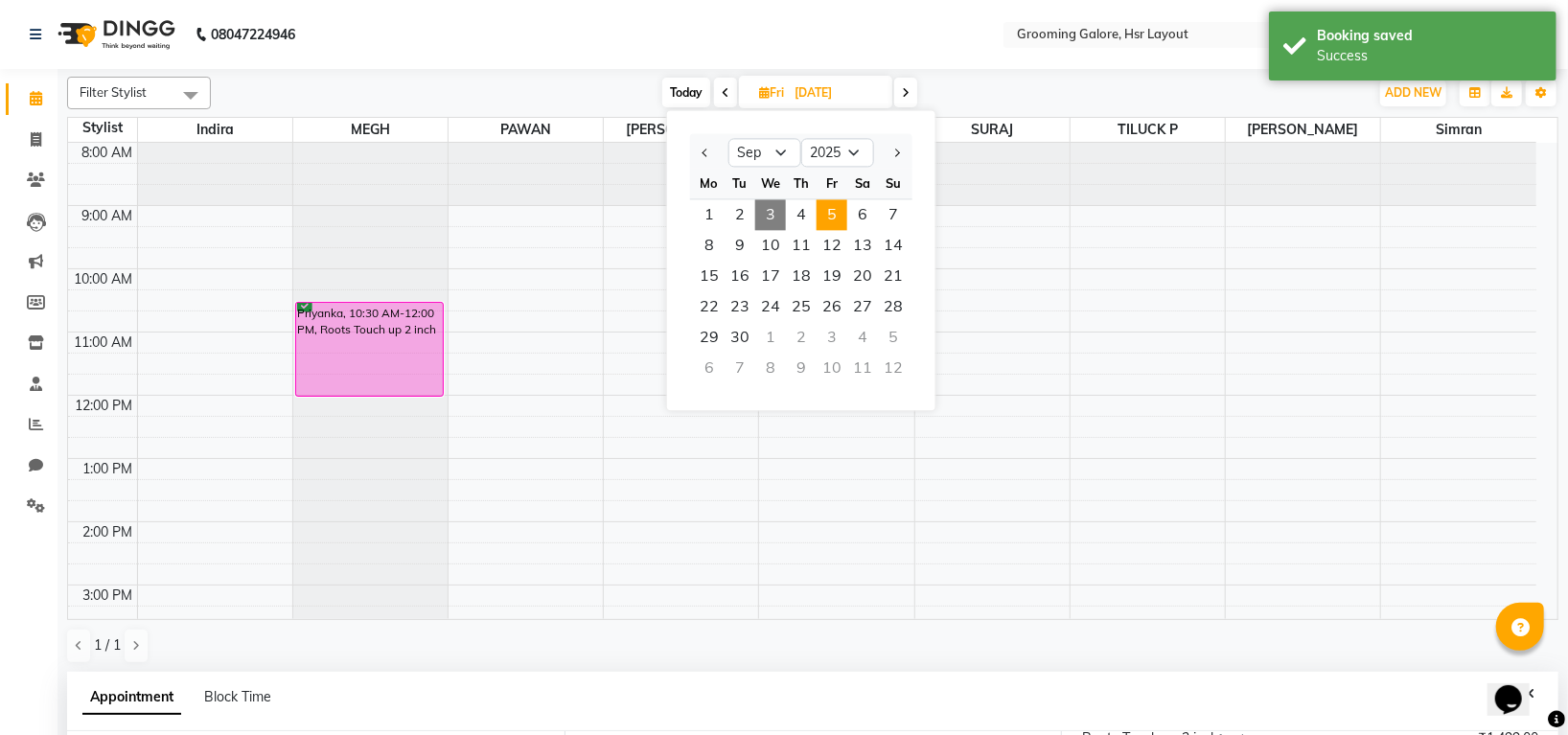
click at [774, 210] on span "3" at bounding box center [770, 214] width 31 height 31
type input "[DATE]"
select select "630"
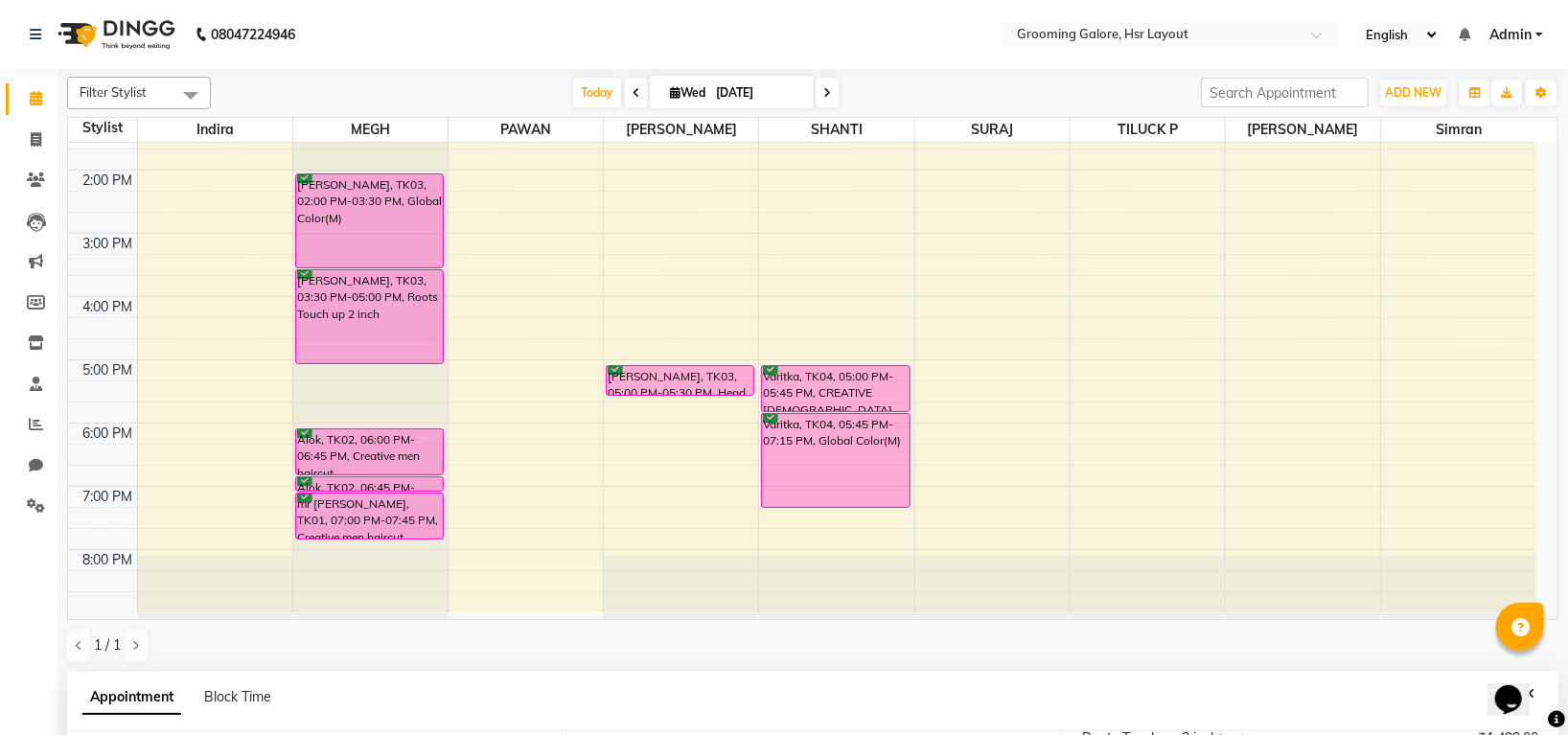
scroll to position [127, 0]
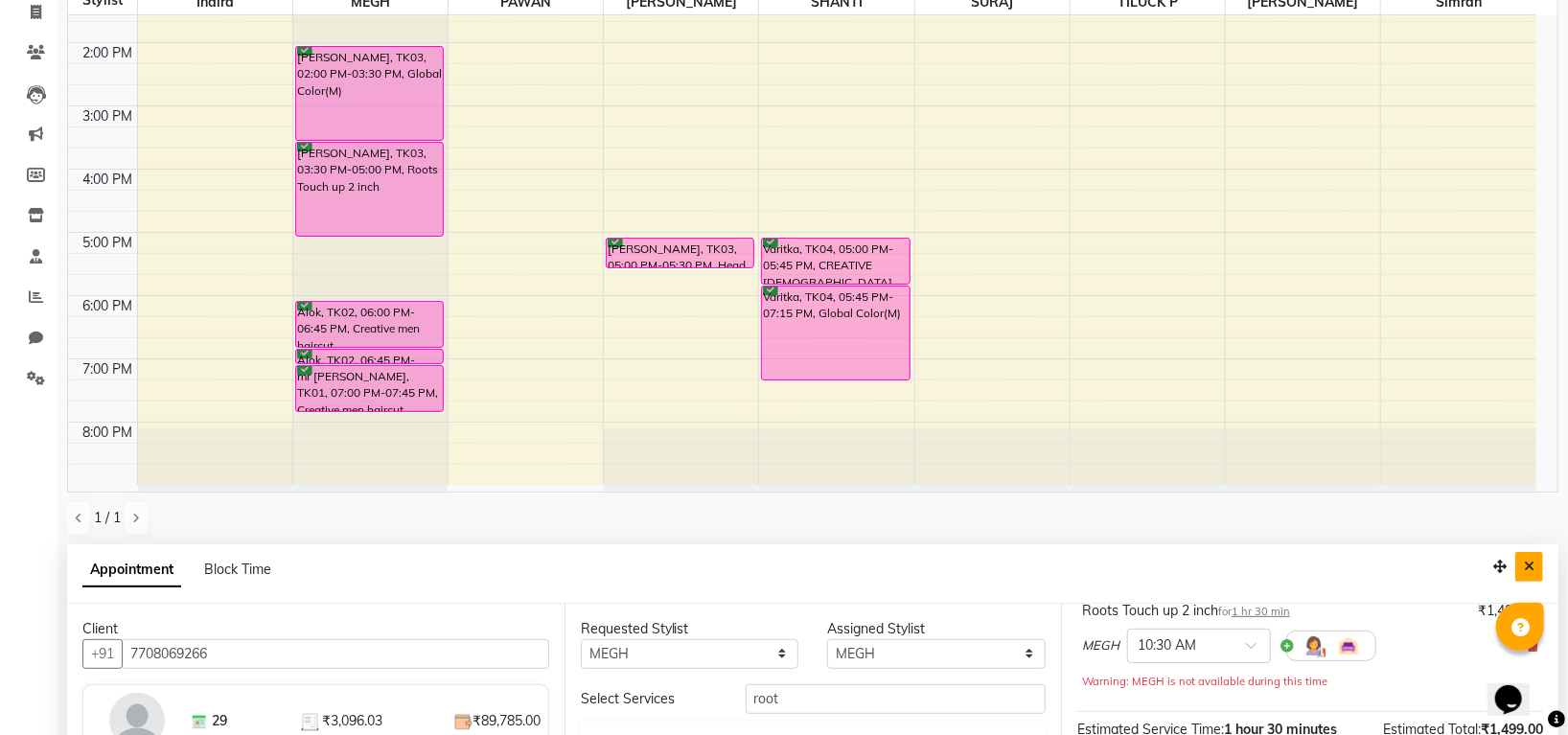
drag, startPoint x: 1523, startPoint y: 561, endPoint x: 1080, endPoint y: 489, distance: 448.8
click at [1524, 561] on button "Close" at bounding box center [1529, 567] width 28 height 30
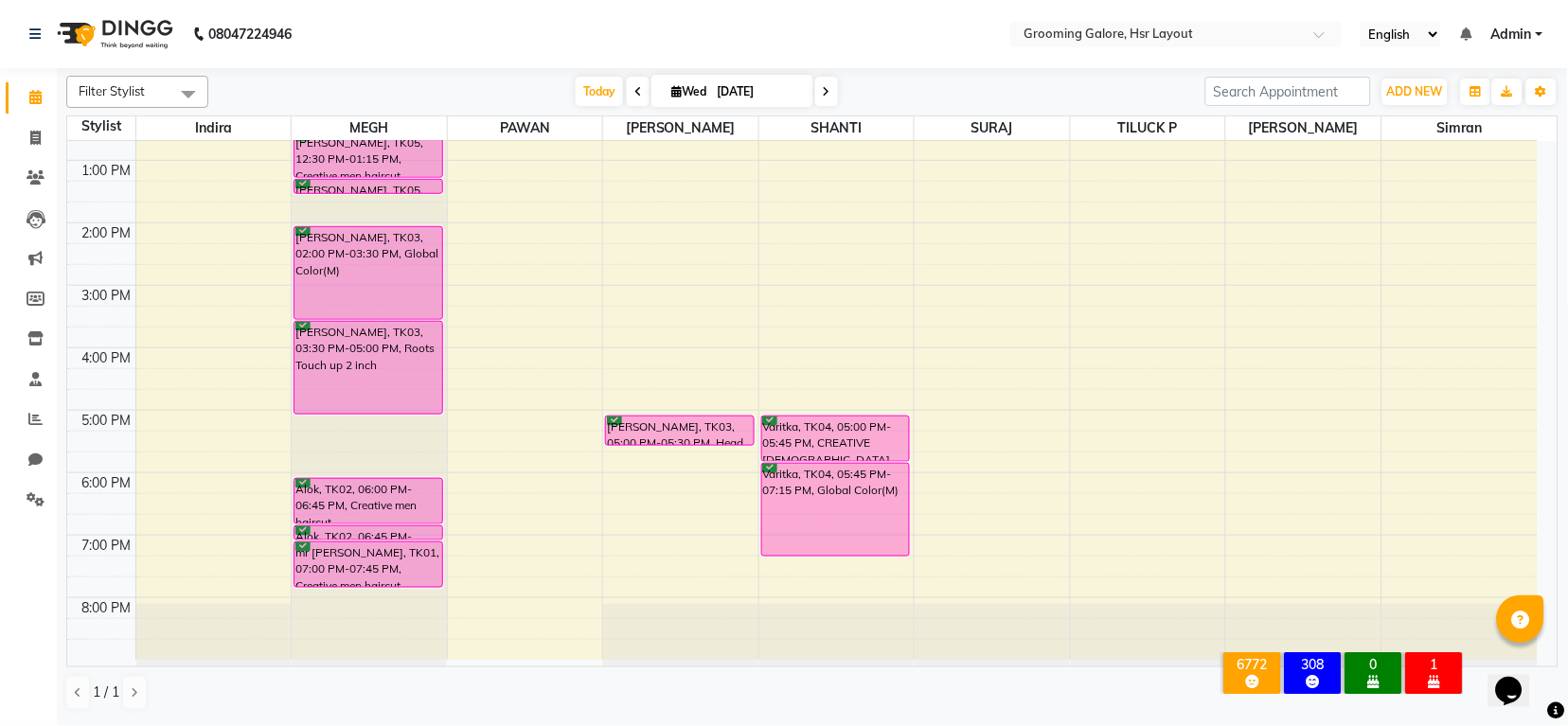
scroll to position [294, 0]
click at [1436, 88] on span "ADD NEW" at bounding box center [1414, 91] width 55 height 15
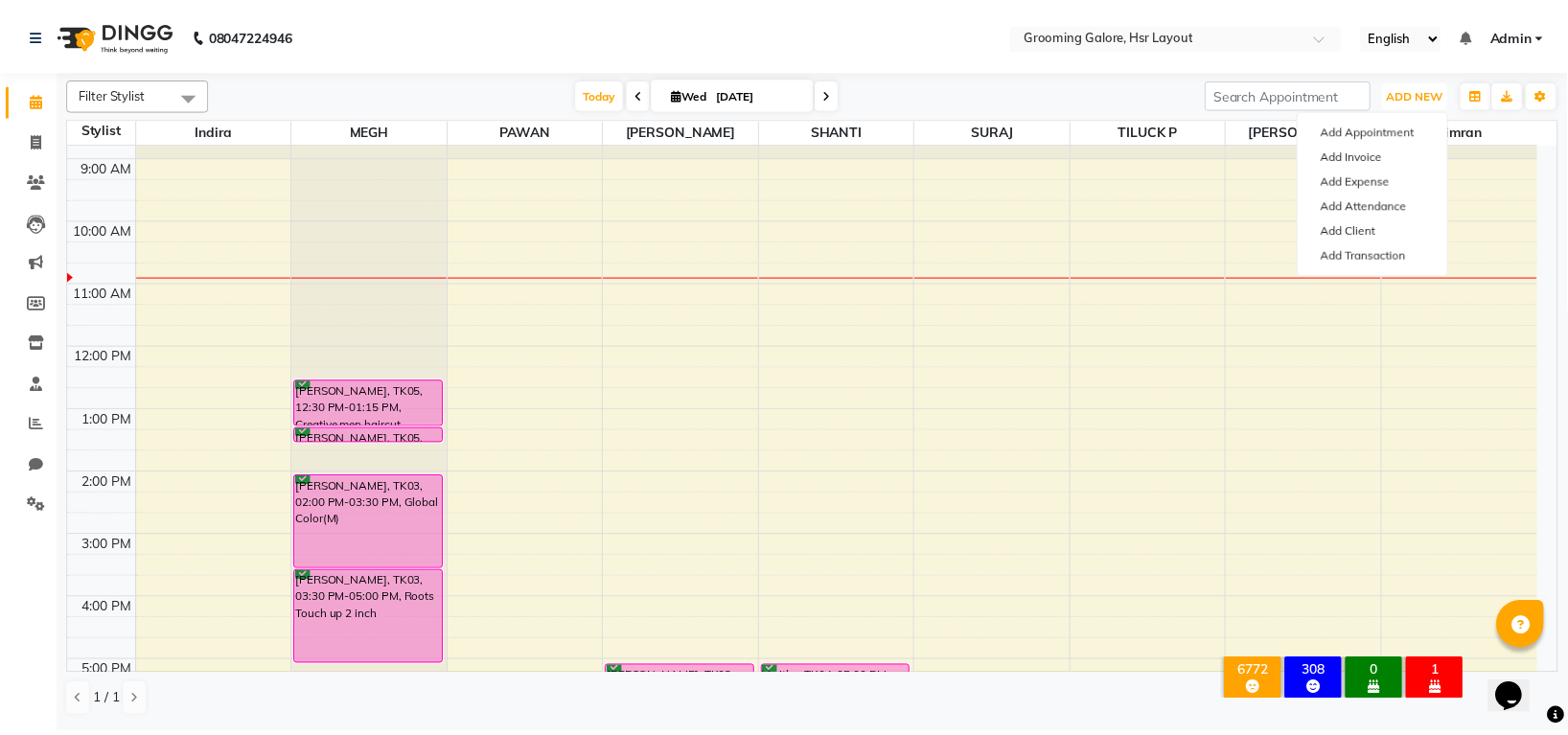
scroll to position [41, 0]
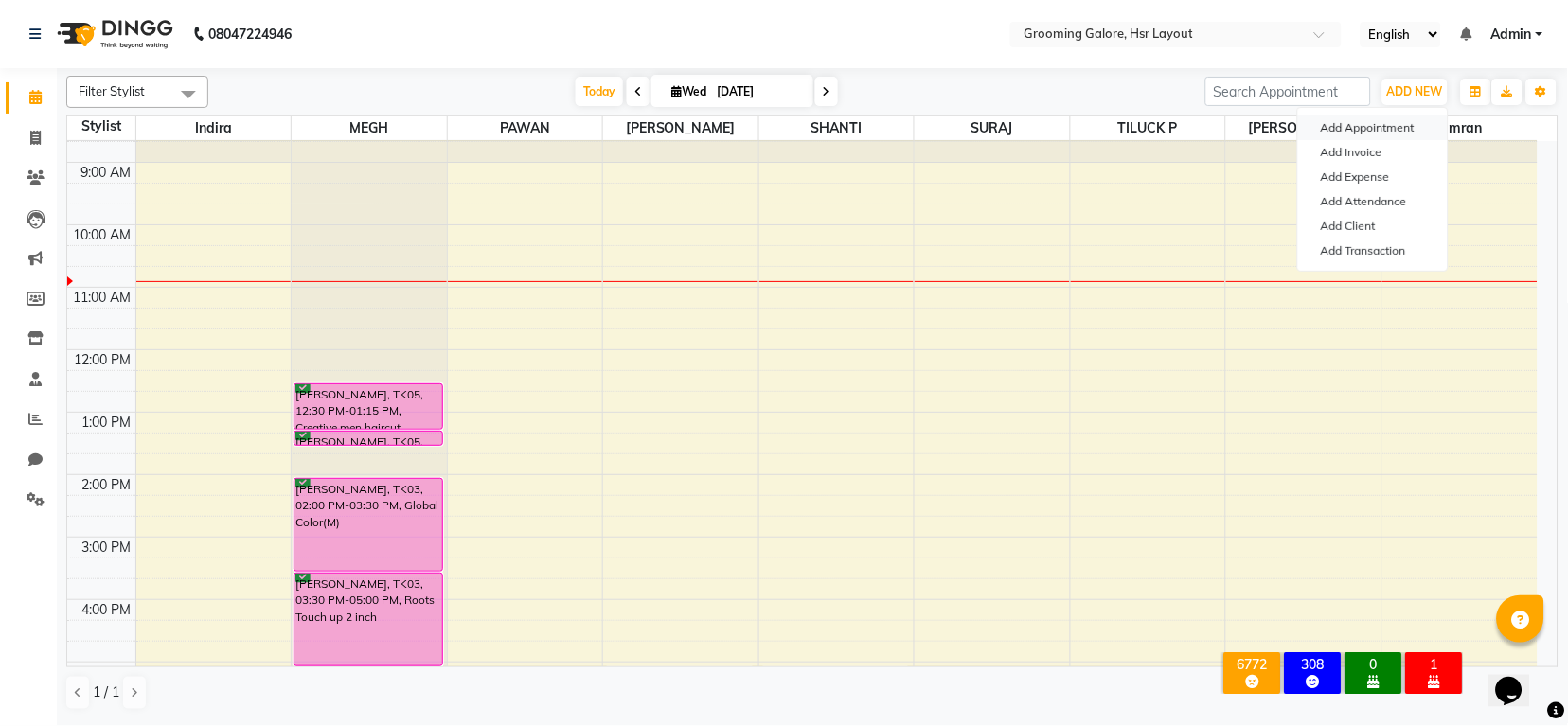
click at [1345, 125] on button "Add Appointment" at bounding box center [1373, 127] width 150 height 24
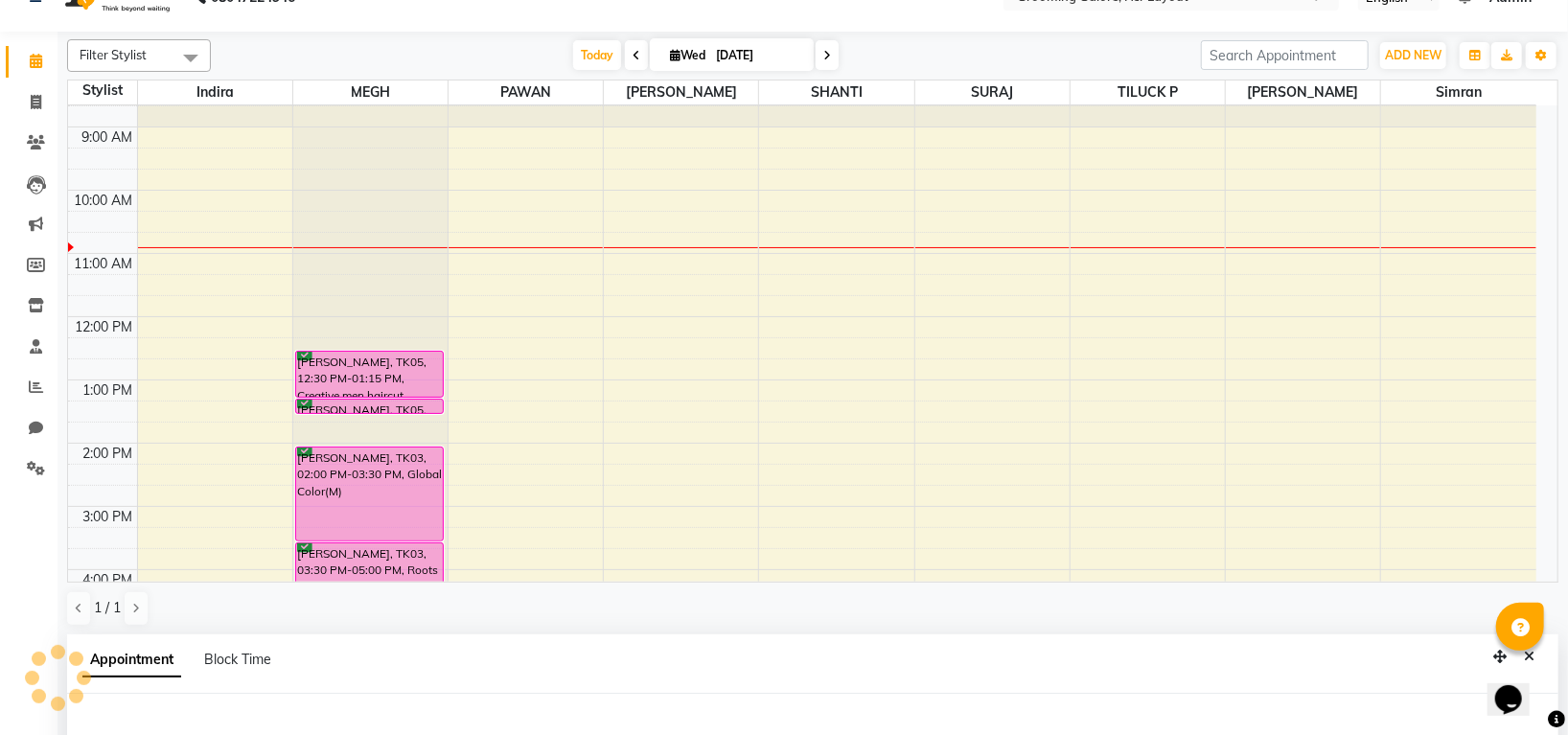
select select "540"
select select "tentative"
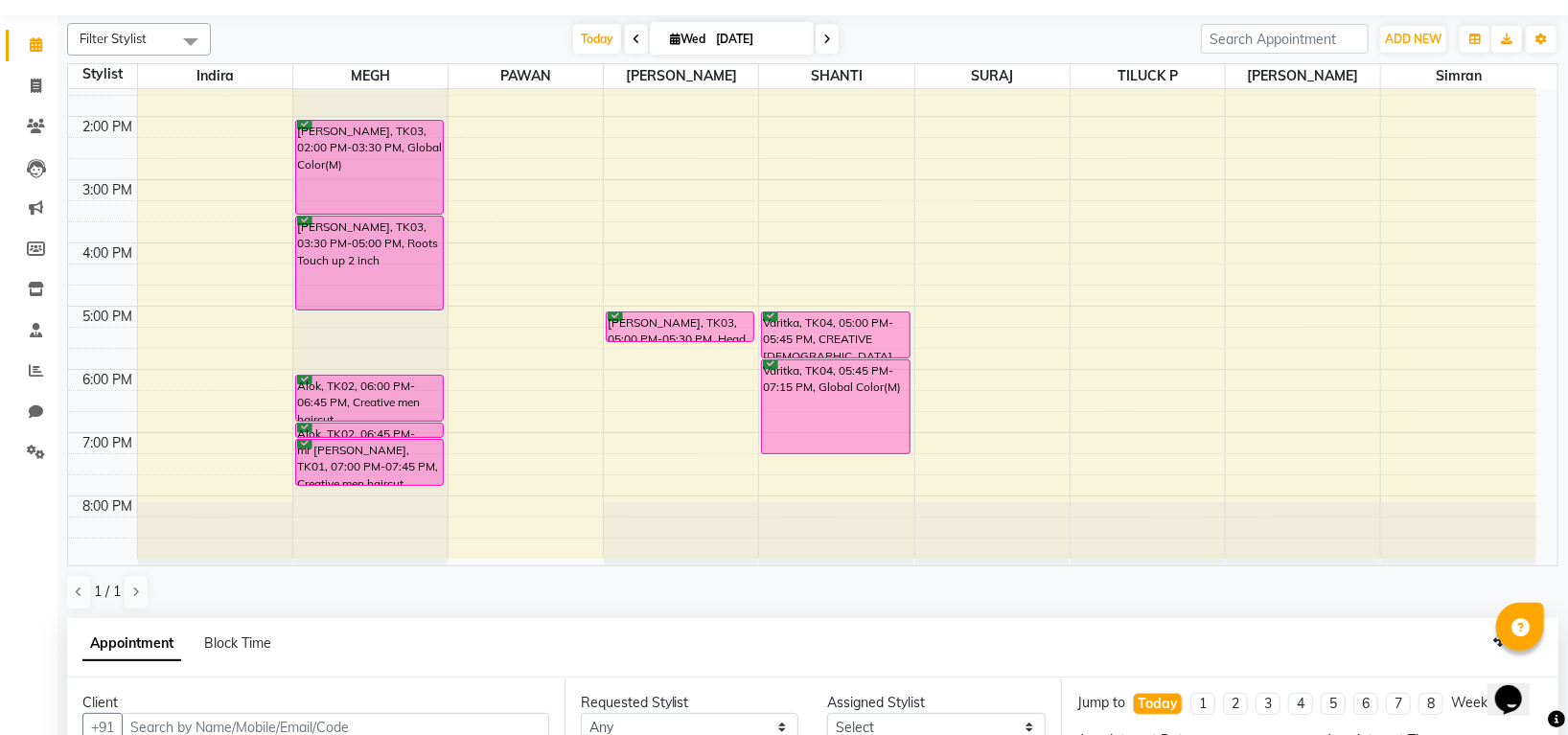
scroll to position [372, 0]
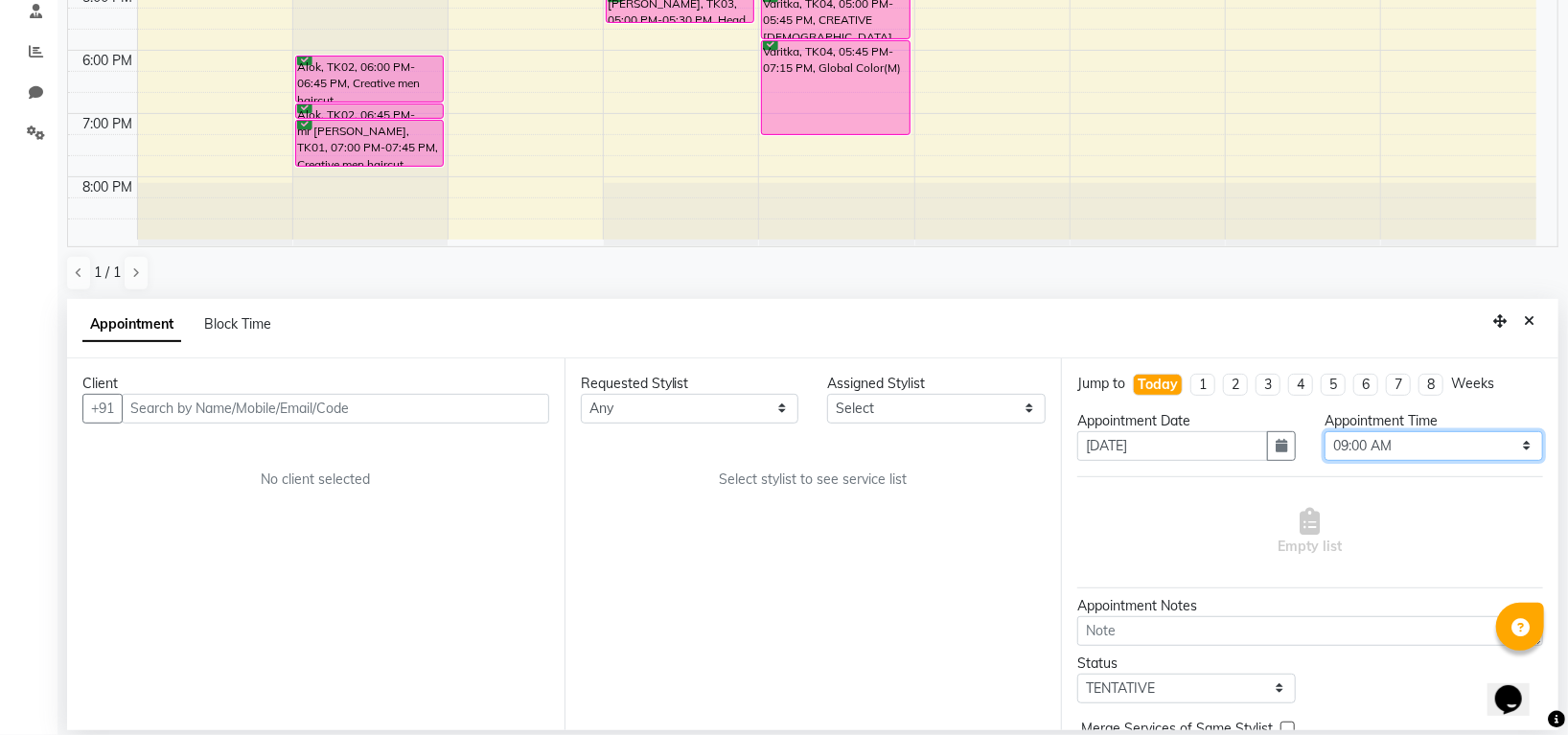
click at [1383, 445] on select "Select 09:00 AM 09:15 AM 09:30 AM 09:45 AM 10:00 AM 10:15 AM 10:30 AM 10:45 AM …" at bounding box center [1434, 446] width 219 height 30
select select "1170"
click at [1325, 432] on select "Select 09:00 AM 09:15 AM 09:30 AM 09:45 AM 10:00 AM 10:15 AM 10:30 AM 10:45 AM …" at bounding box center [1434, 446] width 219 height 30
click at [740, 406] on select "Any Indira MEGH PAWAN RESHMI SABITRI SHANTI Simran SURAJ TILUCK P" at bounding box center [690, 409] width 219 height 30
select select "45579"
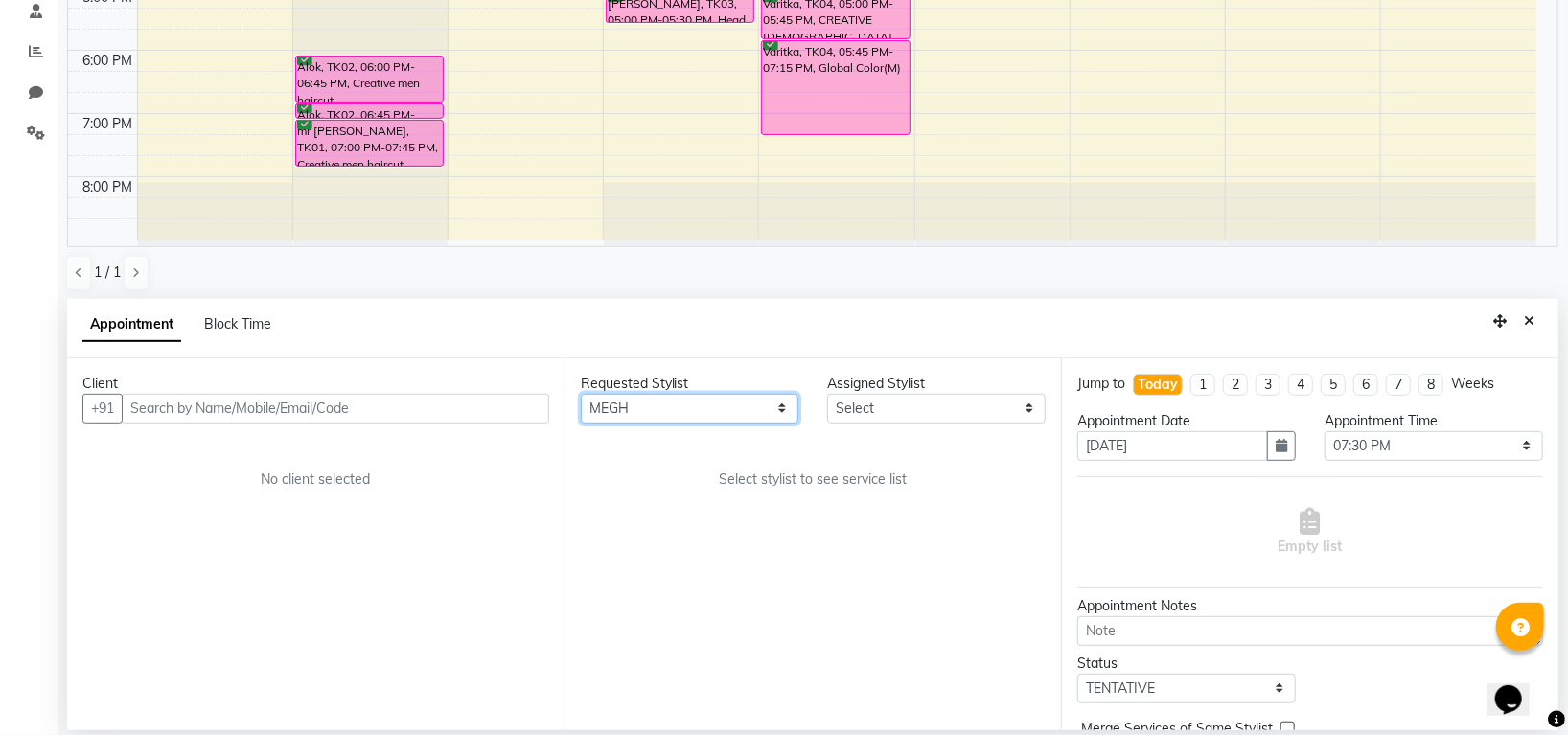
click at [581, 394] on select "Any Indira MEGH PAWAN RESHMI SABITRI SHANTI Simran SURAJ TILUCK P" at bounding box center [690, 409] width 219 height 30
select select "45579"
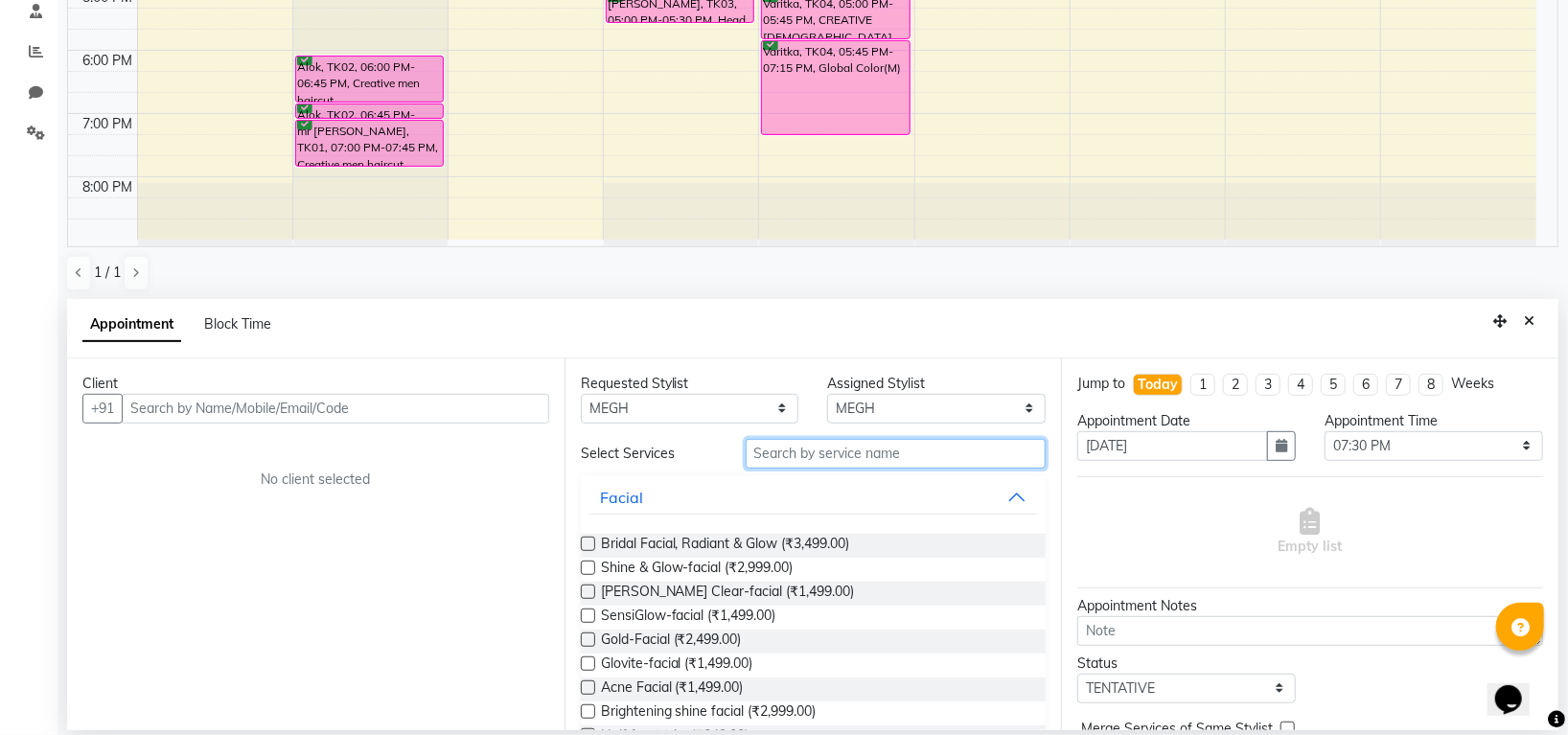
click at [784, 460] on input "text" at bounding box center [895, 454] width 300 height 30
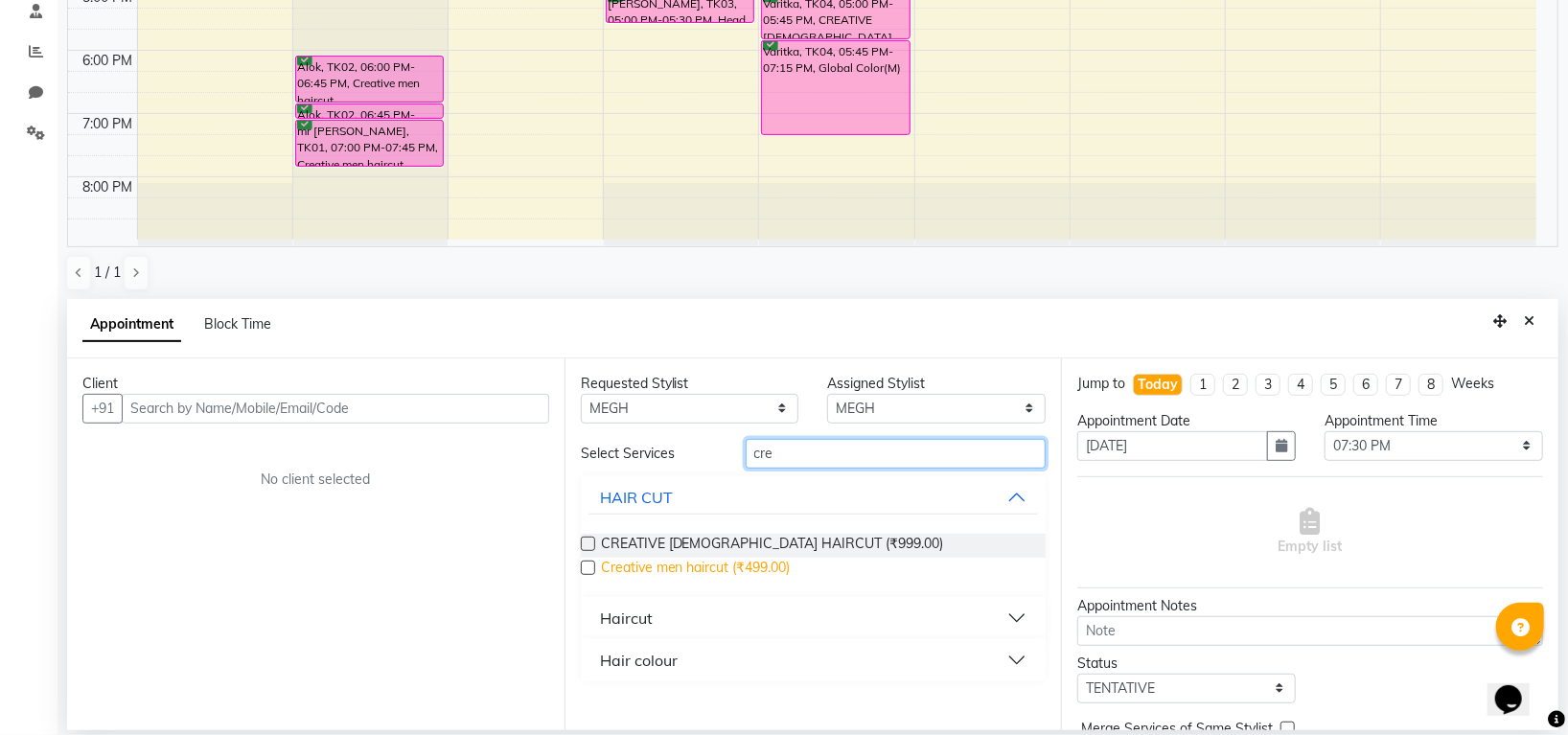
type input "cre"
click at [764, 564] on span "Creative men haircut (₹499.00)" at bounding box center [695, 569] width 190 height 24
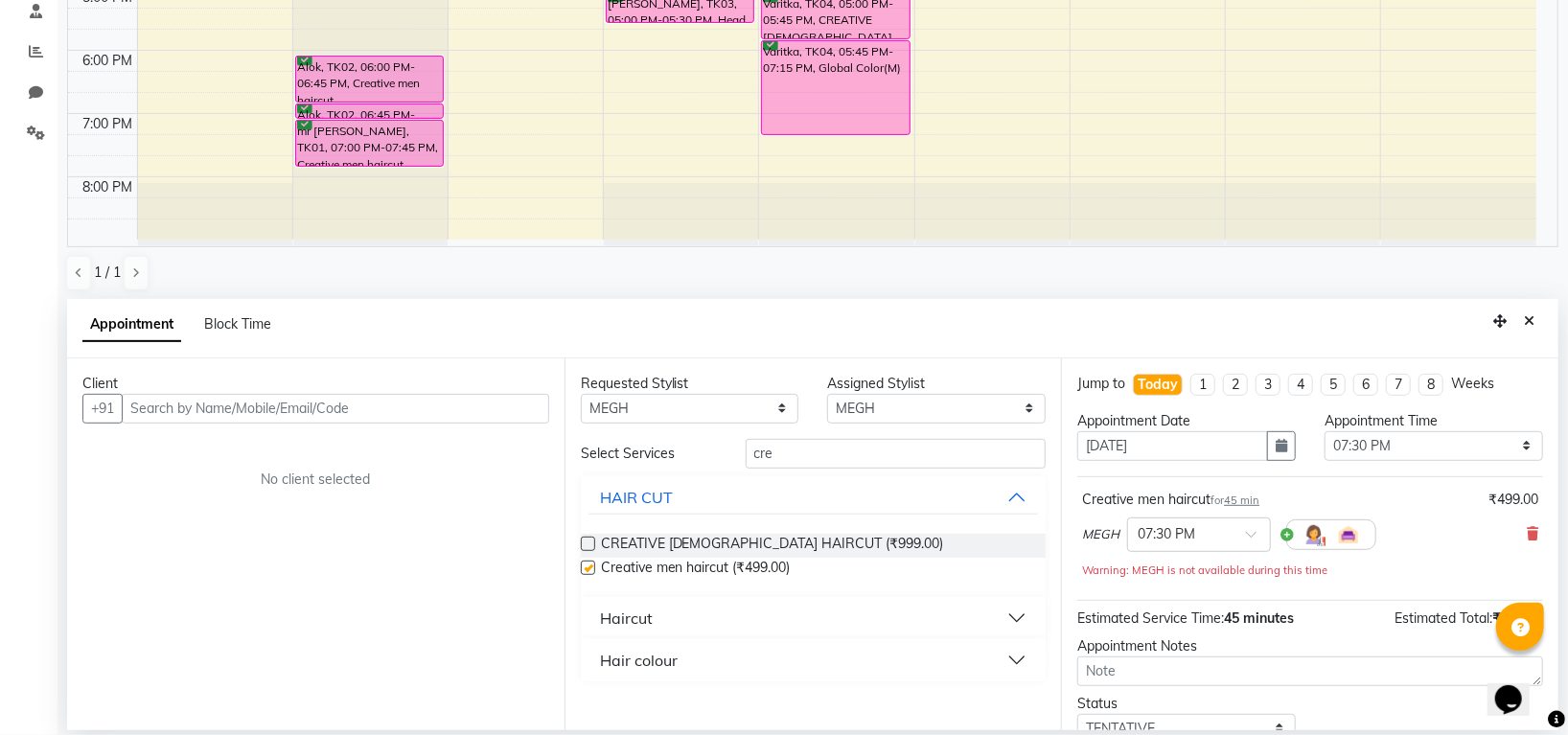
checkbox input "false"
click at [791, 456] on input "cre" at bounding box center [895, 454] width 300 height 30
type input "c"
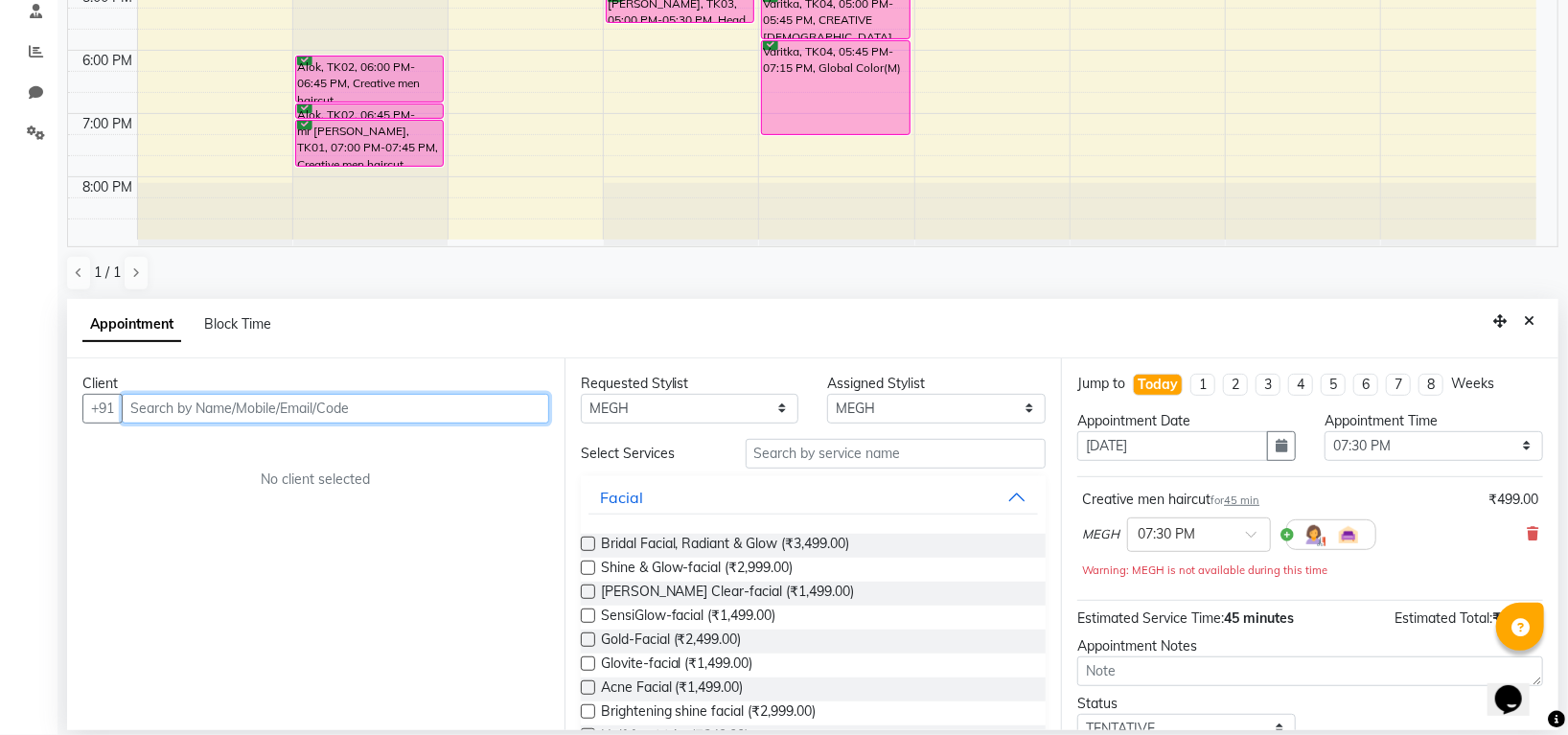
click at [403, 405] on input "text" at bounding box center [336, 409] width 427 height 30
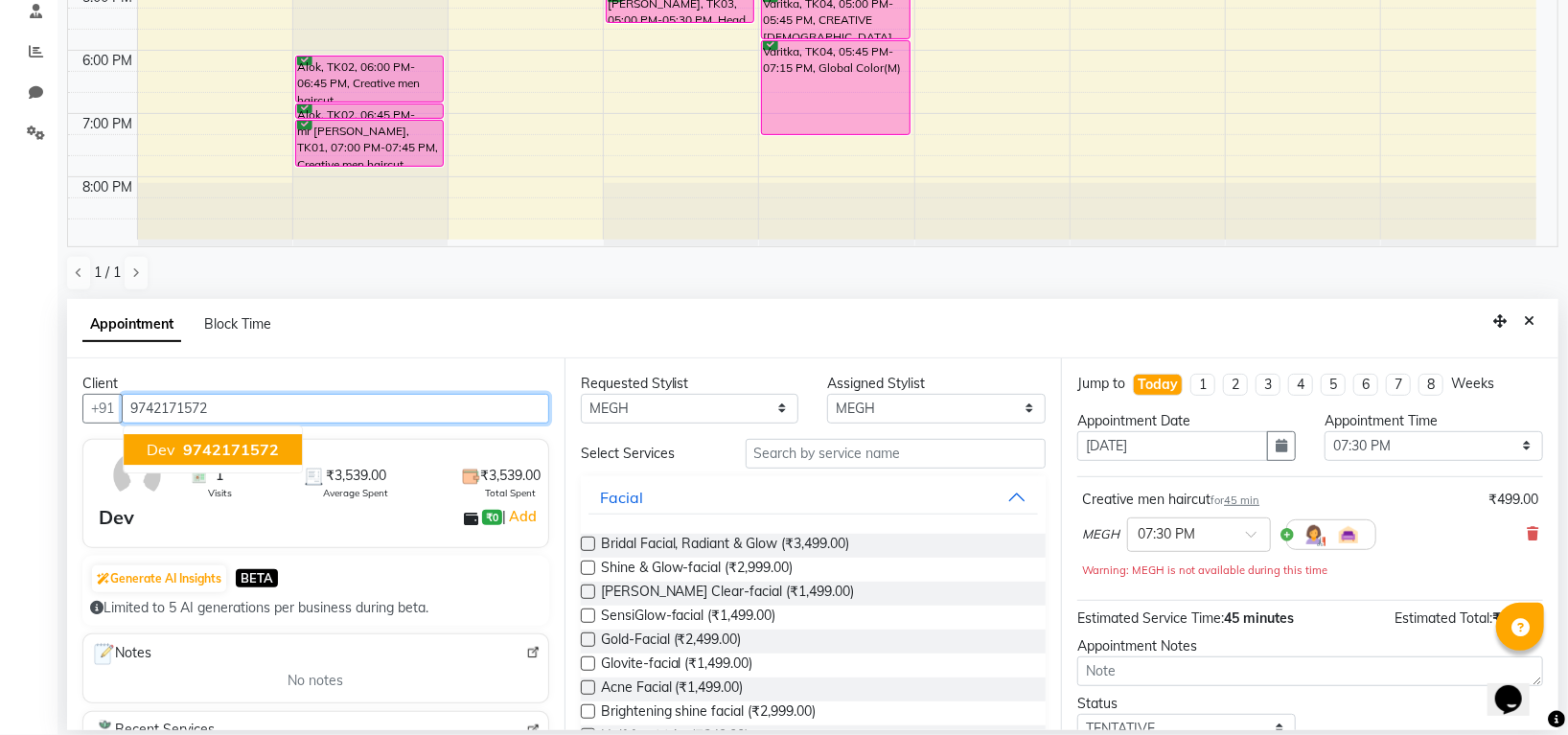
click at [176, 445] on button "Dev 9742171572" at bounding box center [213, 449] width 178 height 31
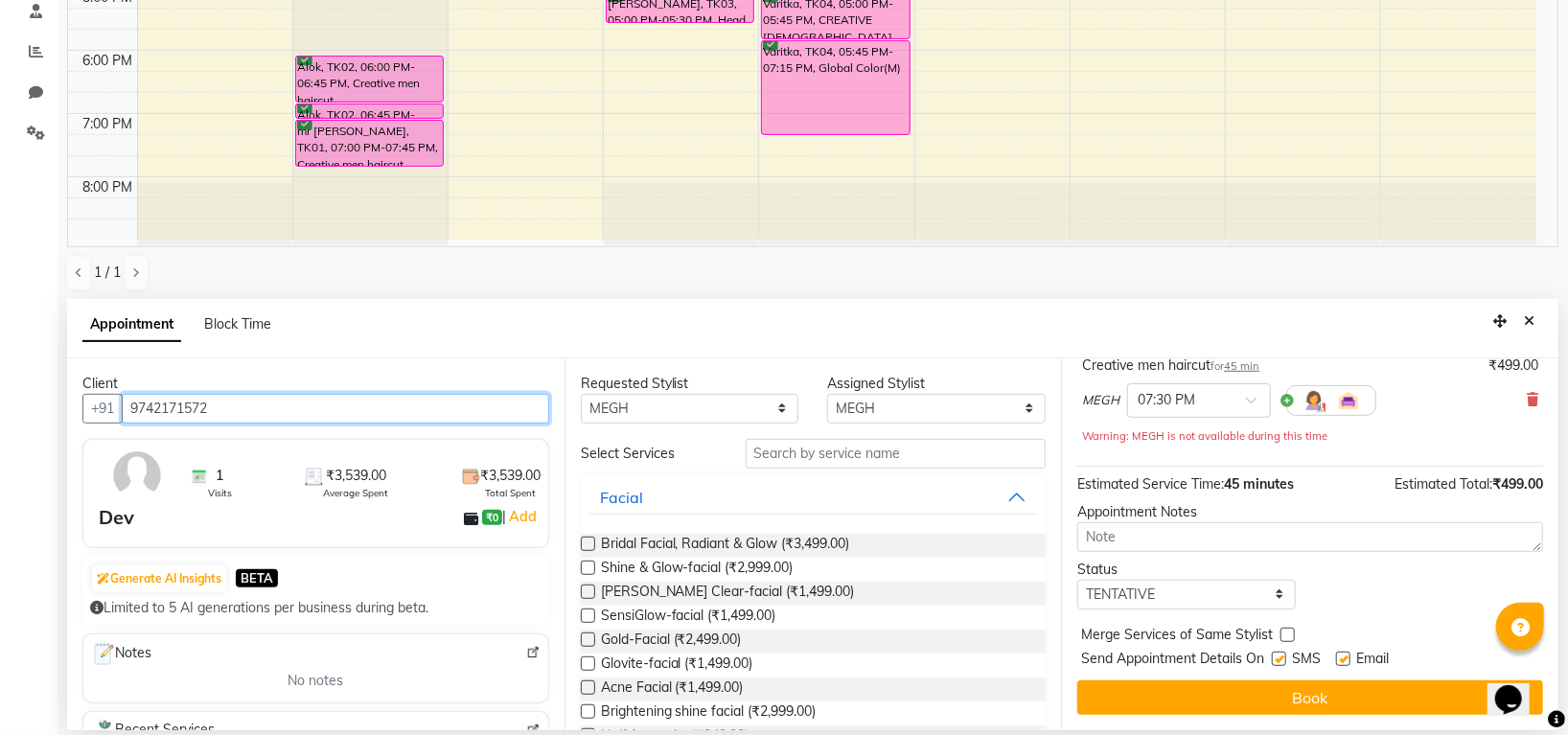
type input "9742171572"
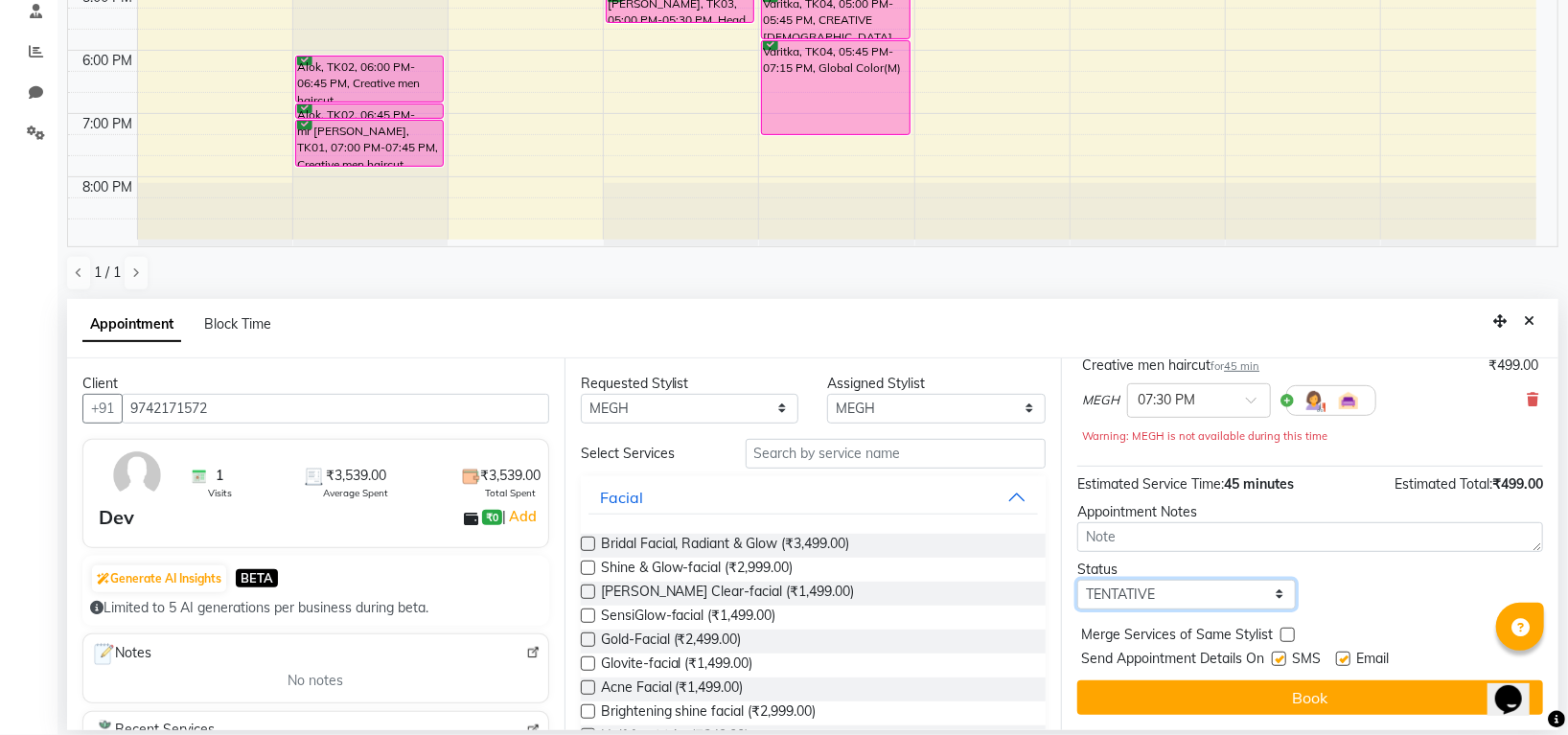
click at [1217, 593] on select "Select TENTATIVE CONFIRM CHECK-IN UPCOMING" at bounding box center [1187, 595] width 219 height 30
select select "confirm booking"
click at [1078, 580] on select "Select TENTATIVE CONFIRM CHECK-IN UPCOMING" at bounding box center [1187, 595] width 219 height 30
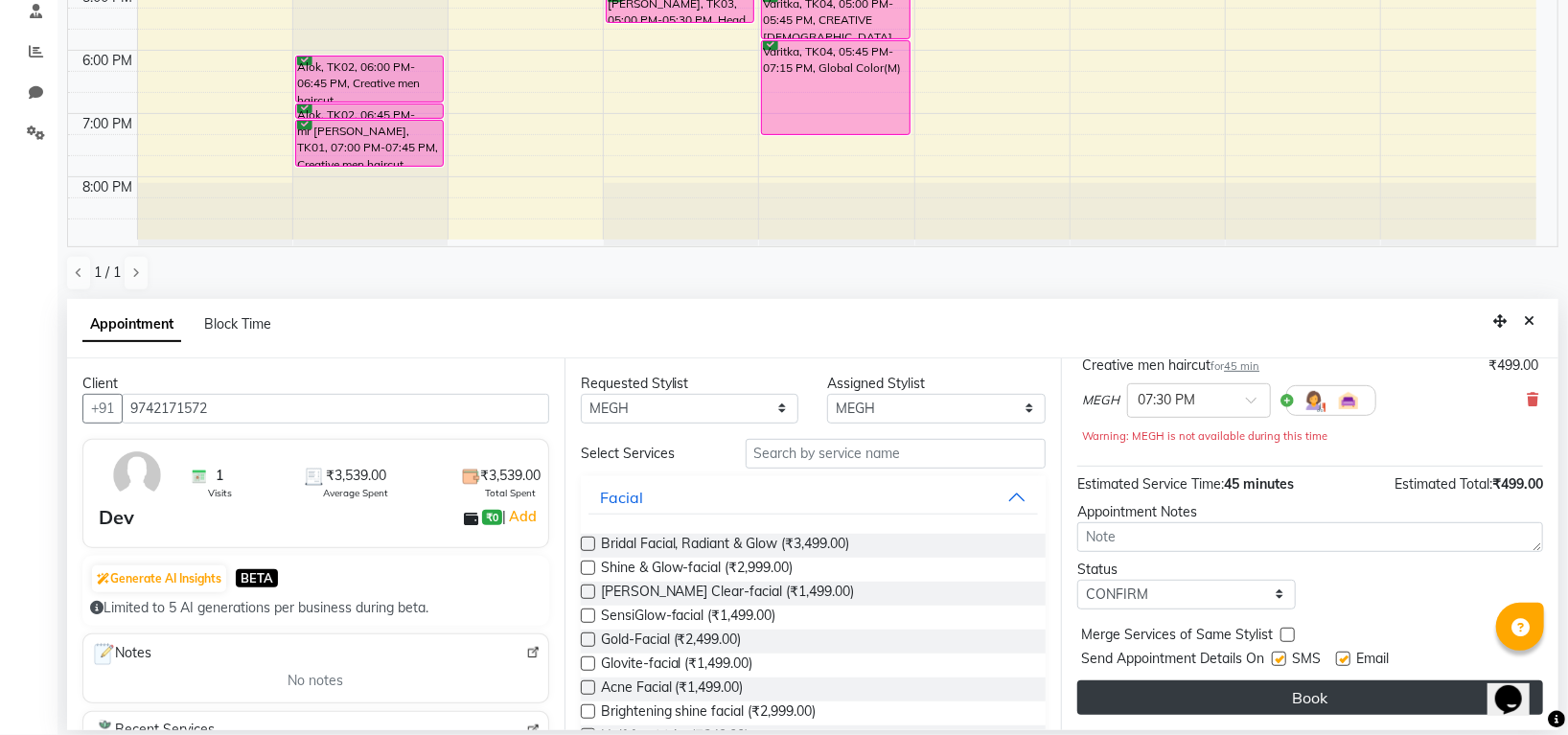
click at [1324, 698] on button "Book" at bounding box center [1310, 698] width 466 height 34
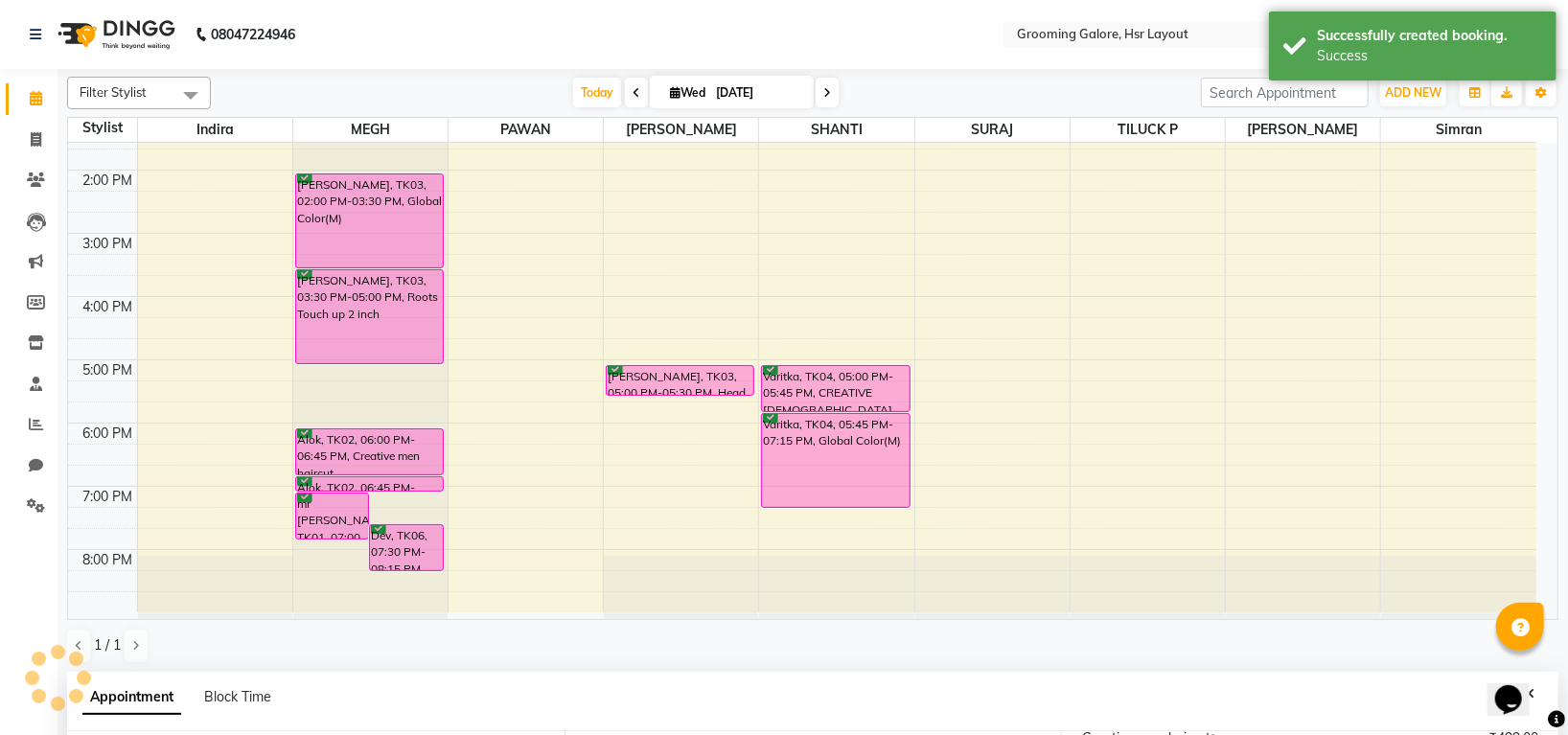
scroll to position [372, 0]
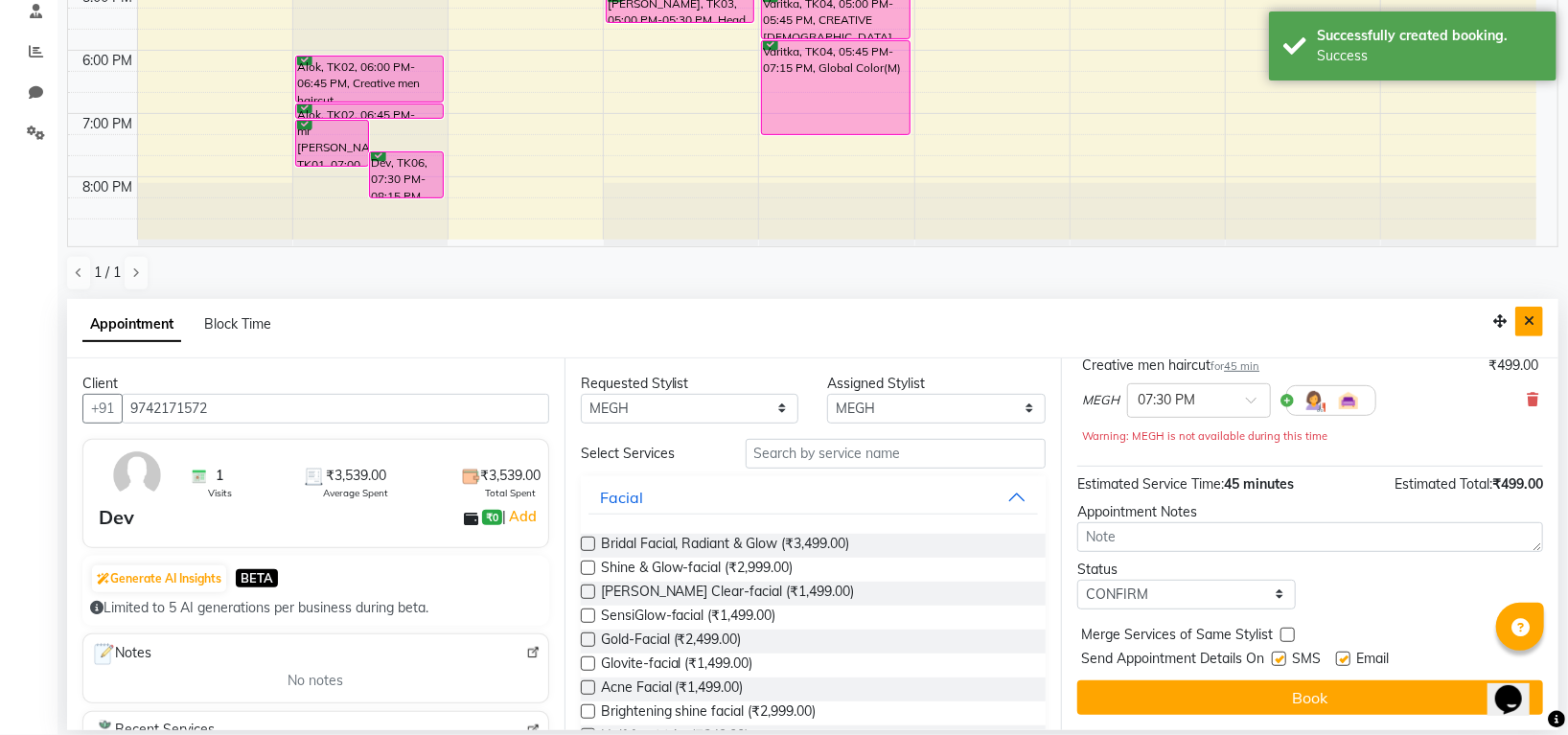
click at [1532, 320] on icon "Close" at bounding box center [1529, 321] width 11 height 14
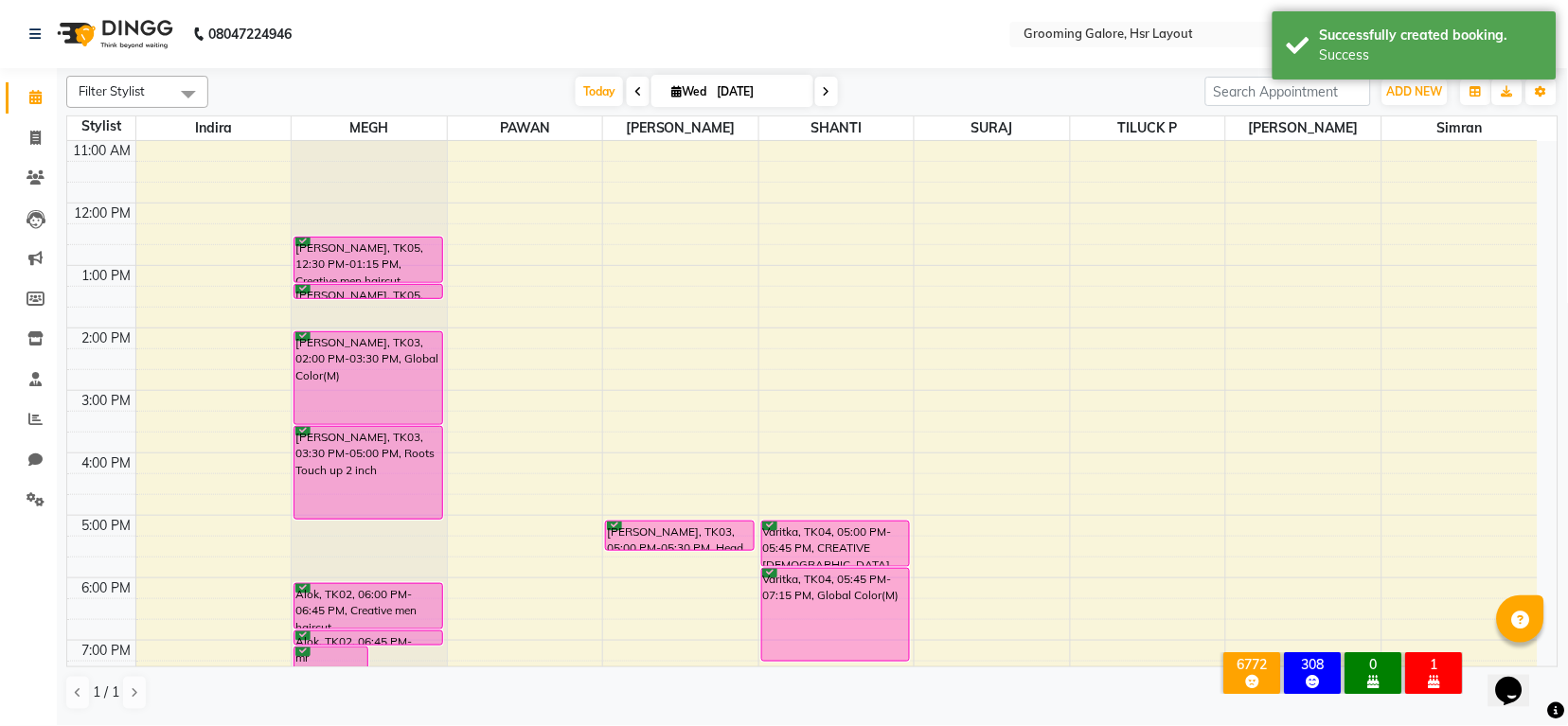
scroll to position [41, 0]
